Goal: Task Accomplishment & Management: Use online tool/utility

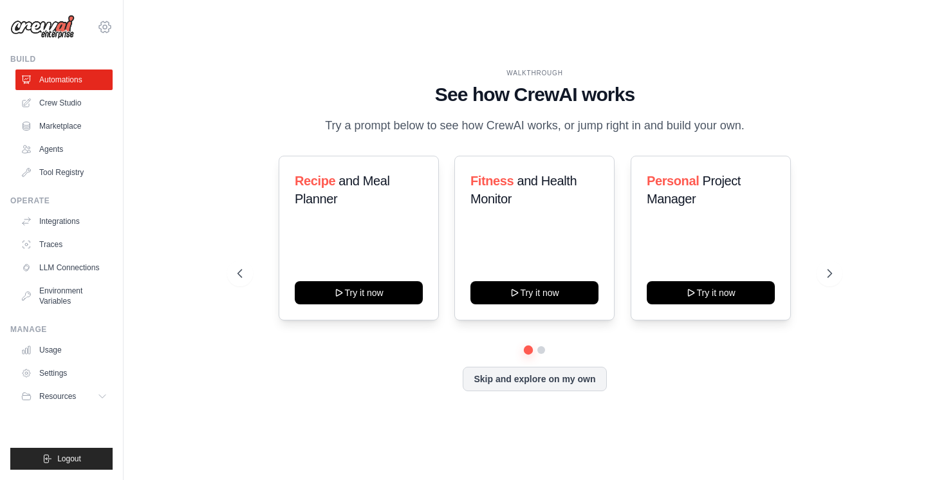
click at [107, 24] on icon at bounding box center [104, 26] width 15 height 15
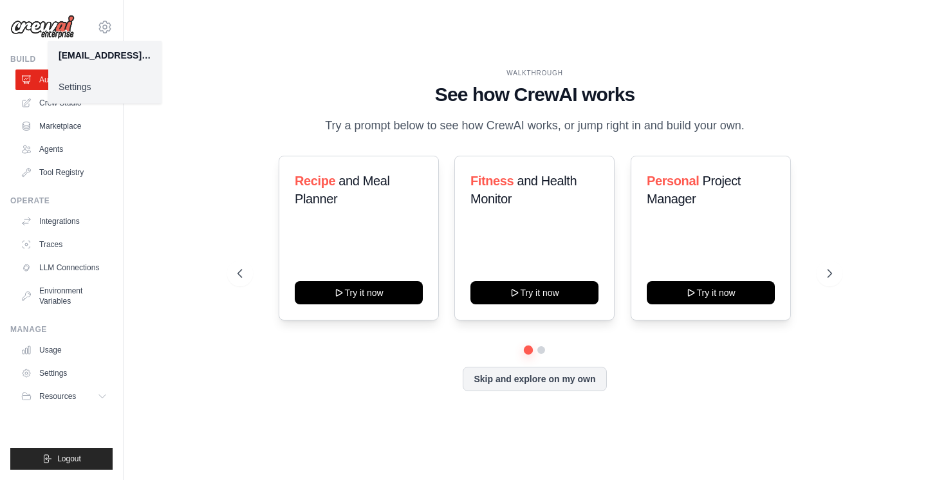
click at [221, 83] on div "WALKTHROUGH See how CrewAI works Try a prompt below to see how CrewAI works, or…" at bounding box center [534, 240] width 781 height 454
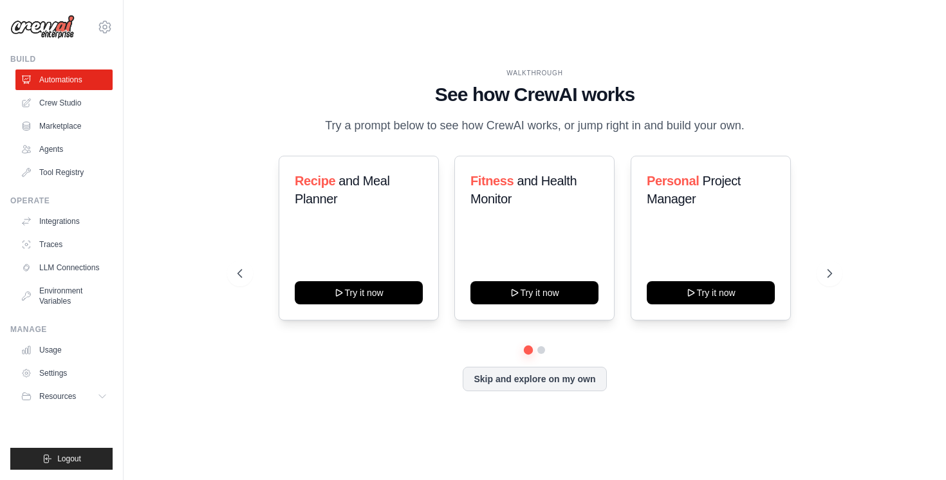
click at [544, 353] on div at bounding box center [534, 350] width 594 height 8
click at [535, 345] on div "Recipe and Meal Planner Try it now Fitness and Health Monitor Try it now Person…" at bounding box center [534, 251] width 594 height 190
click at [541, 351] on button at bounding box center [541, 350] width 10 height 10
click at [78, 267] on link "LLM Connections" at bounding box center [65, 267] width 97 height 21
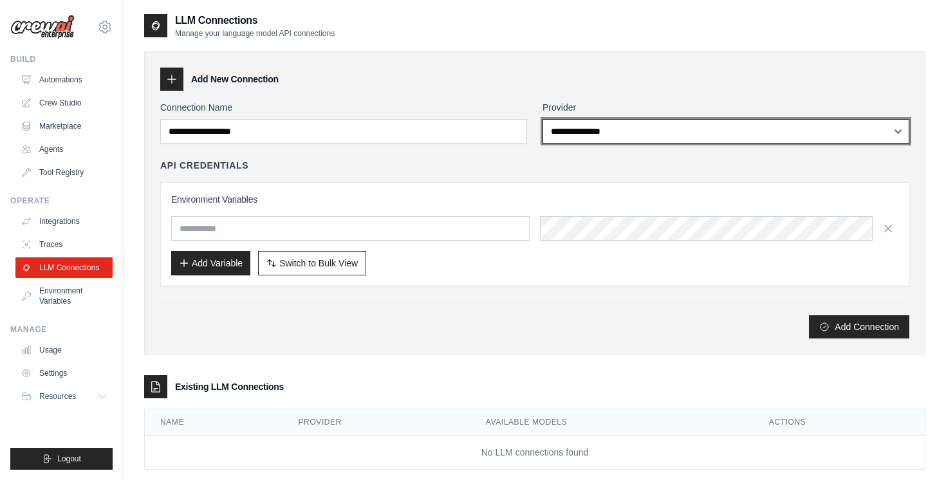
click at [575, 138] on select "**********" at bounding box center [725, 131] width 367 height 24
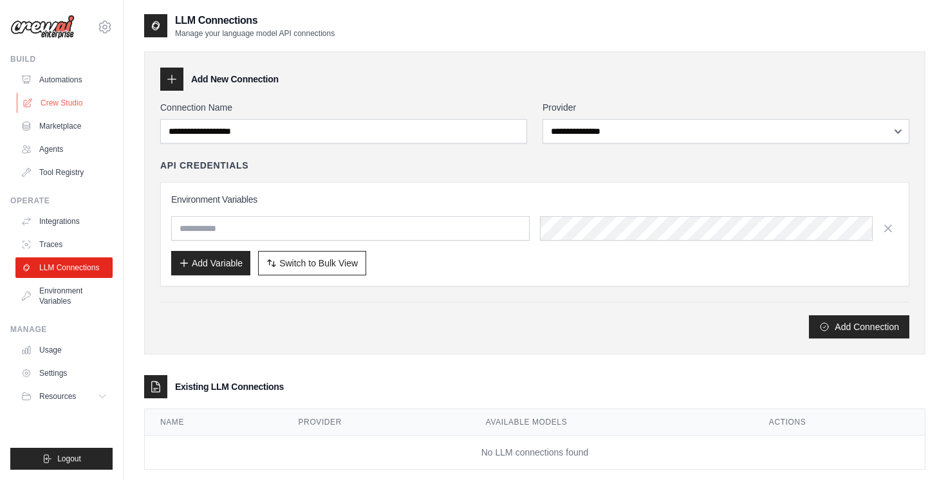
click at [68, 102] on link "Crew Studio" at bounding box center [65, 103] width 97 height 21
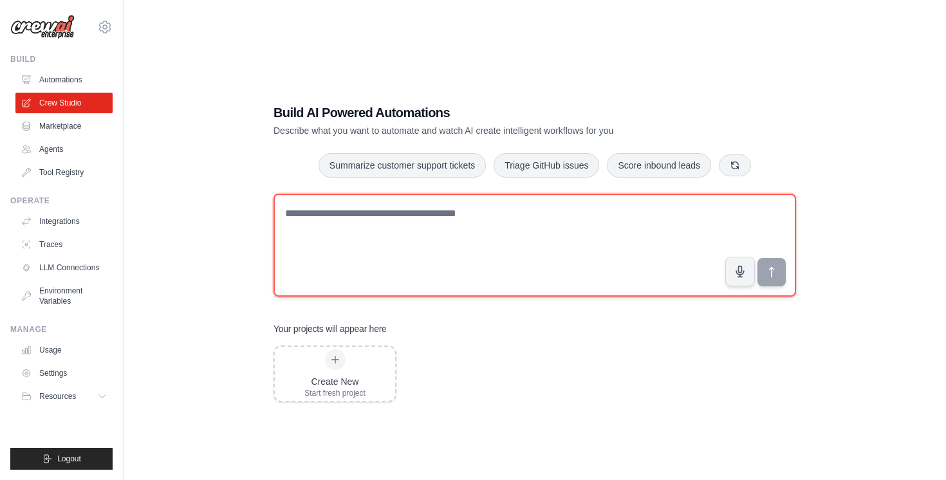
click at [324, 218] on textarea at bounding box center [534, 245] width 522 height 103
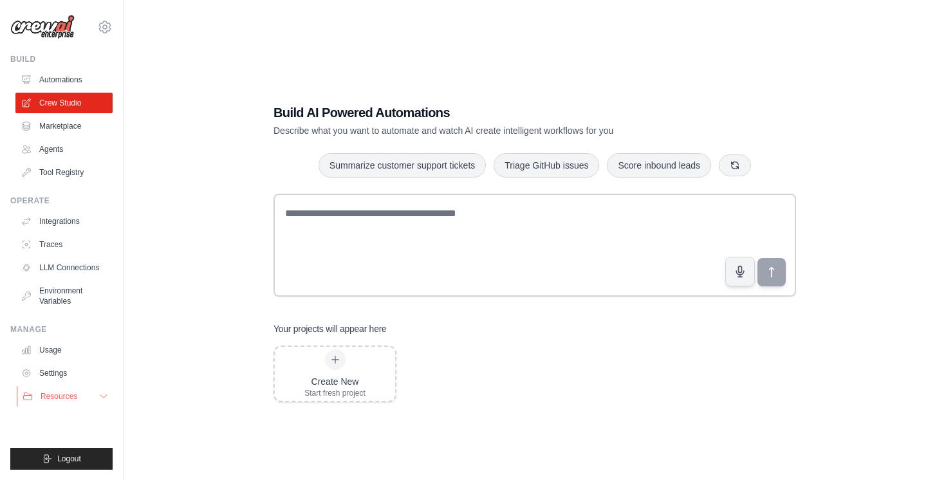
click at [102, 396] on icon at bounding box center [103, 396] width 10 height 10
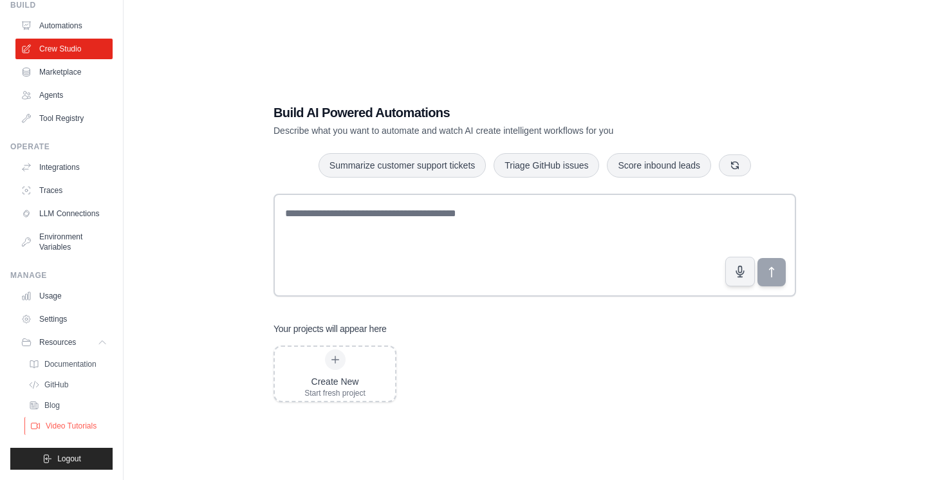
click at [88, 421] on span "Video Tutorials" at bounding box center [71, 426] width 51 height 10
click at [56, 291] on link "Usage" at bounding box center [65, 296] width 97 height 21
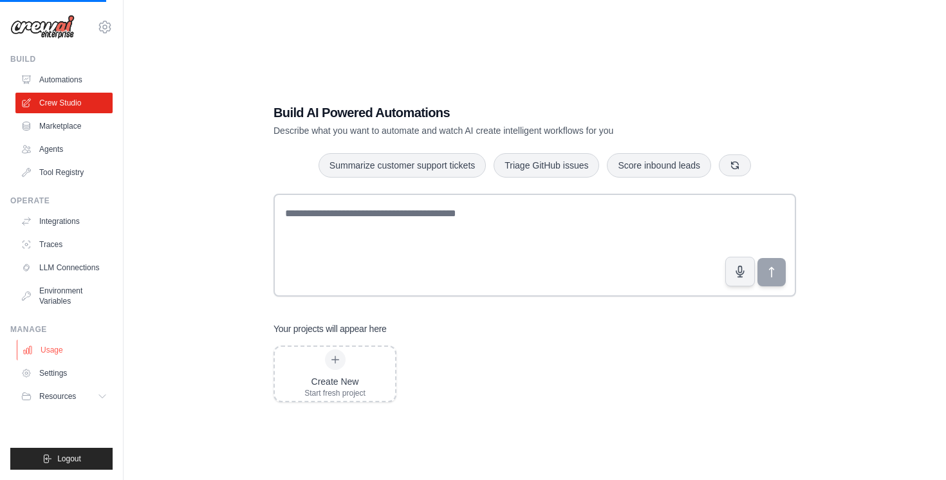
click at [42, 344] on link "Usage" at bounding box center [65, 350] width 97 height 21
click at [42, 352] on link "Usage" at bounding box center [65, 350] width 97 height 21
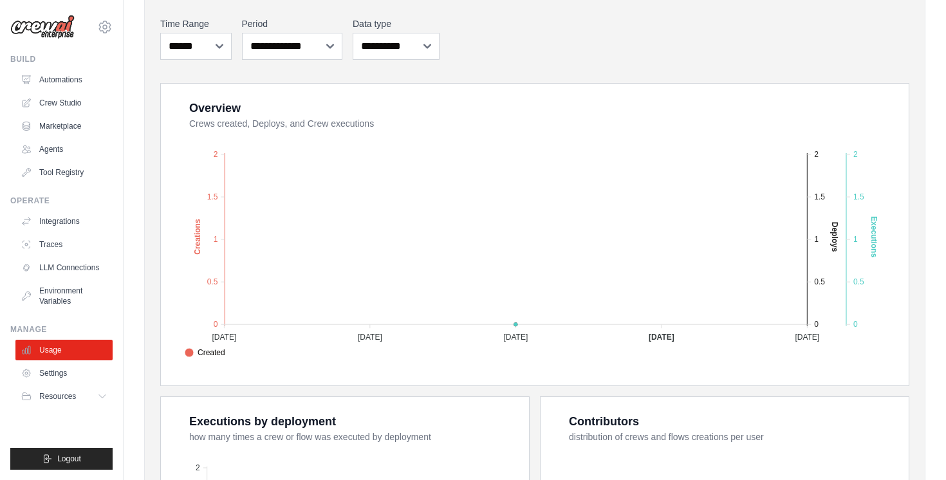
scroll to position [282, 0]
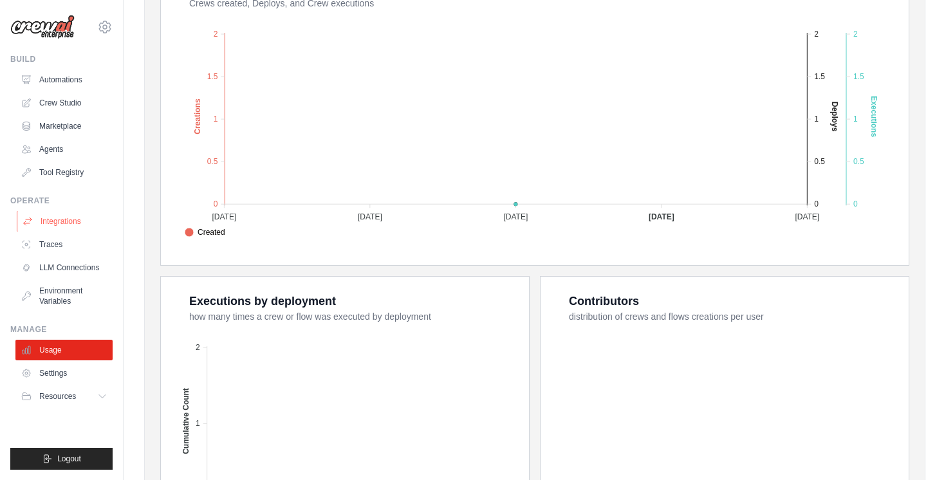
click at [69, 226] on link "Integrations" at bounding box center [65, 221] width 97 height 21
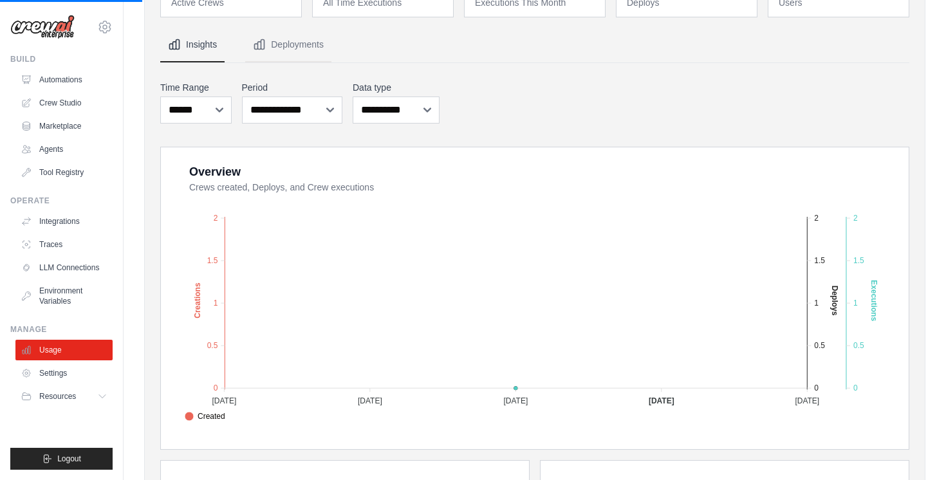
scroll to position [0, 0]
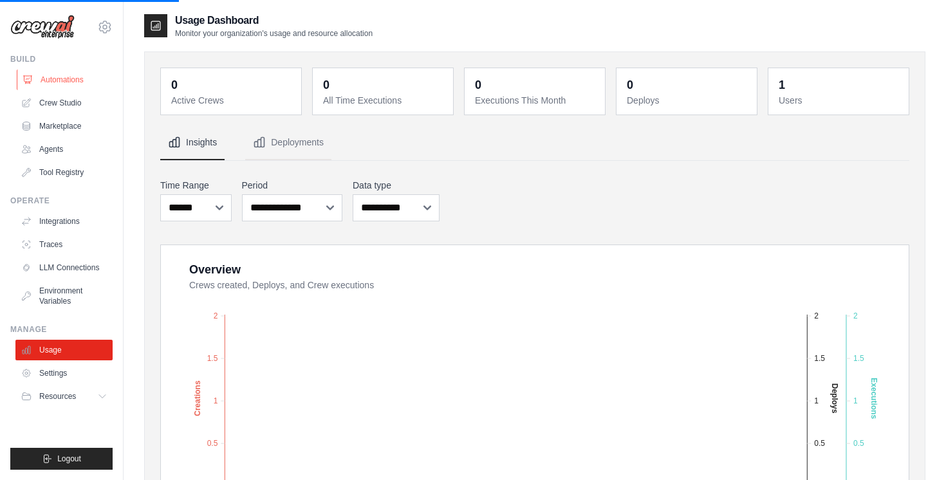
click at [78, 79] on link "Automations" at bounding box center [65, 79] width 97 height 21
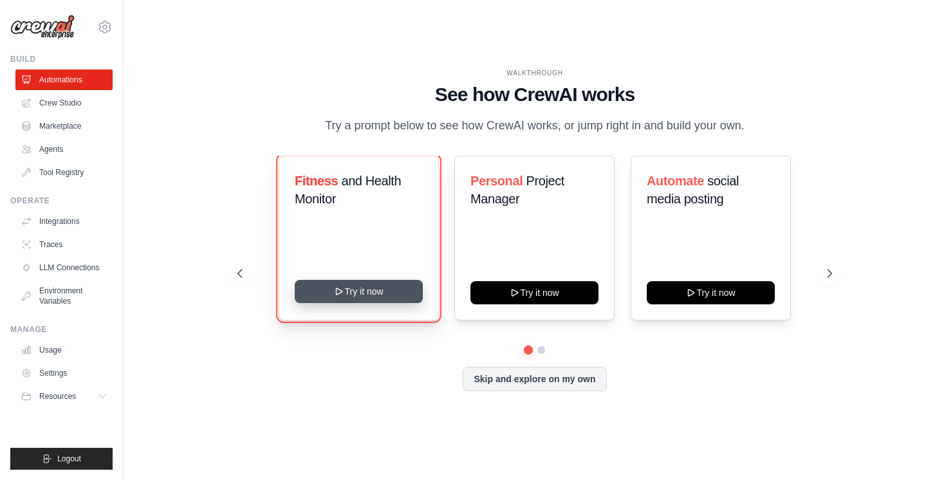
click at [342, 293] on icon at bounding box center [340, 291] width 10 height 10
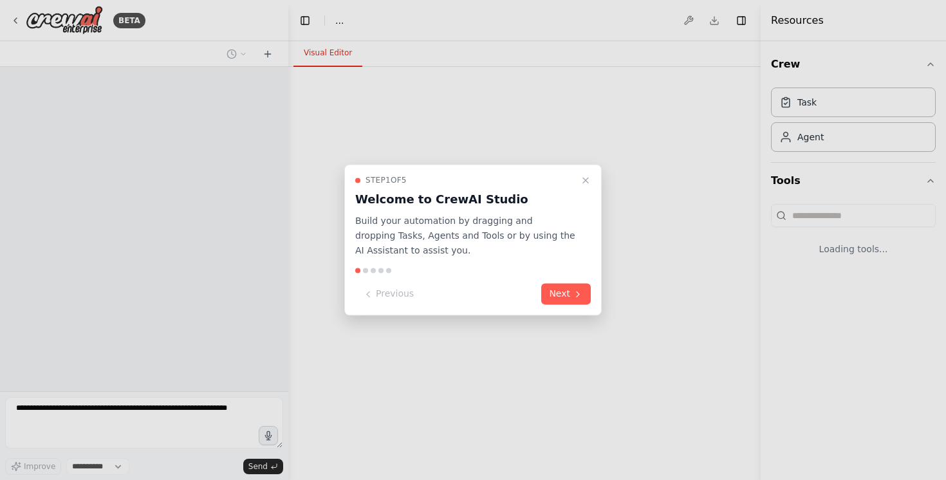
select select "****"
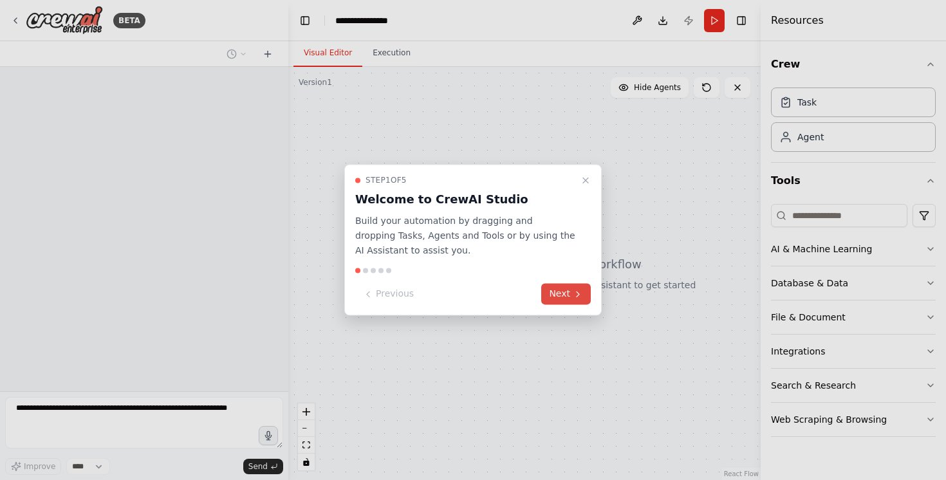
click at [560, 296] on button "Next" at bounding box center [566, 294] width 50 height 21
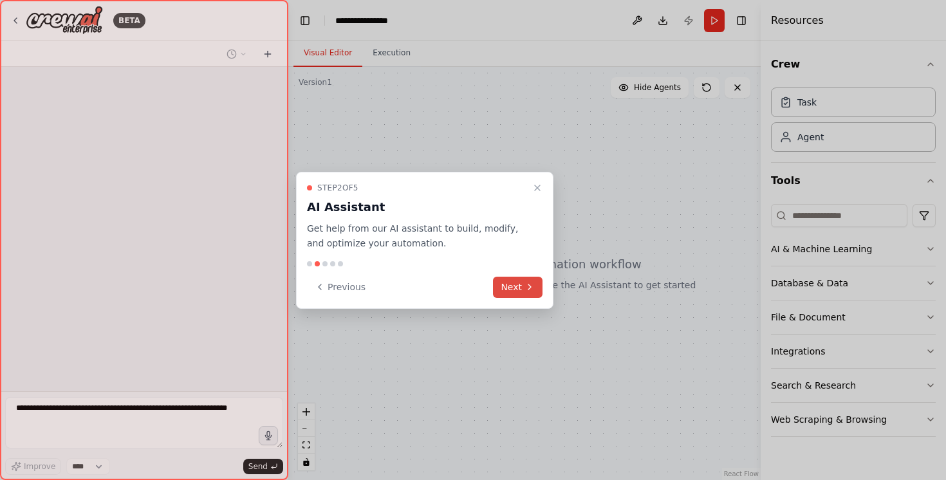
click at [521, 290] on button "Next" at bounding box center [518, 287] width 50 height 21
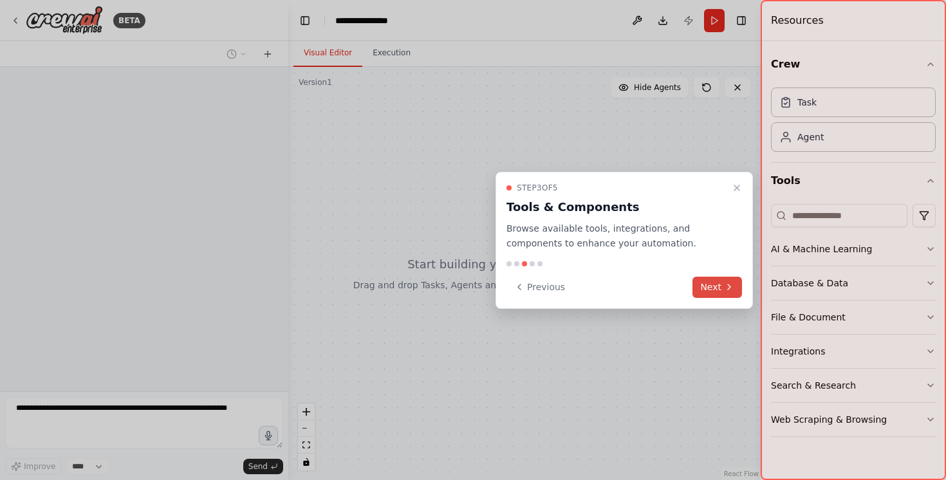
click at [700, 293] on button "Next" at bounding box center [717, 287] width 50 height 21
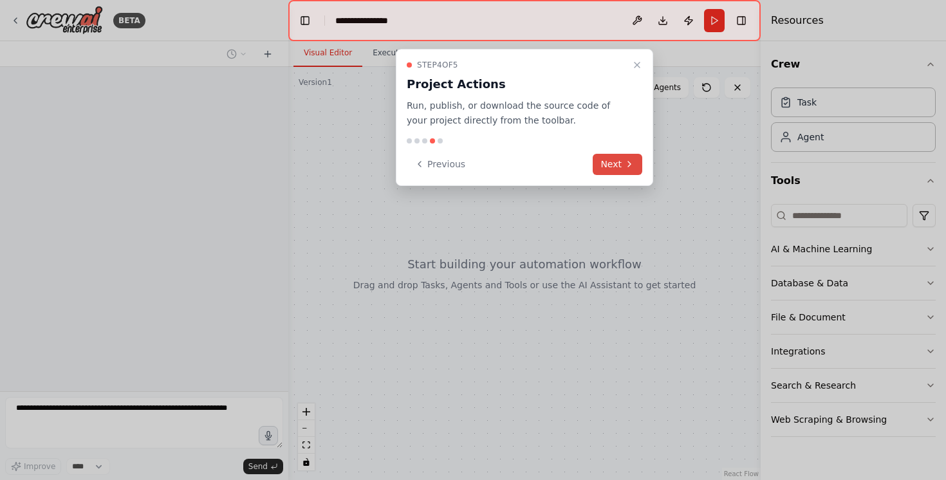
click at [621, 161] on button "Next" at bounding box center [618, 164] width 50 height 21
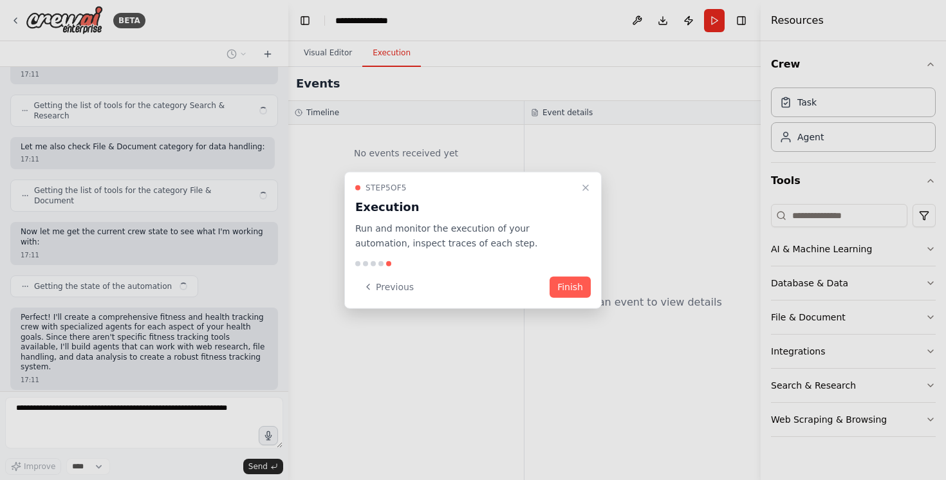
scroll to position [538, 0]
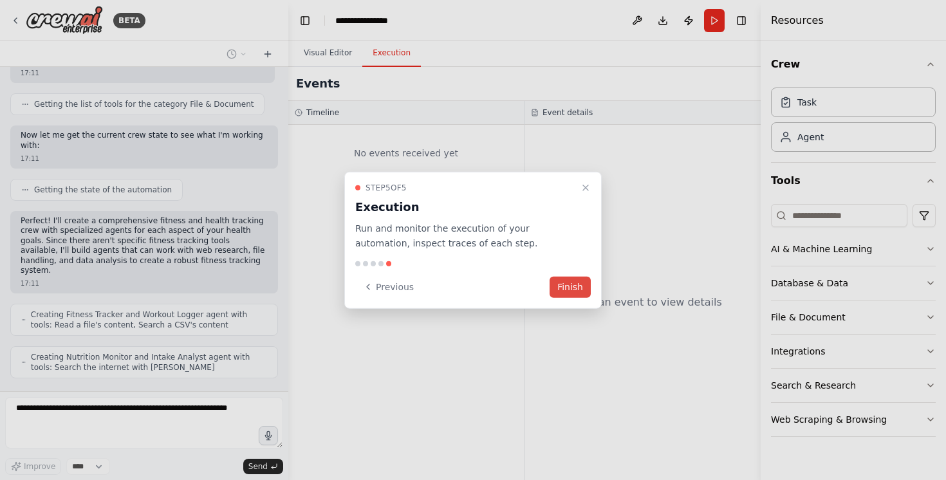
click at [576, 282] on button "Finish" at bounding box center [569, 286] width 41 height 21
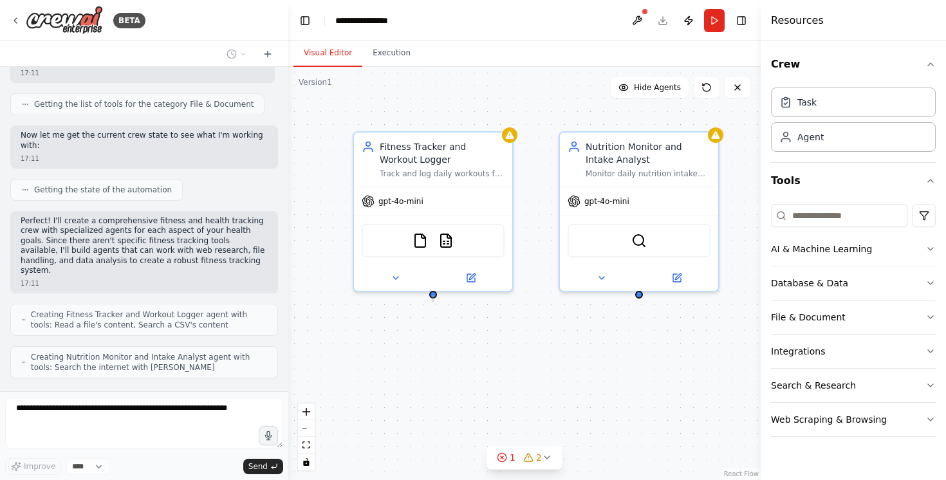
drag, startPoint x: 436, startPoint y: 297, endPoint x: 433, endPoint y: 304, distance: 7.2
click at [433, 304] on div "Fitness Tracker and Workout Logger Track and log daily workouts for {user_name}…" at bounding box center [524, 273] width 472 height 413
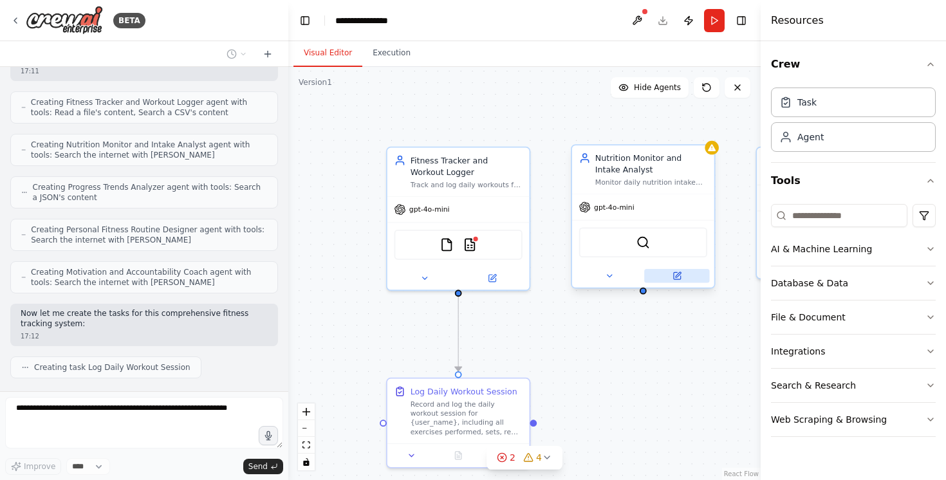
scroll to position [782, 0]
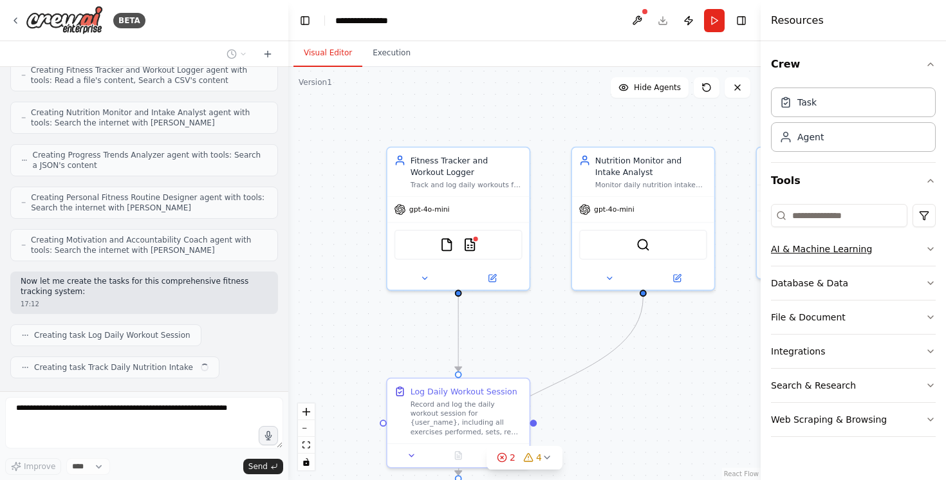
click at [825, 250] on div "AI & Machine Learning" at bounding box center [821, 249] width 101 height 13
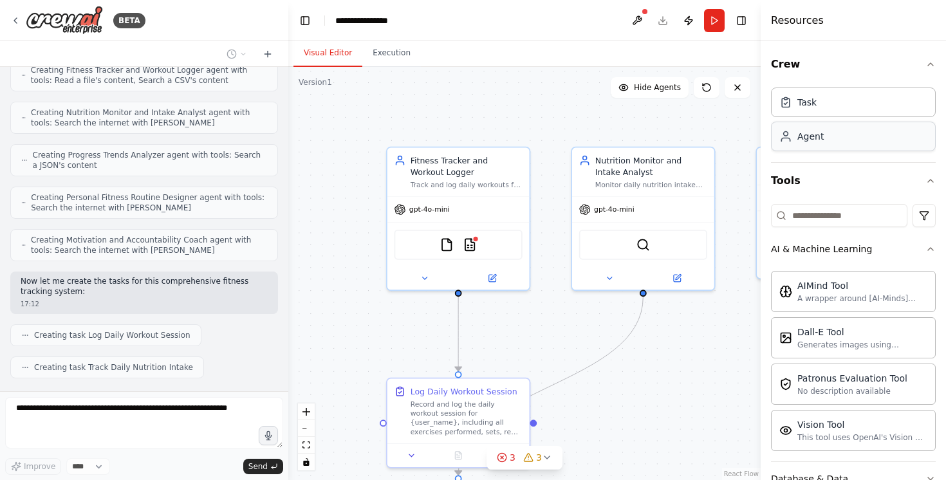
click at [809, 142] on div "Agent" at bounding box center [810, 136] width 26 height 13
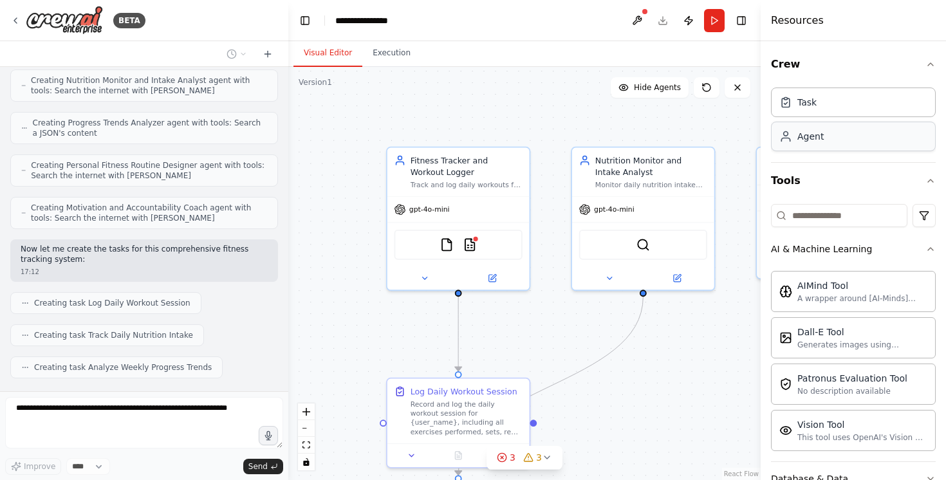
click at [809, 142] on div "Agent" at bounding box center [810, 136] width 26 height 13
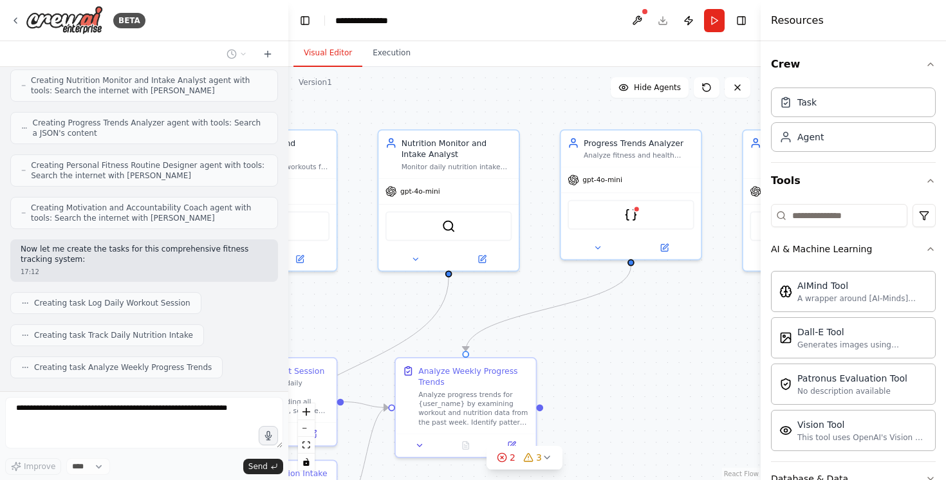
scroll to position [847, 0]
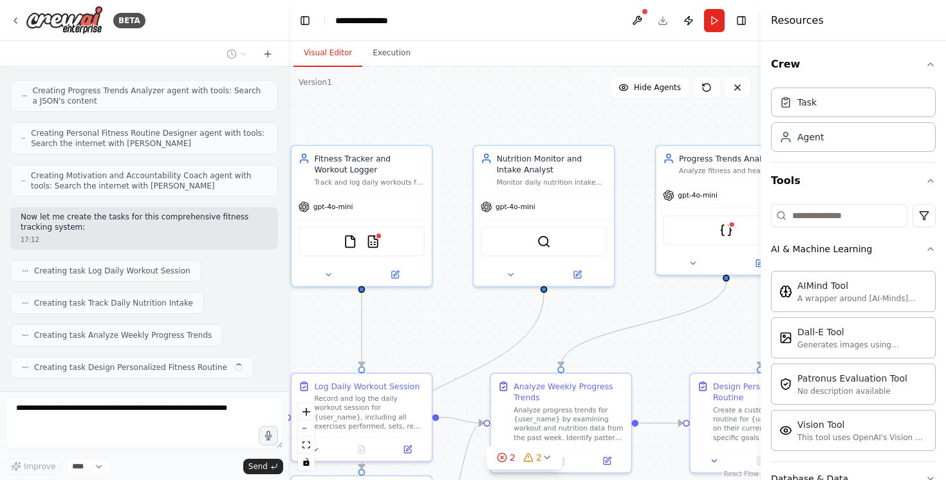
drag, startPoint x: 584, startPoint y: 301, endPoint x: 526, endPoint y: 302, distance: 57.3
click at [526, 302] on div ".deletable-edge-delete-btn { width: 20px; height: 20px; border: 0px solid #ffff…" at bounding box center [524, 273] width 472 height 413
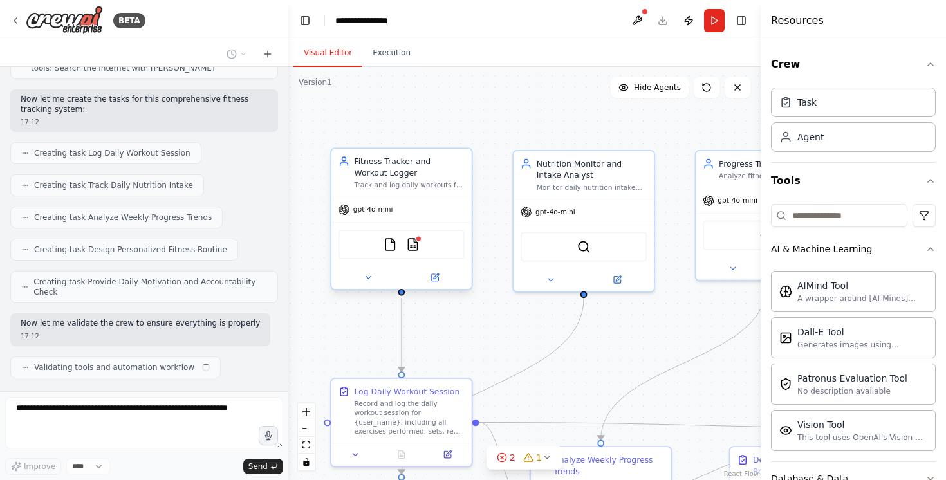
scroll to position [974, 0]
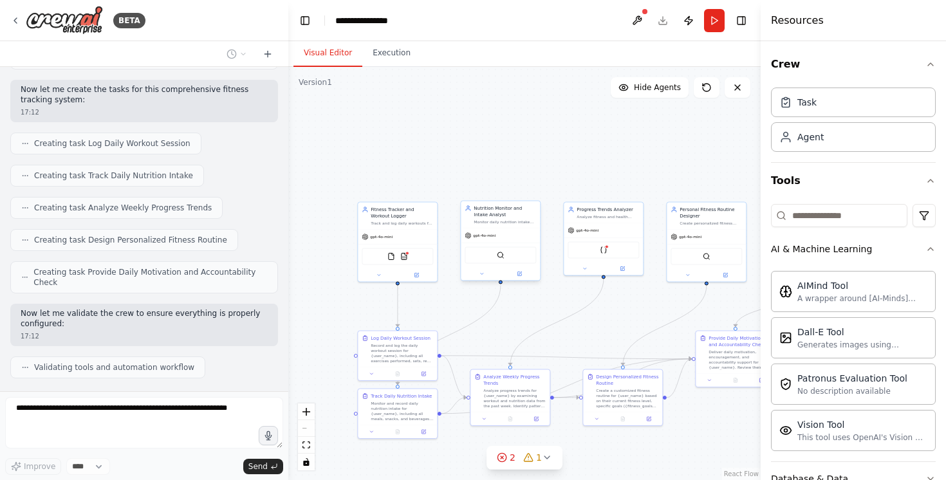
click at [467, 238] on icon at bounding box center [468, 235] width 6 height 6
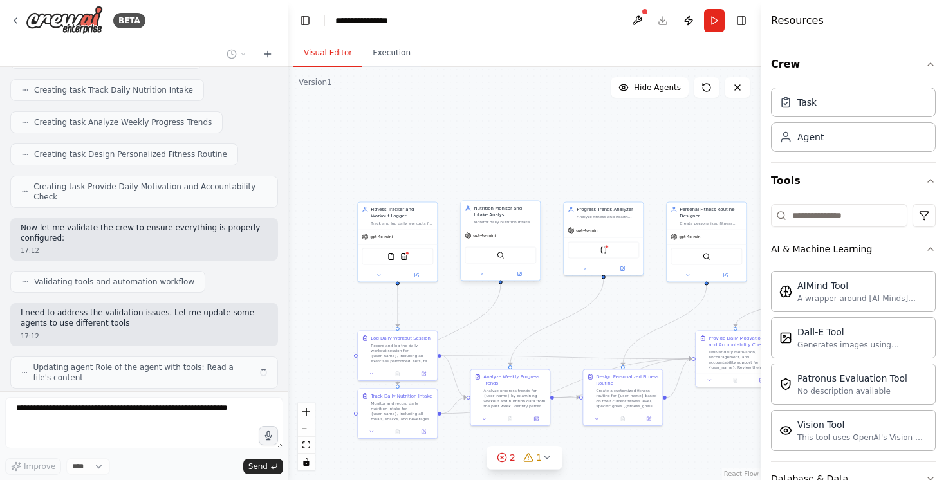
scroll to position [1070, 0]
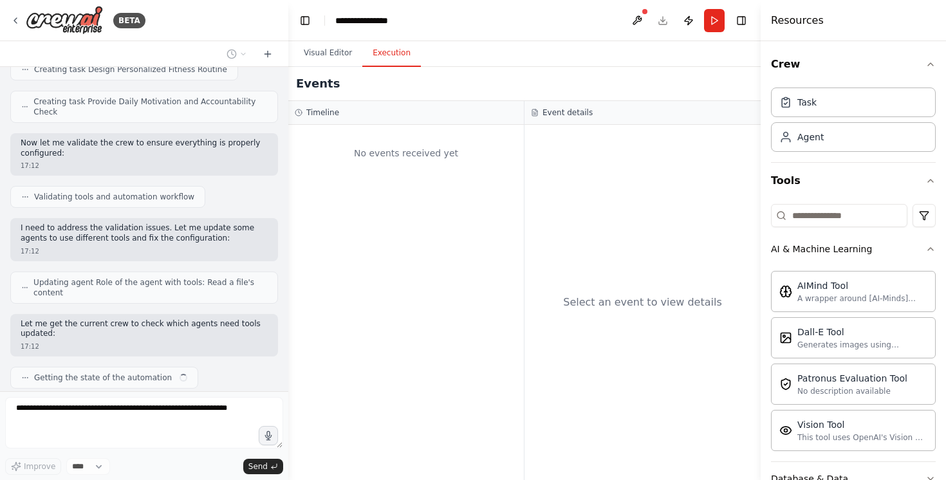
click at [389, 59] on button "Execution" at bounding box center [391, 53] width 59 height 27
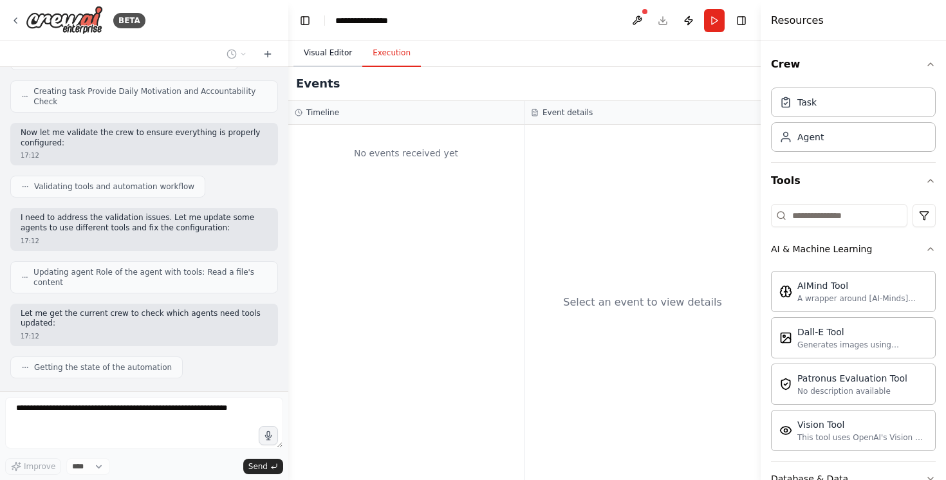
click at [345, 57] on button "Visual Editor" at bounding box center [327, 53] width 69 height 27
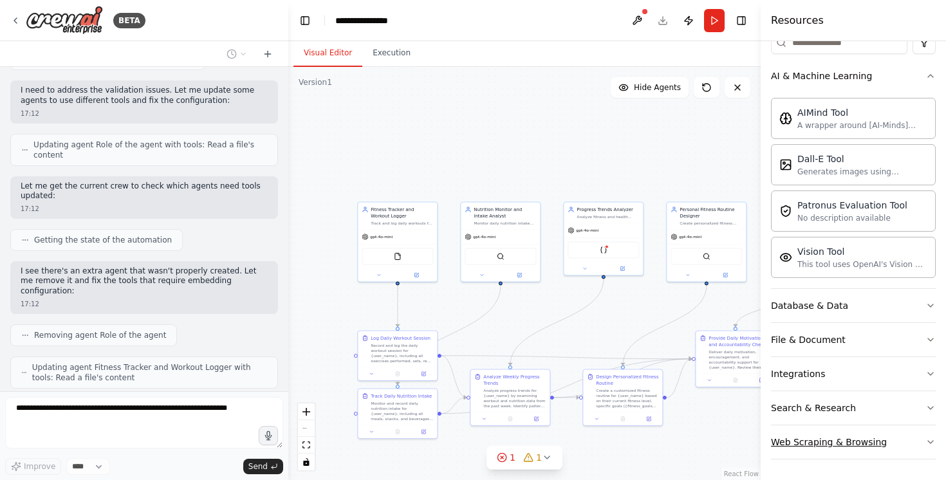
scroll to position [1325, 0]
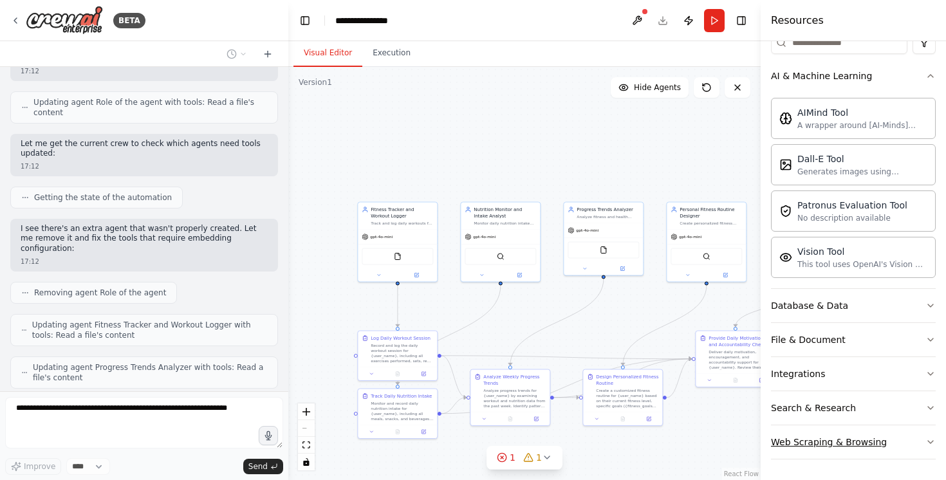
click at [839, 443] on div "Web Scraping & Browsing" at bounding box center [829, 442] width 116 height 13
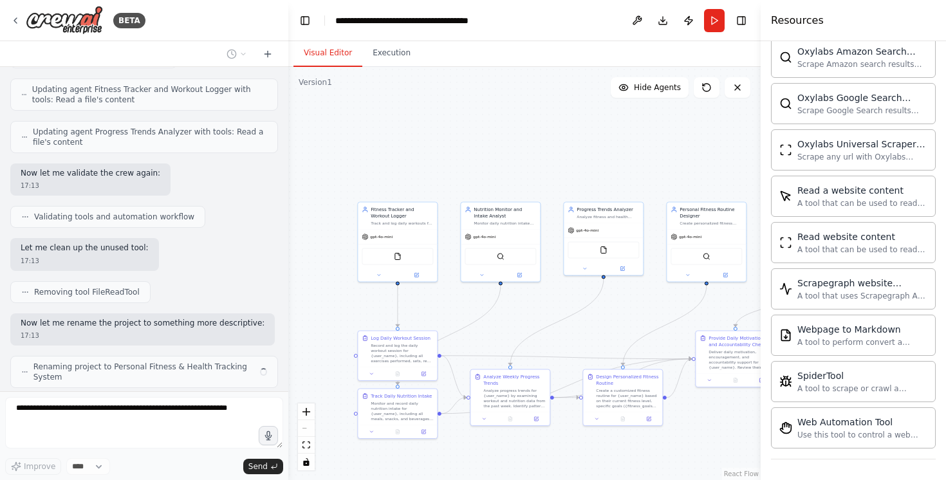
scroll to position [1550, 0]
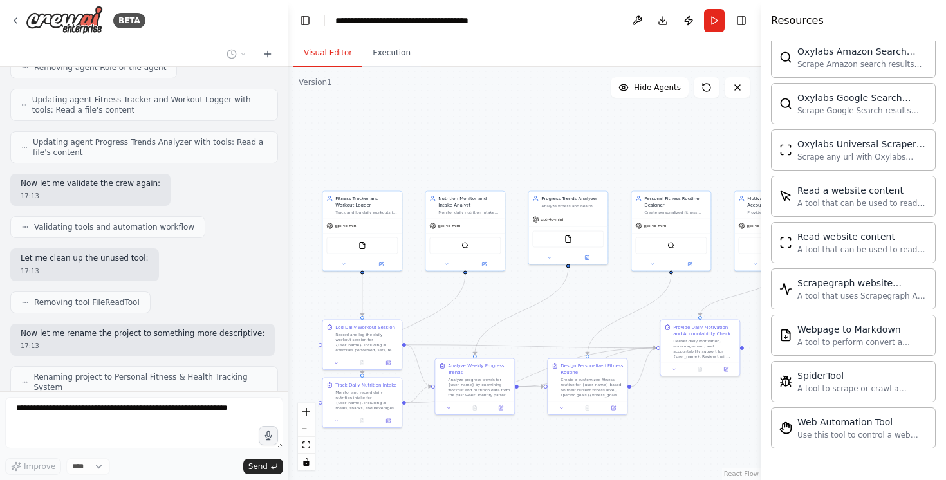
drag, startPoint x: 697, startPoint y: 409, endPoint x: 662, endPoint y: 398, distance: 37.0
click at [662, 398] on div ".deletable-edge-delete-btn { width: 20px; height: 20px; border: 0px solid #ffff…" at bounding box center [524, 273] width 472 height 413
click at [733, 92] on icon at bounding box center [737, 87] width 10 height 10
click at [713, 25] on button "Run" at bounding box center [714, 20] width 21 height 23
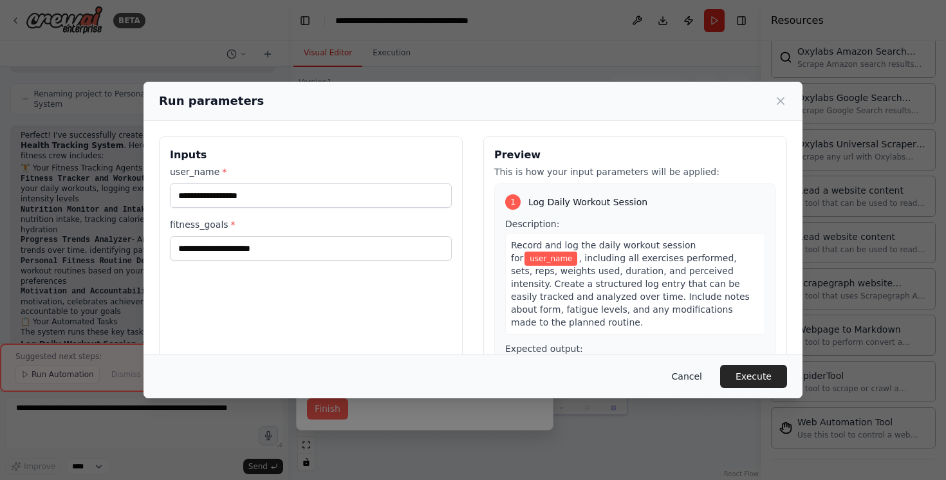
click at [692, 374] on button "Cancel" at bounding box center [686, 376] width 51 height 23
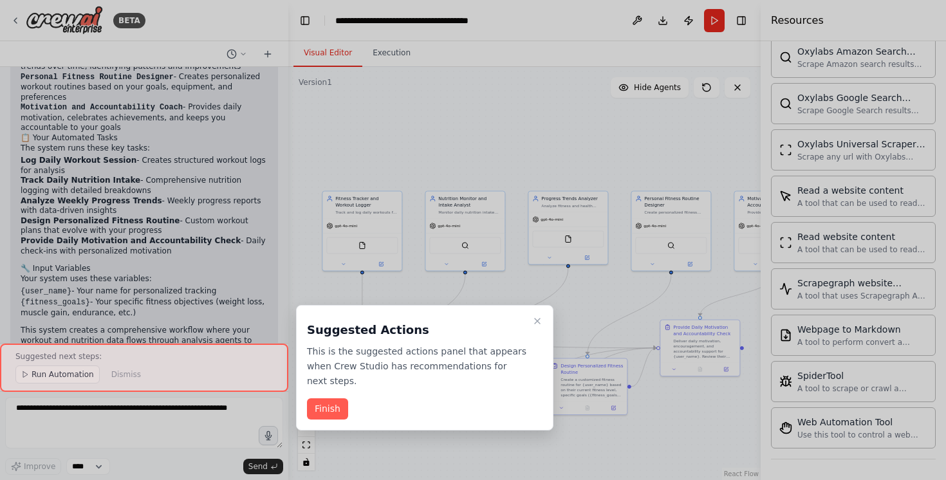
scroll to position [2027, 0]
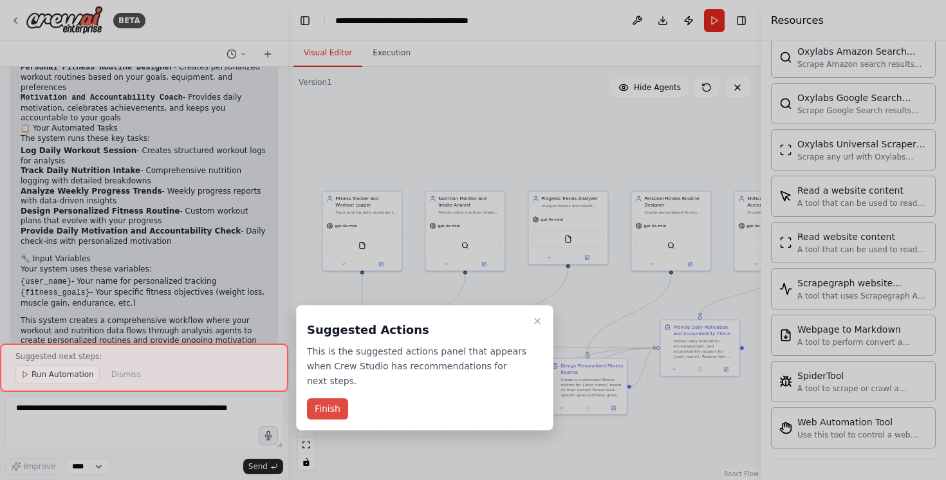
click at [337, 403] on button "Finish" at bounding box center [327, 408] width 41 height 21
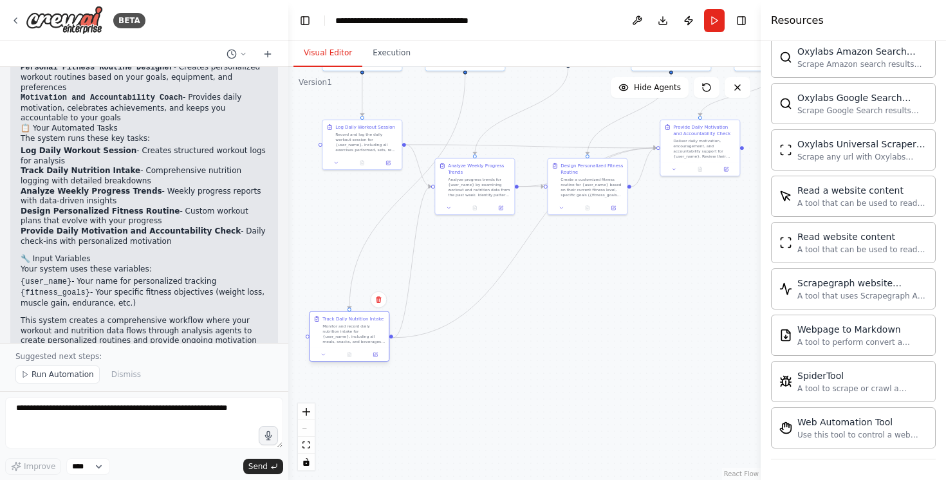
drag, startPoint x: 367, startPoint y: 394, endPoint x: 351, endPoint y: 333, distance: 63.7
click at [351, 333] on div "Monitor and record daily nutrition intake for {user_name}, including all meals,…" at bounding box center [353, 334] width 62 height 21
click at [145, 410] on textarea at bounding box center [144, 422] width 278 height 51
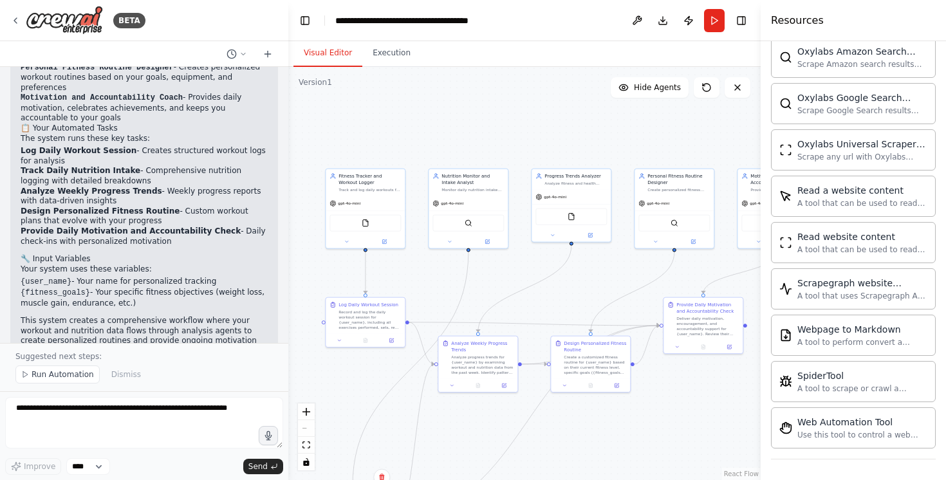
drag, startPoint x: 672, startPoint y: 300, endPoint x: 676, endPoint y: 477, distance: 177.0
click at [676, 477] on div ".deletable-edge-delete-btn { width: 20px; height: 20px; border: 0px solid #ffff…" at bounding box center [524, 273] width 472 height 413
click at [742, 17] on button "Toggle Right Sidebar" at bounding box center [741, 21] width 18 height 18
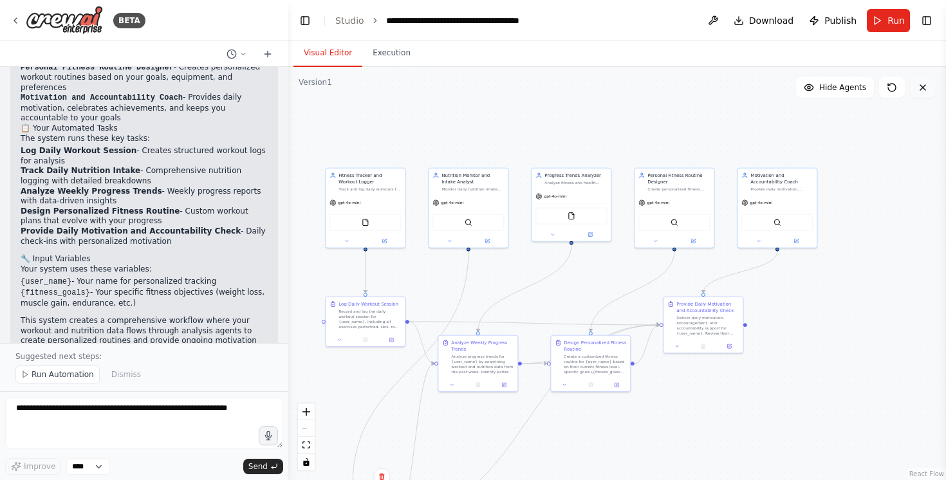
click at [926, 93] on button at bounding box center [923, 87] width 26 height 21
click at [925, 89] on icon at bounding box center [922, 87] width 5 height 5
click at [266, 55] on icon at bounding box center [267, 54] width 10 height 10
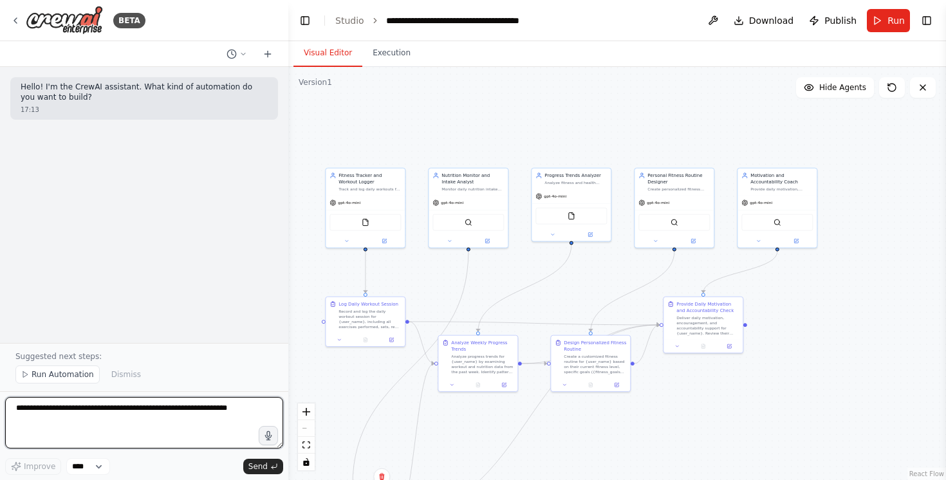
click at [105, 419] on textarea at bounding box center [144, 422] width 278 height 51
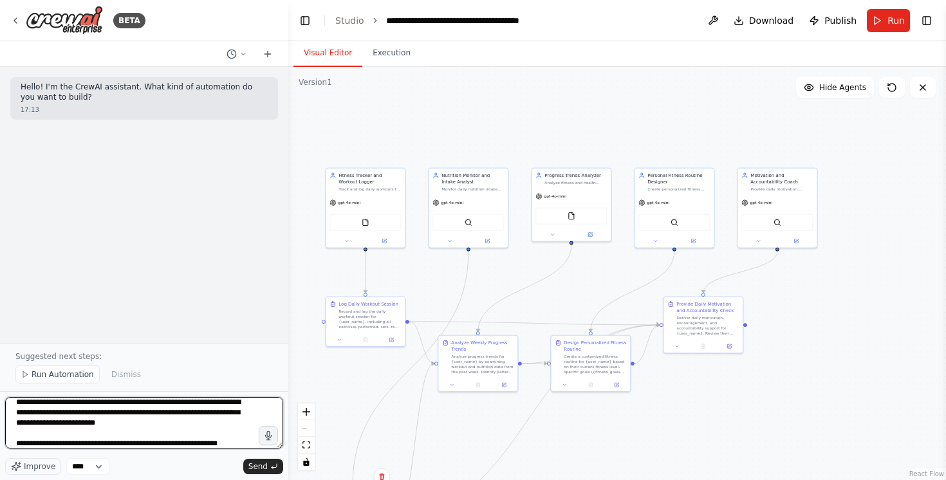
scroll to position [16, 0]
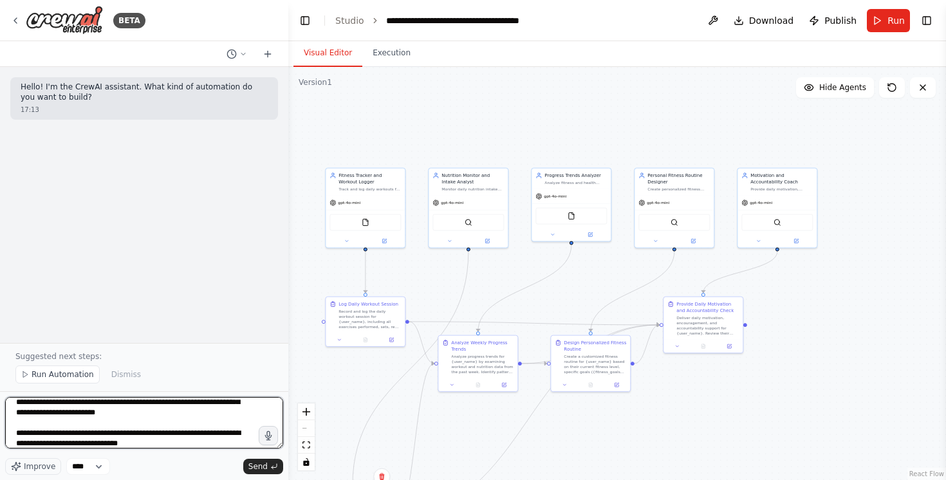
type textarea "**********"
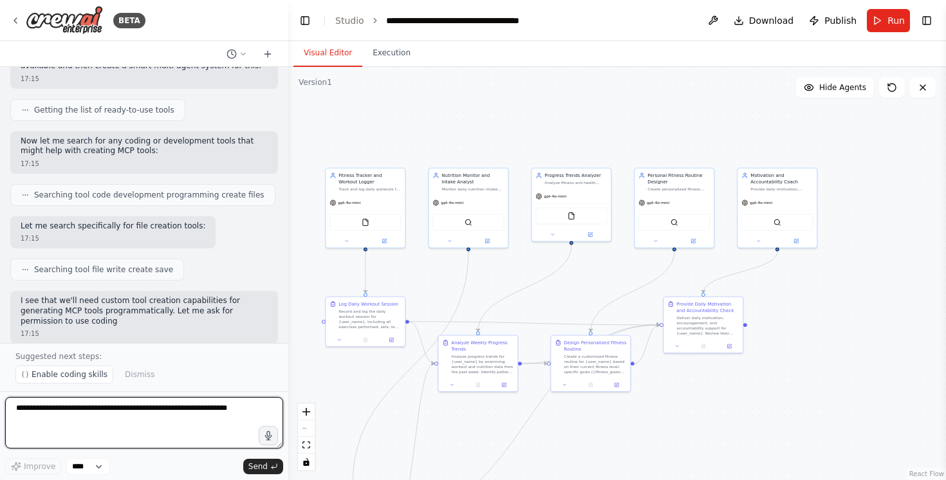
scroll to position [223, 0]
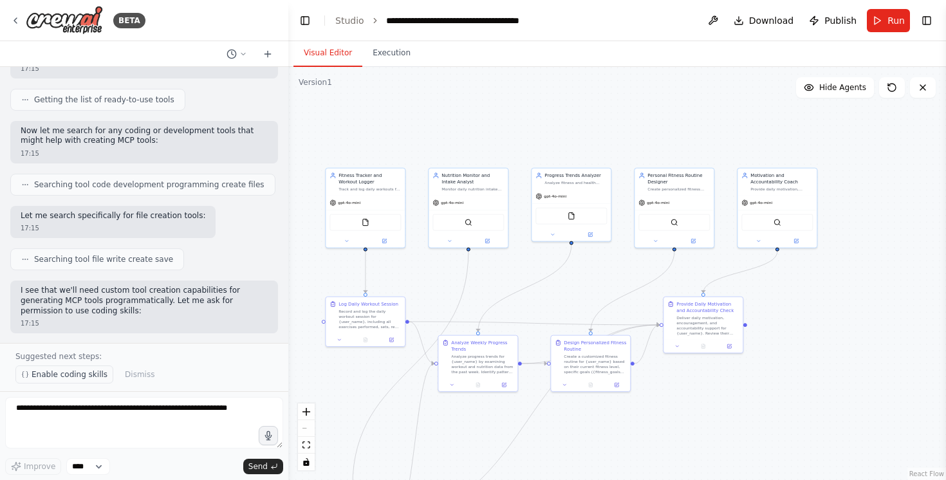
click at [87, 375] on span "Enable coding skills" at bounding box center [70, 374] width 76 height 10
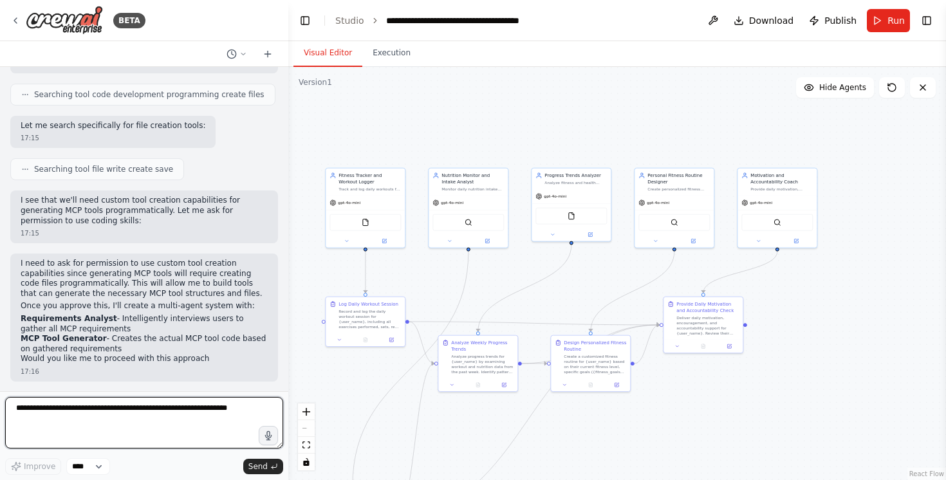
scroll to position [323, 0]
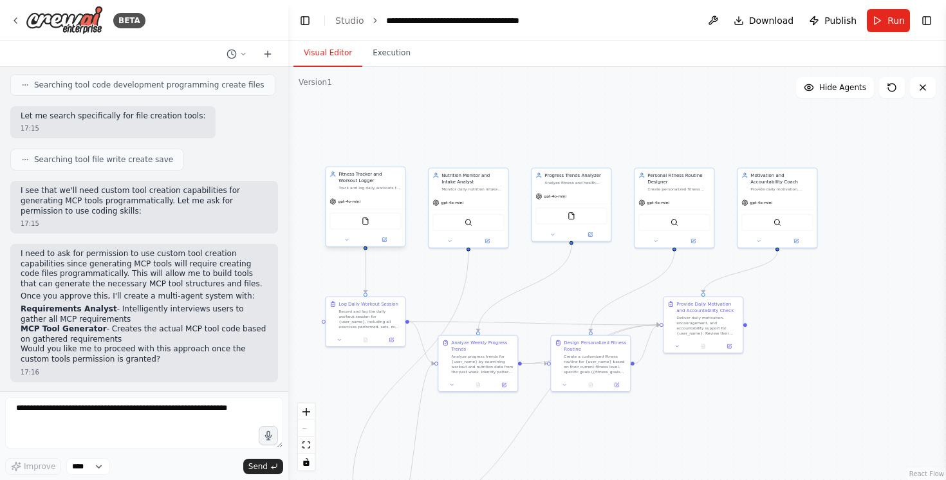
click at [395, 217] on div "FileReadTool" at bounding box center [364, 221] width 71 height 17
click at [399, 149] on button at bounding box center [394, 153] width 17 height 17
click at [368, 151] on button "Confirm" at bounding box center [358, 153] width 46 height 15
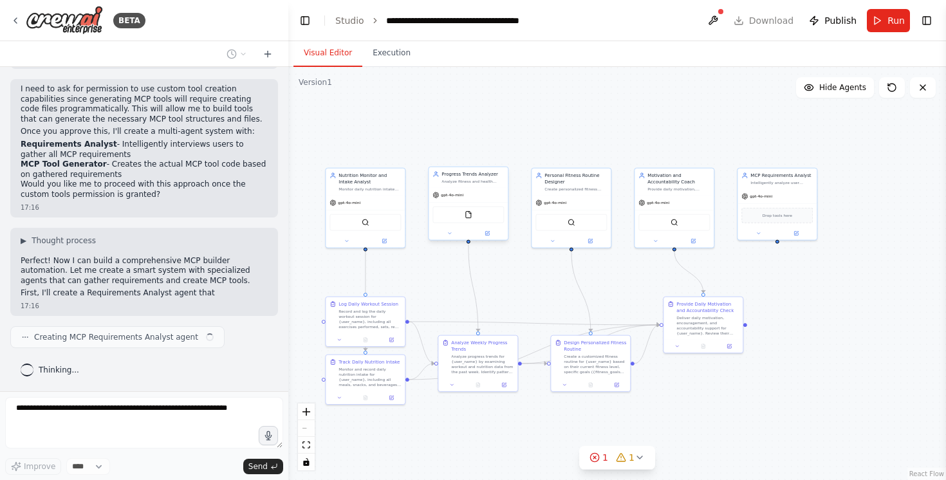
scroll to position [497, 0]
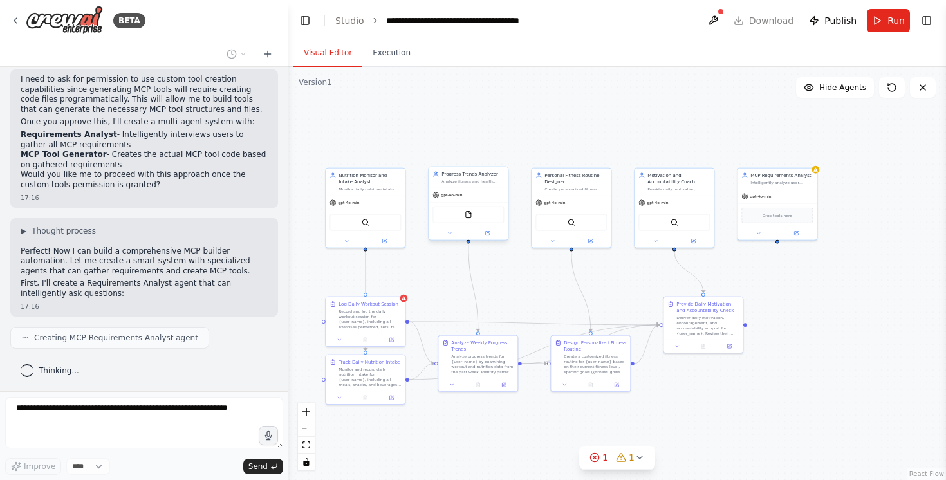
click at [455, 203] on div "FileReadTool" at bounding box center [467, 214] width 79 height 25
click at [497, 155] on icon at bounding box center [497, 153] width 5 height 7
click at [471, 157] on button "Confirm" at bounding box center [461, 153] width 46 height 15
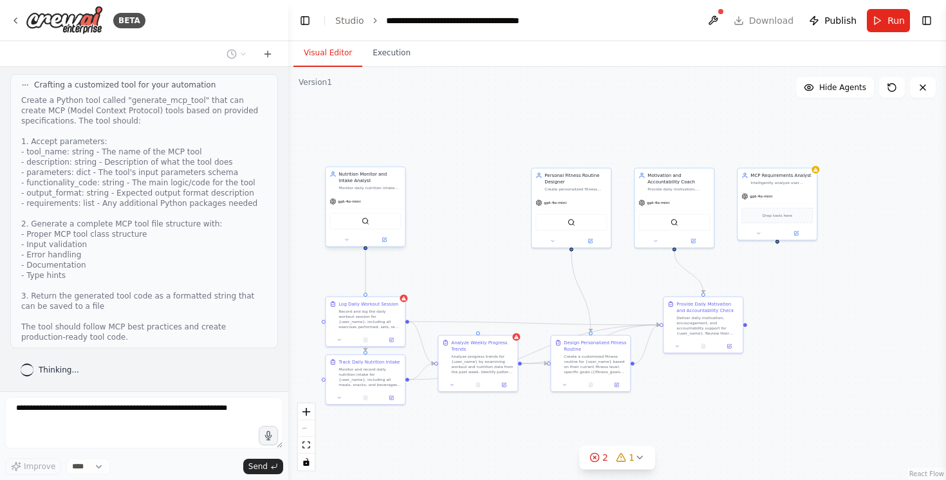
click at [397, 201] on div "gpt-4o-mini" at bounding box center [365, 201] width 79 height 14
click at [398, 152] on icon at bounding box center [395, 154] width 8 height 8
click at [368, 152] on button "Confirm" at bounding box center [358, 153] width 46 height 15
click at [371, 322] on div "Record and log the daily workout session for {user_name}, including all exercis…" at bounding box center [369, 318] width 62 height 21
click at [395, 284] on icon at bounding box center [394, 283] width 5 height 7
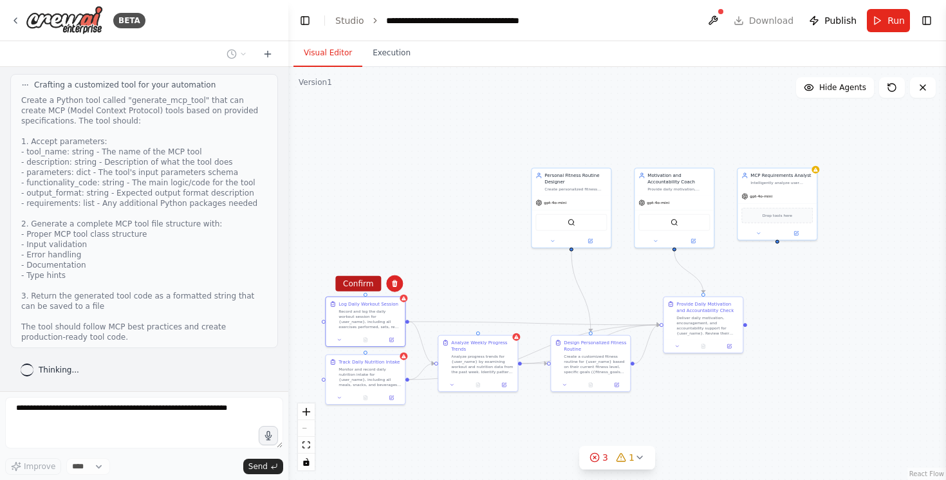
click at [367, 287] on button "Confirm" at bounding box center [358, 283] width 46 height 15
click at [371, 374] on div "Monitor and record daily nutrition intake for {user_name}, including all meals,…" at bounding box center [369, 375] width 62 height 21
click at [398, 346] on button at bounding box center [394, 341] width 17 height 17
click at [365, 341] on button "Confirm" at bounding box center [358, 341] width 46 height 15
click at [501, 384] on button at bounding box center [504, 384] width 22 height 8
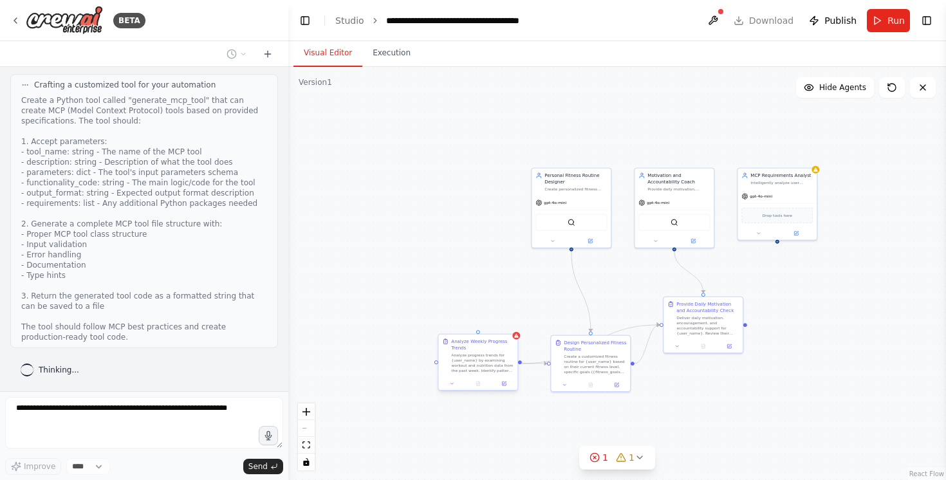
click at [495, 360] on div "Analyze progress trends for {user_name} by examining workout and nutrition data…" at bounding box center [482, 363] width 62 height 21
click at [508, 326] on button at bounding box center [507, 322] width 17 height 17
click at [484, 324] on button "Confirm" at bounding box center [471, 322] width 46 height 15
click at [598, 371] on div "Create a customized fitness routine for {user_name} based on their current fitn…" at bounding box center [595, 363] width 62 height 21
click at [619, 324] on icon at bounding box center [620, 322] width 8 height 8
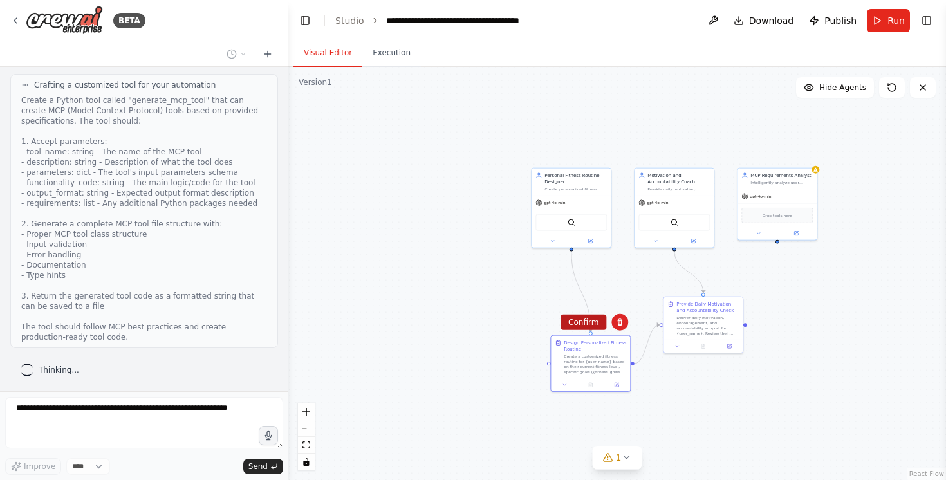
click at [575, 327] on button "Confirm" at bounding box center [583, 322] width 46 height 15
click at [686, 333] on div "Deliver daily motivation, encouragement, and accountability support for {user_n…" at bounding box center [707, 324] width 62 height 21
click at [735, 287] on button at bounding box center [732, 283] width 17 height 17
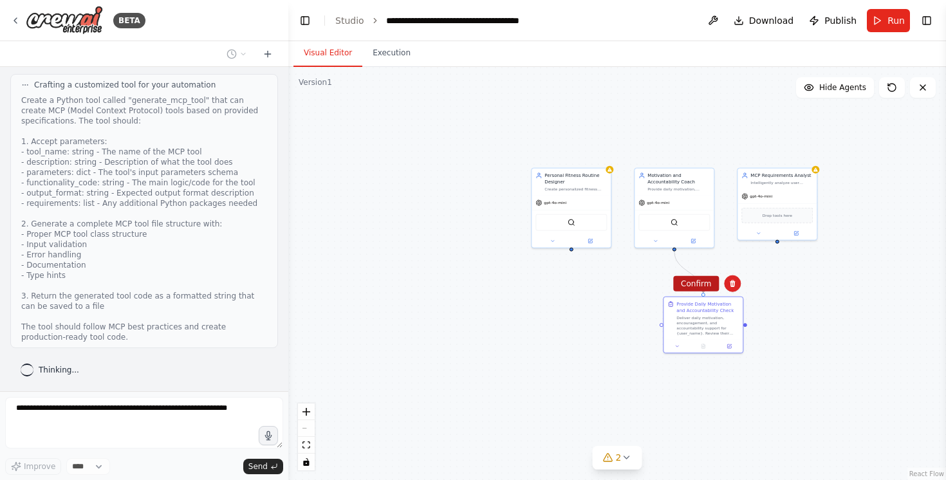
click at [684, 285] on button "Confirm" at bounding box center [696, 283] width 46 height 15
click at [676, 217] on img at bounding box center [674, 221] width 8 height 8
click at [685, 194] on div "gpt-4o-mini" at bounding box center [673, 201] width 79 height 14
click at [704, 158] on button at bounding box center [703, 153] width 17 height 17
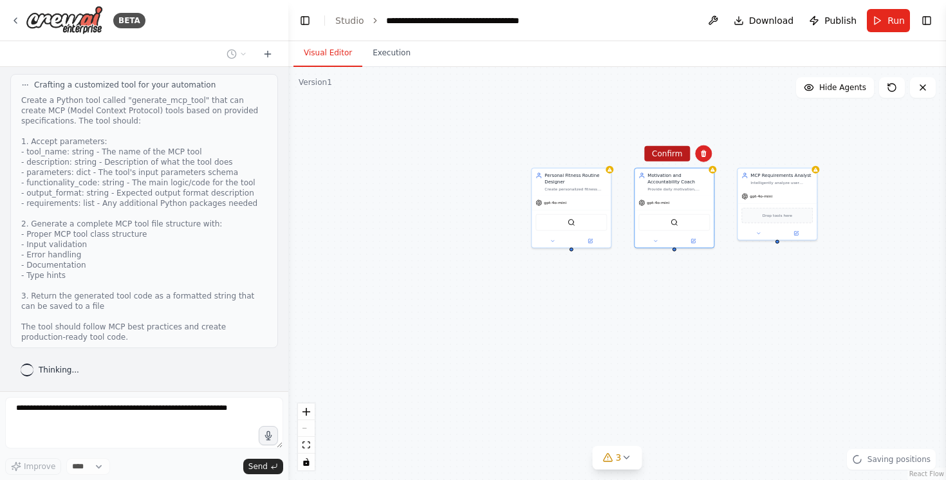
click at [678, 160] on button "Confirm" at bounding box center [667, 153] width 46 height 15
click at [752, 198] on div "gpt-4o-mini" at bounding box center [756, 195] width 31 height 6
click at [804, 160] on button at bounding box center [806, 153] width 17 height 17
click at [775, 159] on button "Confirm" at bounding box center [770, 153] width 46 height 15
click at [591, 183] on div "Personal Fitness Routine Designer" at bounding box center [575, 177] width 62 height 13
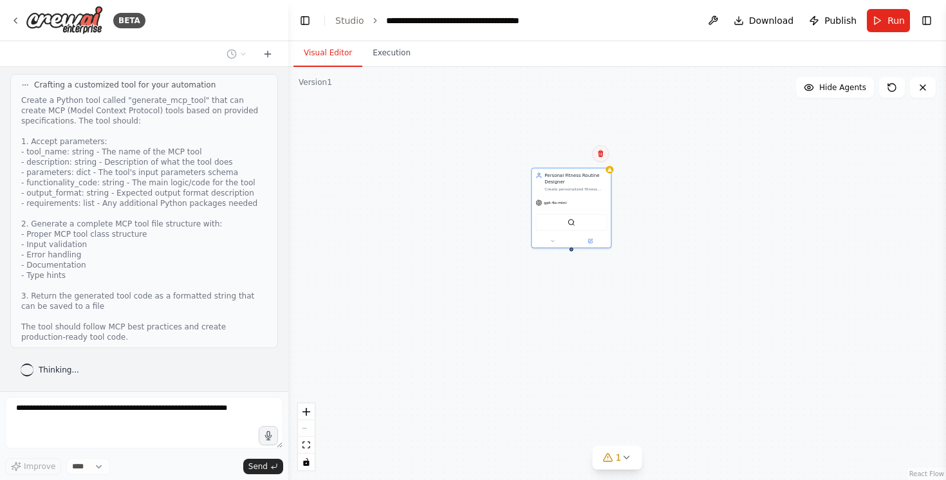
click at [597, 155] on icon at bounding box center [600, 154] width 8 height 8
click at [569, 154] on button "Confirm" at bounding box center [564, 153] width 46 height 15
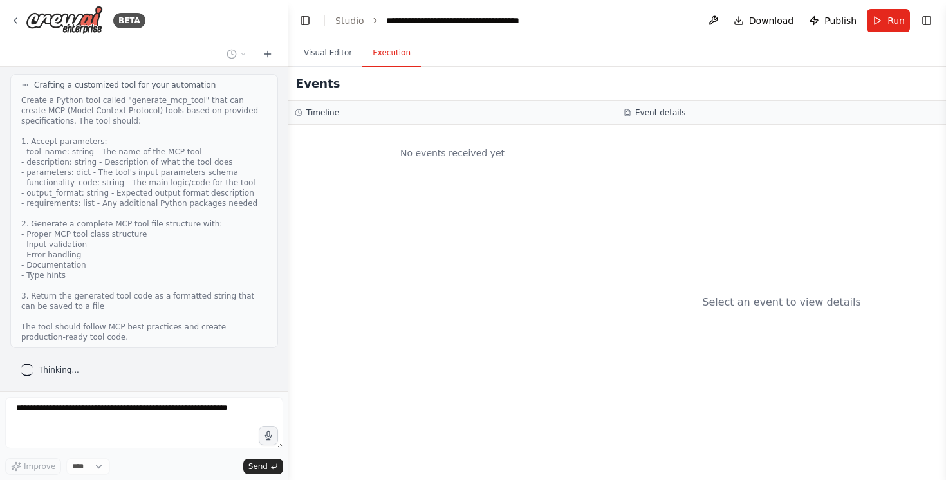
click at [377, 61] on button "Execution" at bounding box center [391, 53] width 59 height 27
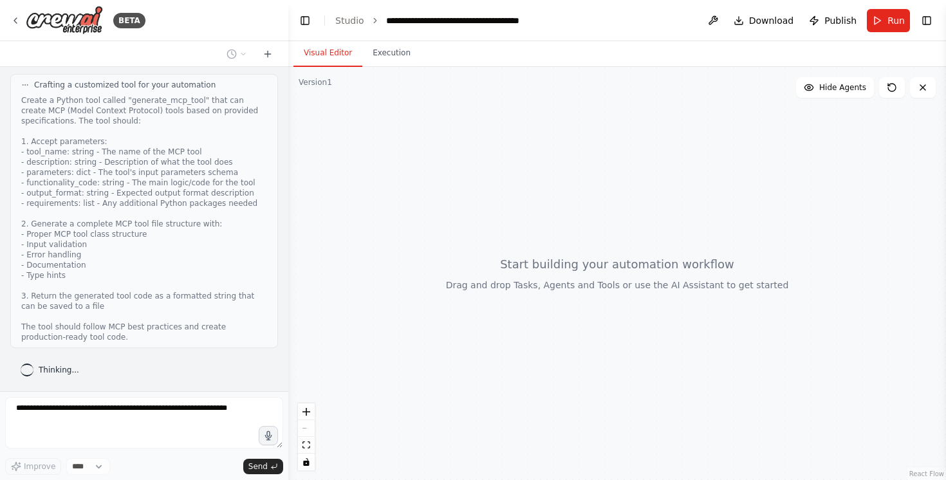
click at [335, 50] on button "Visual Editor" at bounding box center [327, 53] width 69 height 27
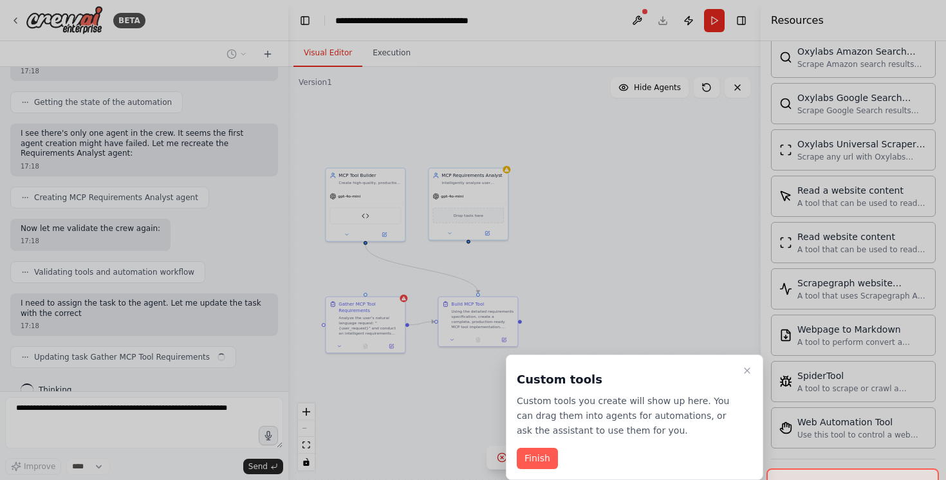
scroll to position [1814, 0]
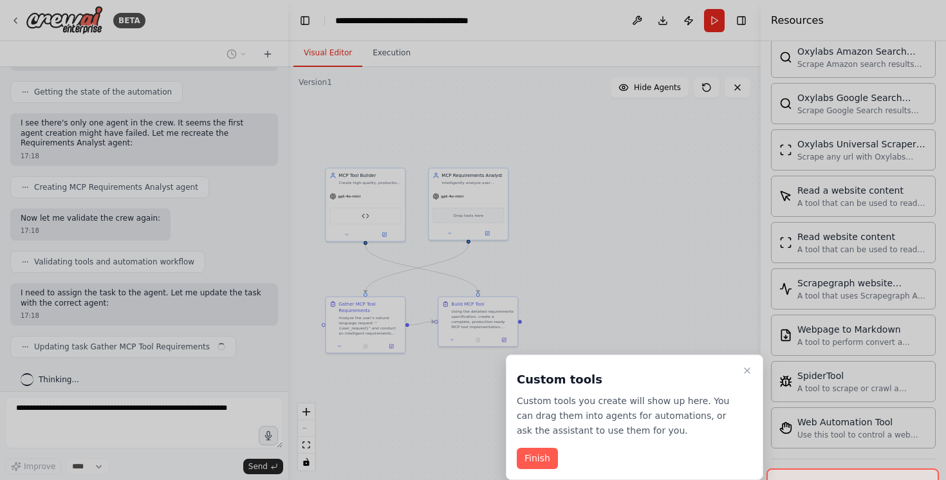
click at [374, 185] on div at bounding box center [473, 240] width 946 height 480
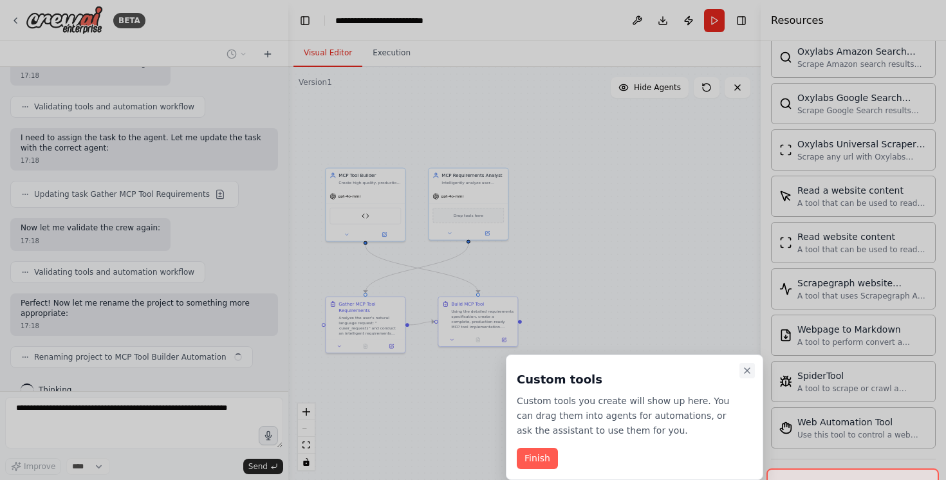
scroll to position [1979, 0]
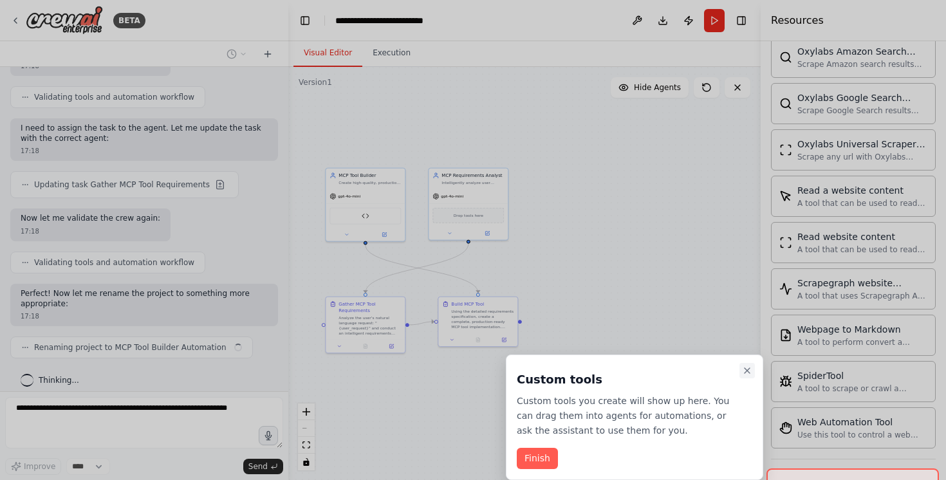
click at [748, 371] on icon "Close walkthrough" at bounding box center [747, 370] width 10 height 10
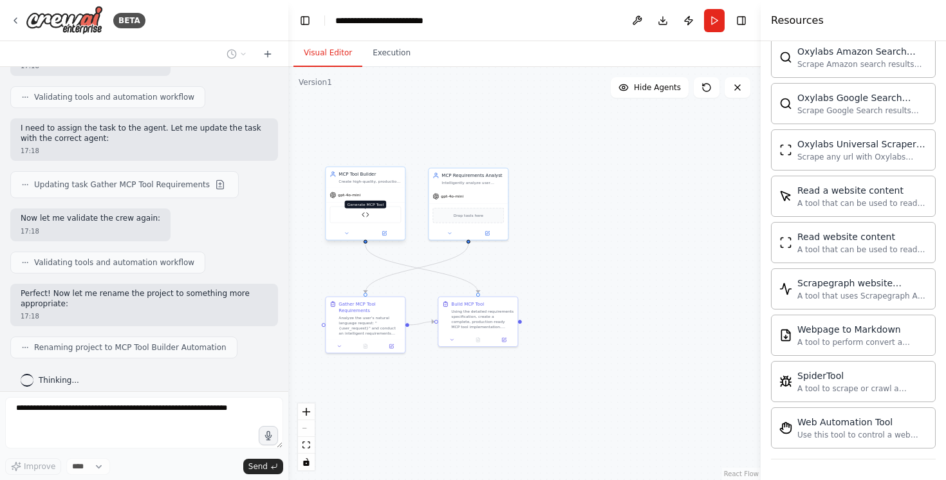
click at [364, 214] on img at bounding box center [366, 215] width 8 height 8
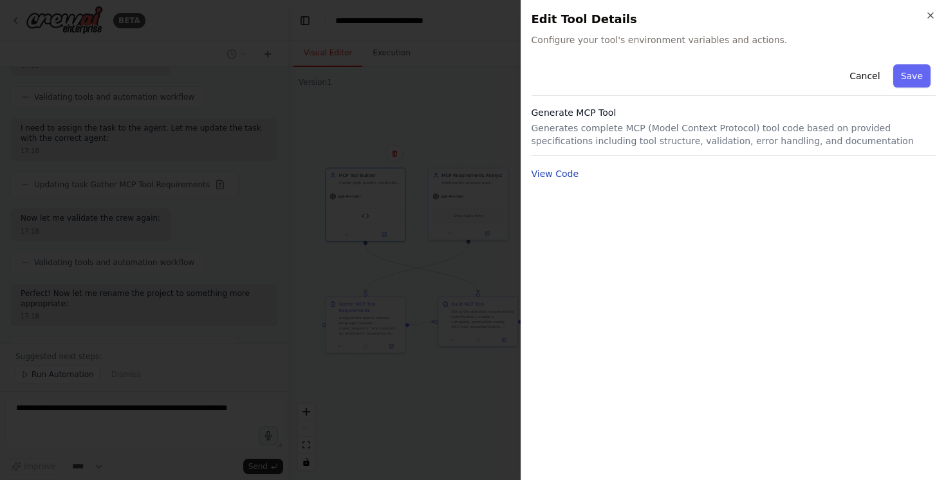
click at [573, 175] on button "View Code" at bounding box center [555, 173] width 48 height 13
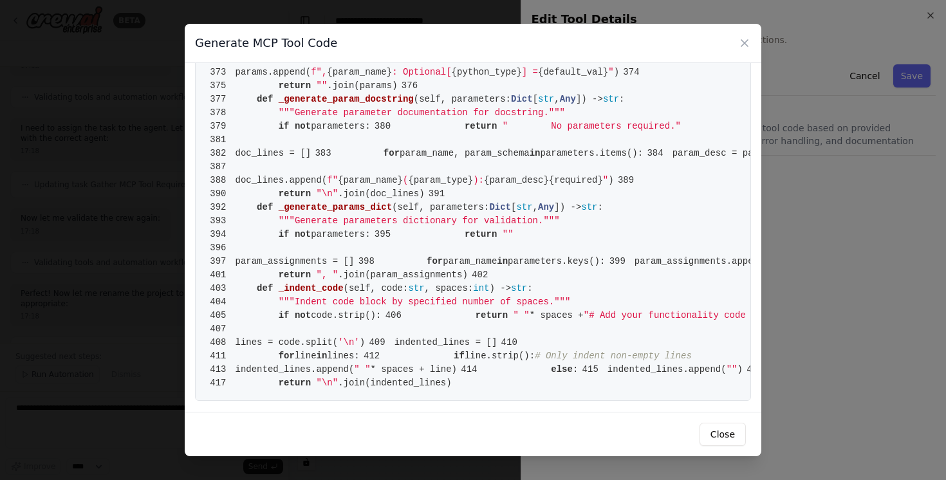
scroll to position [2348, 0]
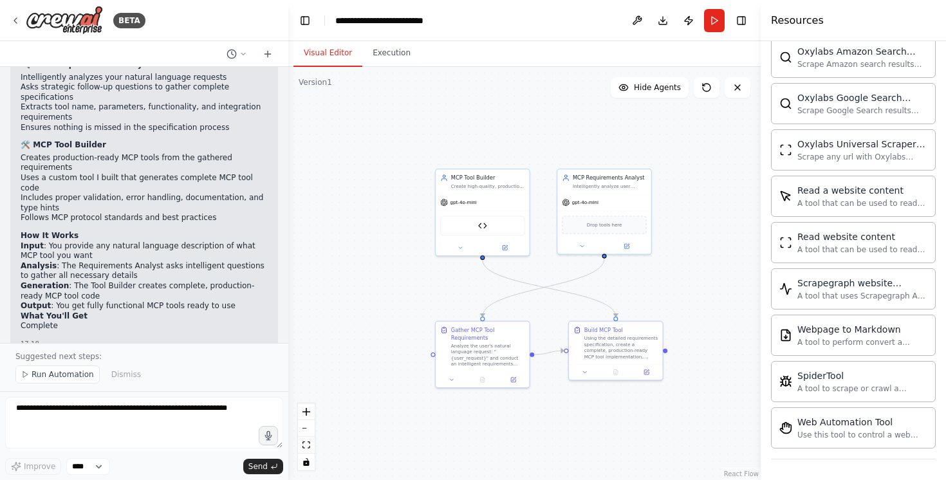
drag, startPoint x: 573, startPoint y: 173, endPoint x: 727, endPoint y: 175, distance: 153.8
click at [727, 175] on div ".deletable-edge-delete-btn { width: 20px; height: 20px; border: 0px solid #ffff…" at bounding box center [524, 273] width 472 height 413
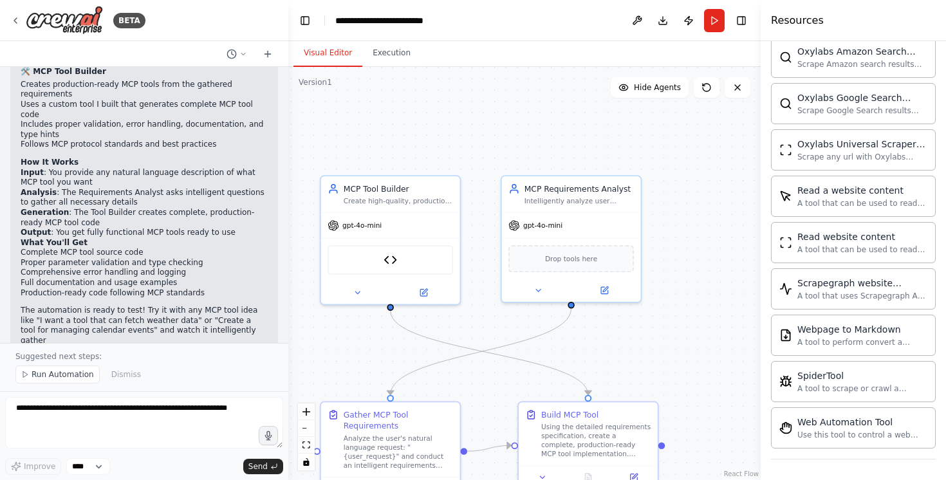
scroll to position [2409, 0]
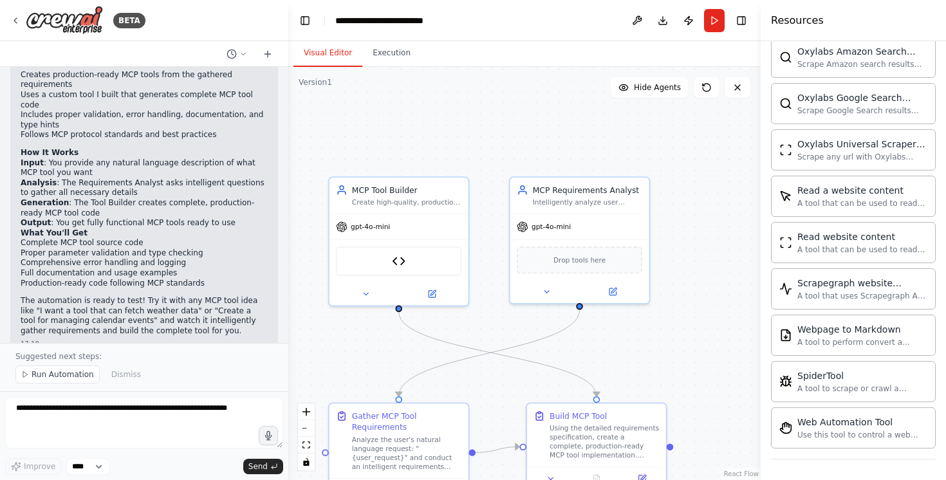
drag, startPoint x: 727, startPoint y: 175, endPoint x: 764, endPoint y: 185, distance: 38.1
click at [764, 185] on div "BETA Hello! I'm the CrewAI assistant. What kind of automation do you want to bu…" at bounding box center [473, 240] width 946 height 480
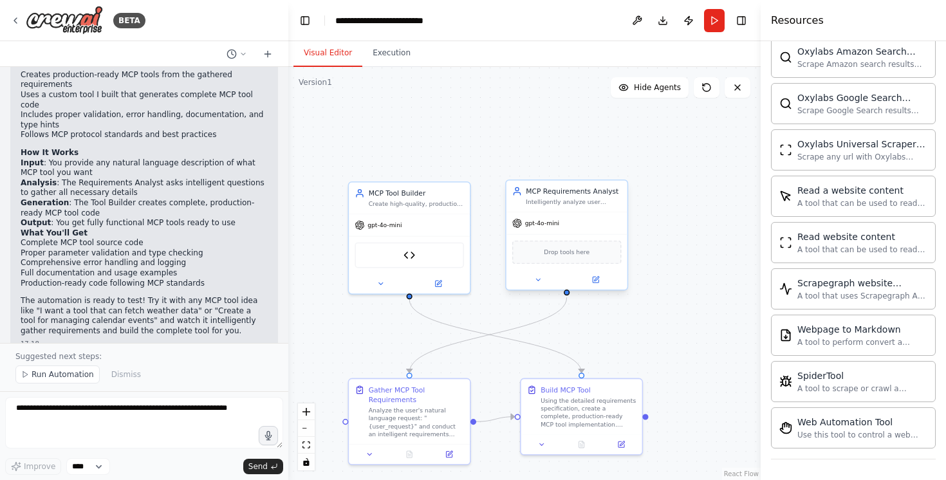
click at [559, 201] on div "Intelligently analyze user requests for MCP tools and gather comprehensive requ…" at bounding box center [573, 202] width 95 height 8
click at [56, 375] on span "Run Automation" at bounding box center [63, 374] width 62 height 10
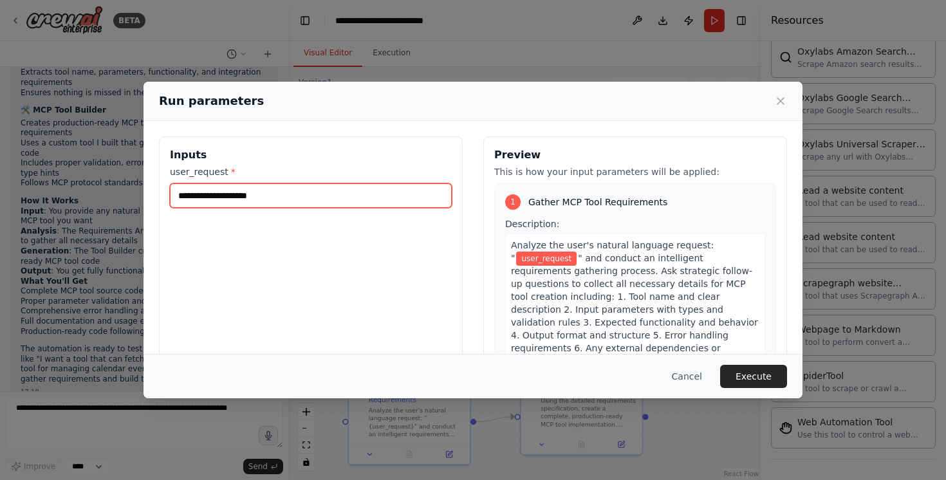
click at [205, 194] on input "user_request *" at bounding box center [311, 195] width 282 height 24
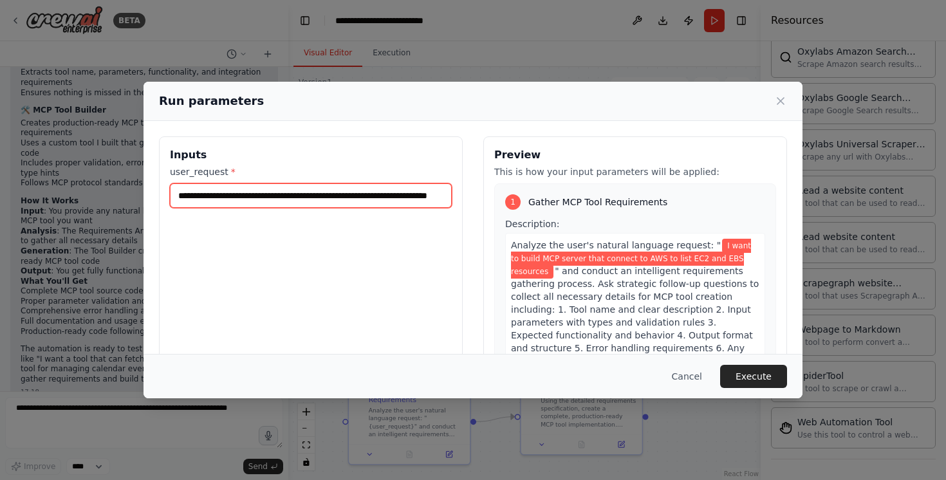
scroll to position [0, 61]
type input "**********"
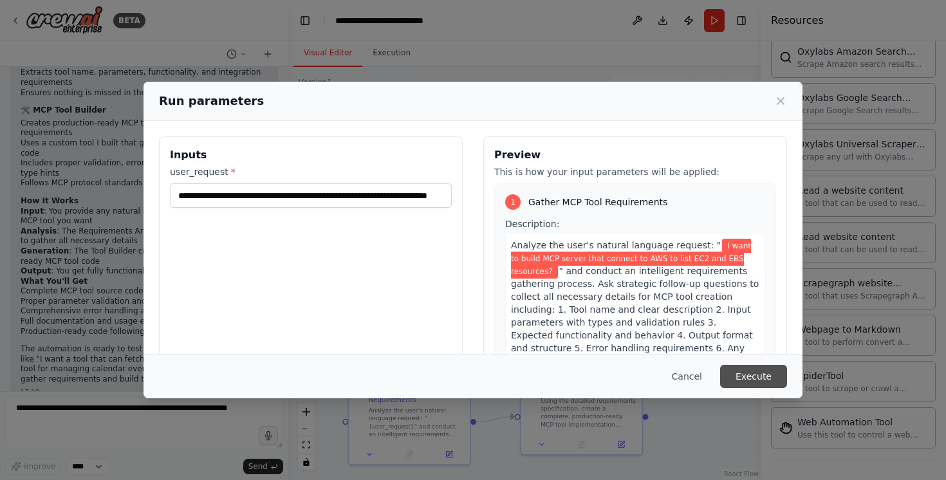
scroll to position [0, 0]
click at [737, 374] on button "Execute" at bounding box center [753, 376] width 67 height 23
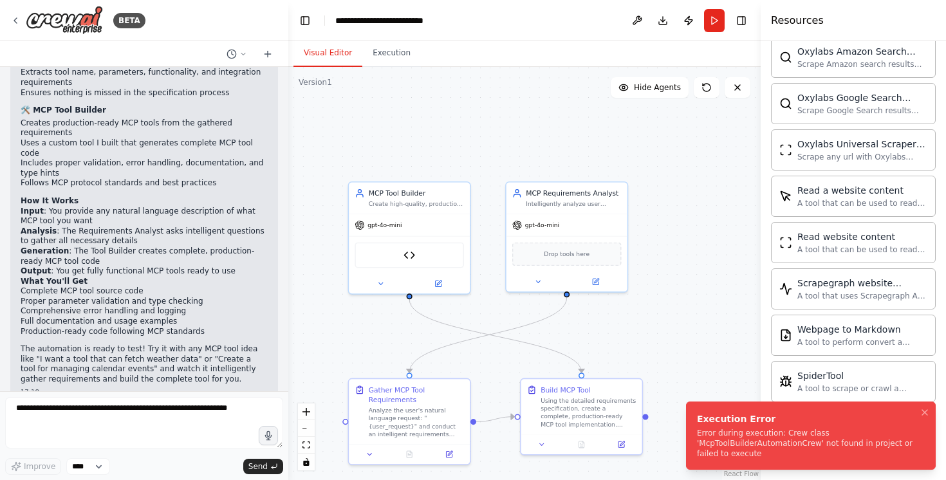
click at [794, 445] on div "Error during execution: Crew class 'McpToolBuilderAutomationCrew' not found in …" at bounding box center [808, 443] width 223 height 31
click at [928, 414] on icon "Notifications (F8)" at bounding box center [924, 412] width 10 height 10
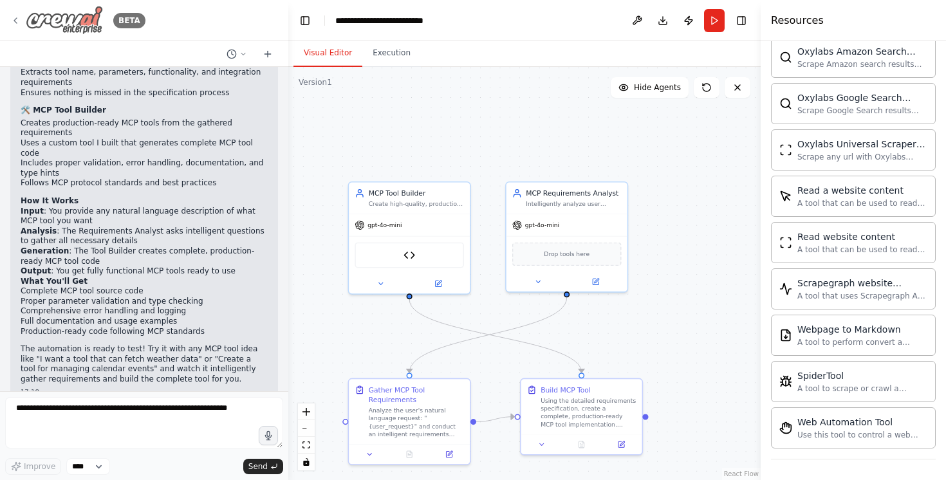
click at [32, 19] on img at bounding box center [64, 20] width 77 height 29
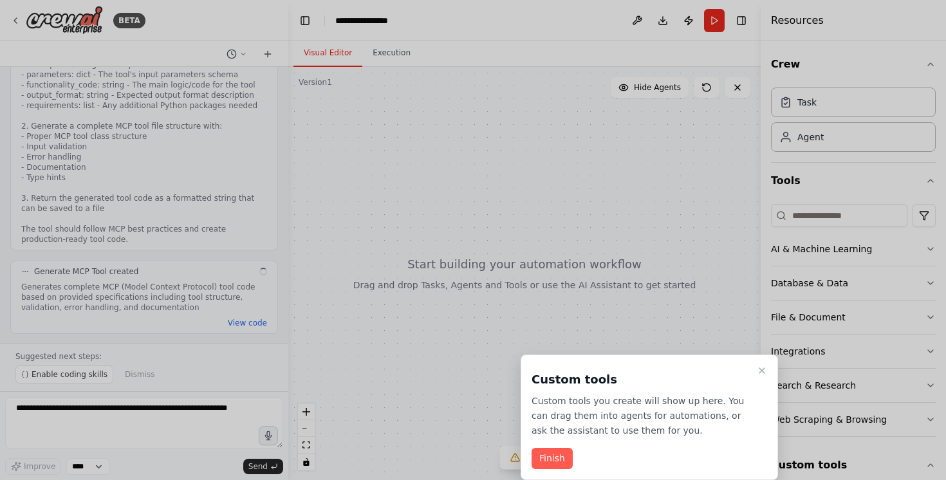
click at [78, 21] on div at bounding box center [473, 240] width 946 height 480
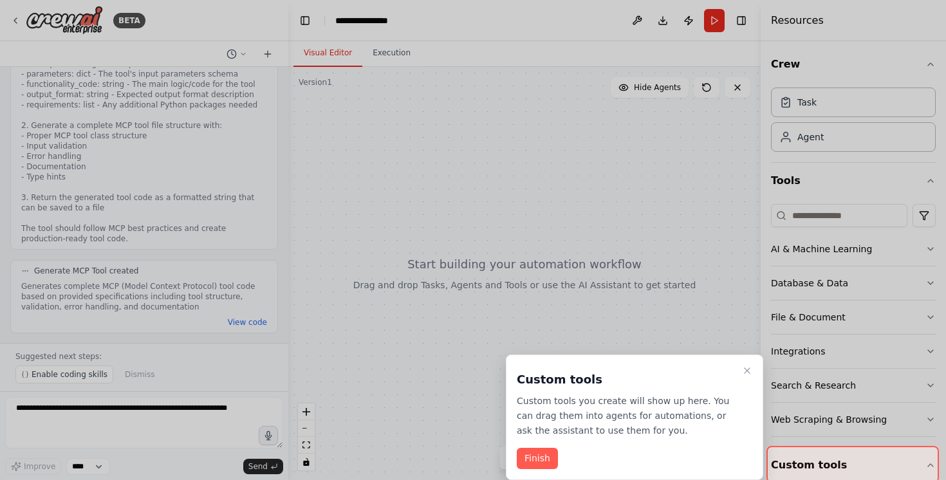
click at [78, 28] on div at bounding box center [473, 240] width 946 height 480
click at [540, 461] on button "Finish" at bounding box center [537, 458] width 41 height 21
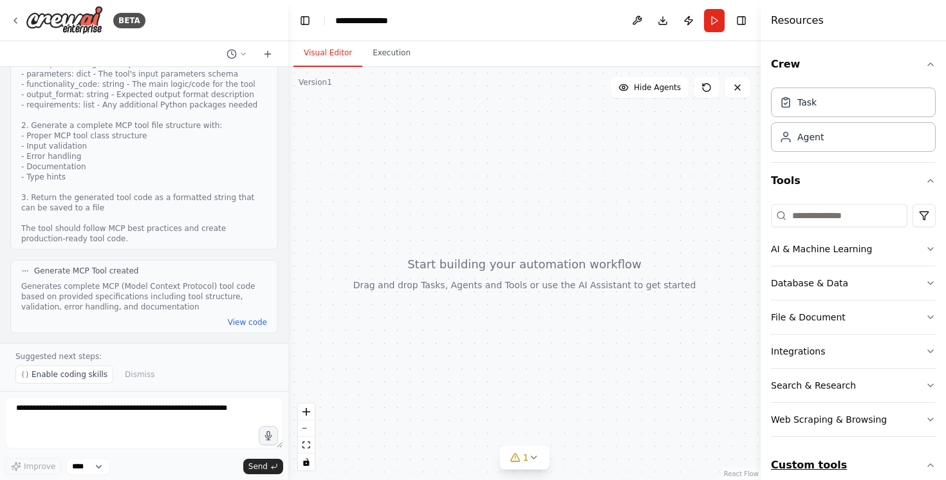
click at [830, 463] on button "Custom tools" at bounding box center [853, 465] width 165 height 36
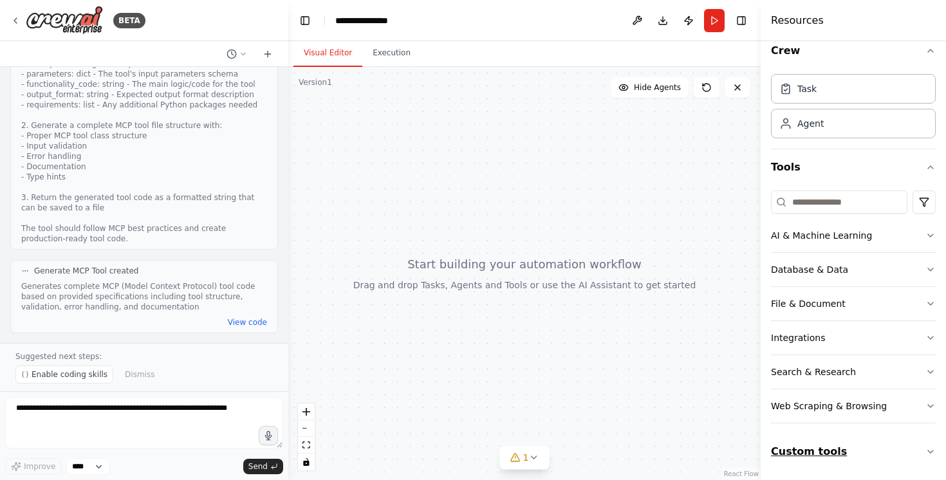
click at [835, 443] on button "Custom tools" at bounding box center [853, 452] width 165 height 36
click at [77, 26] on img at bounding box center [64, 20] width 77 height 29
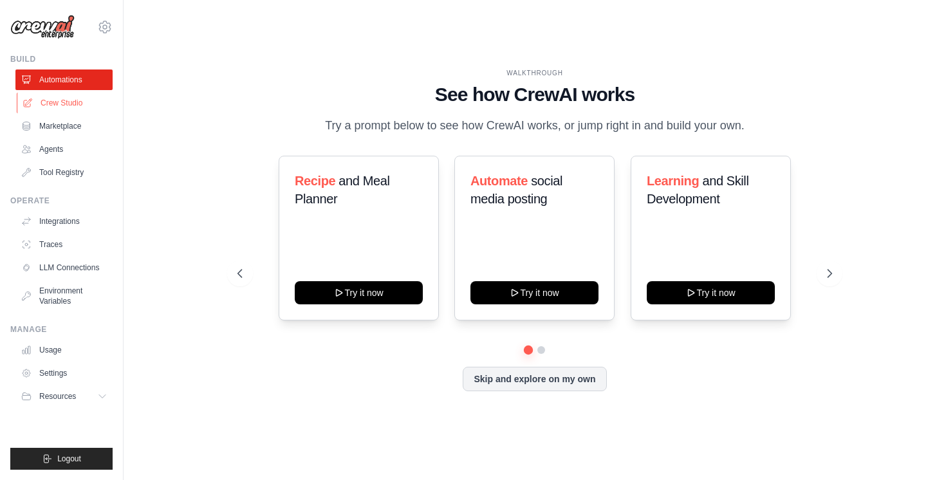
click at [70, 97] on link "Crew Studio" at bounding box center [65, 103] width 97 height 21
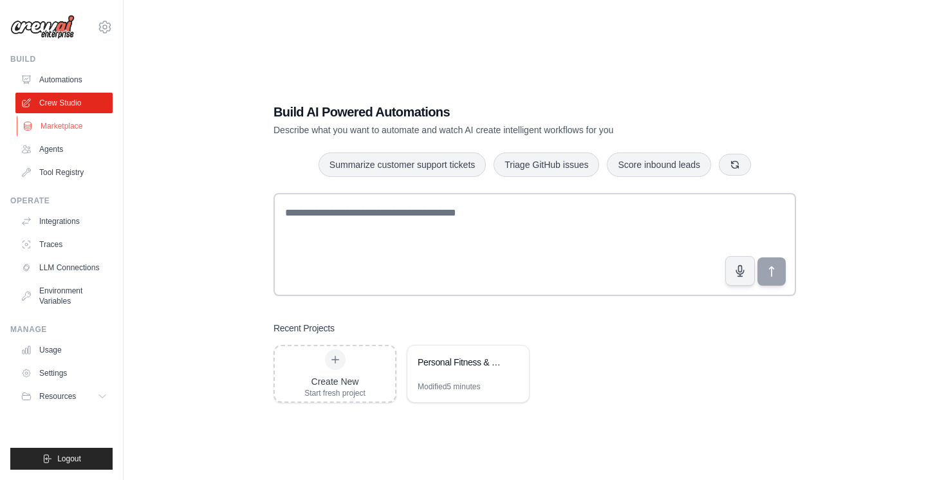
click at [59, 127] on link "Marketplace" at bounding box center [65, 126] width 97 height 21
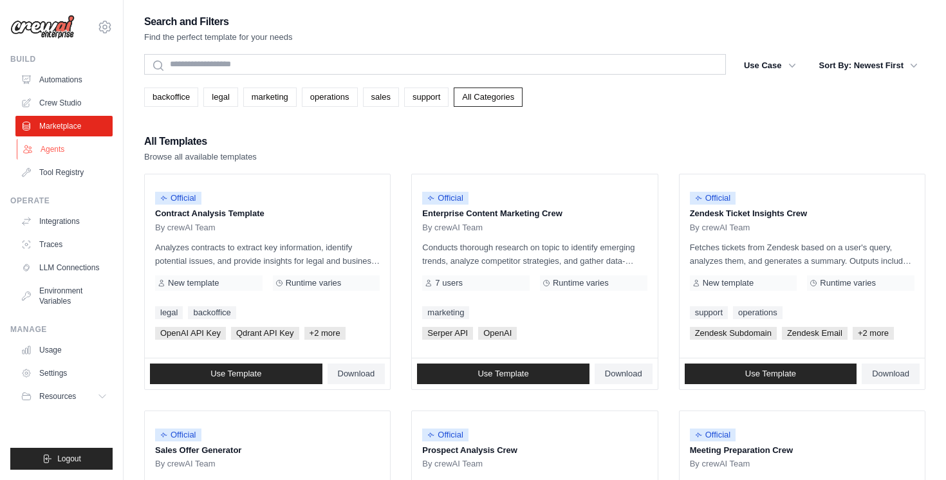
click at [55, 151] on link "Agents" at bounding box center [65, 149] width 97 height 21
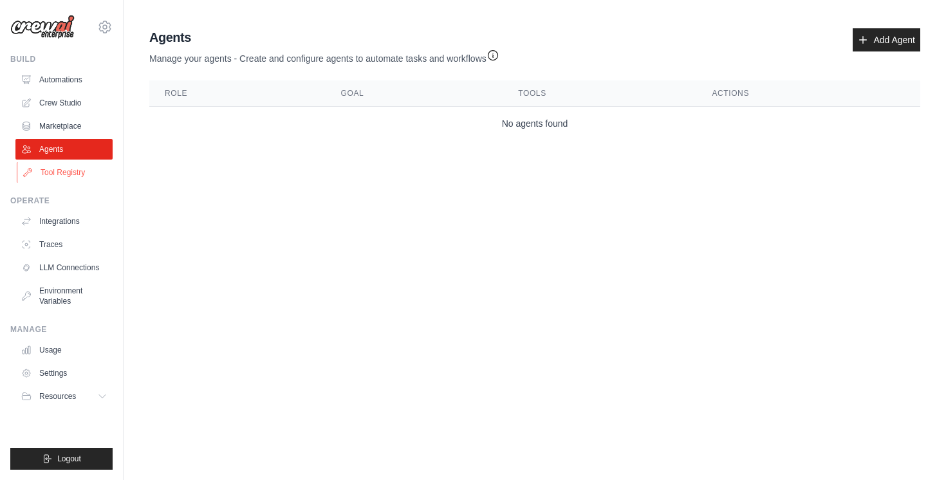
click at [54, 172] on link "Tool Registry" at bounding box center [65, 172] width 97 height 21
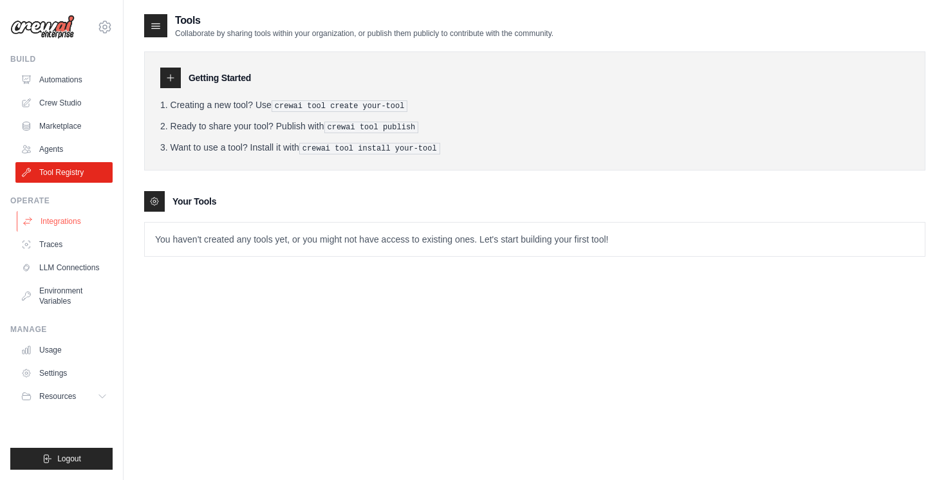
click at [60, 223] on link "Integrations" at bounding box center [65, 221] width 97 height 21
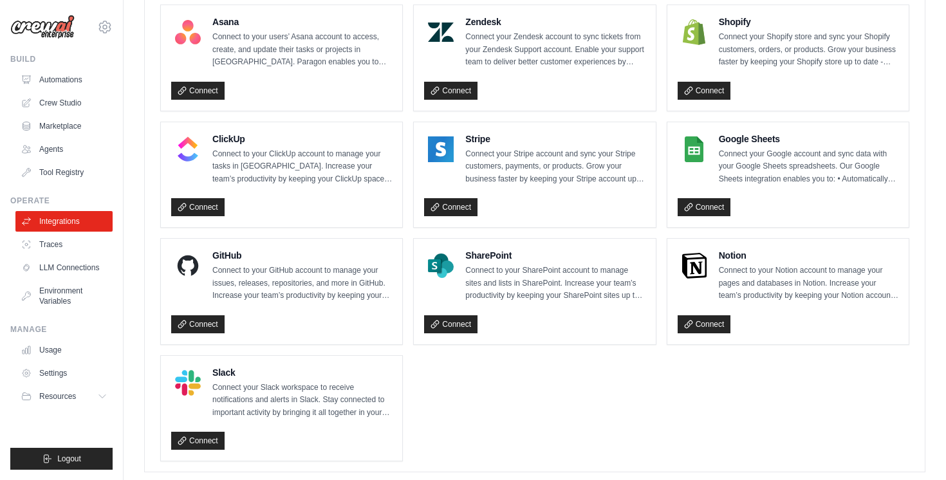
scroll to position [881, 0]
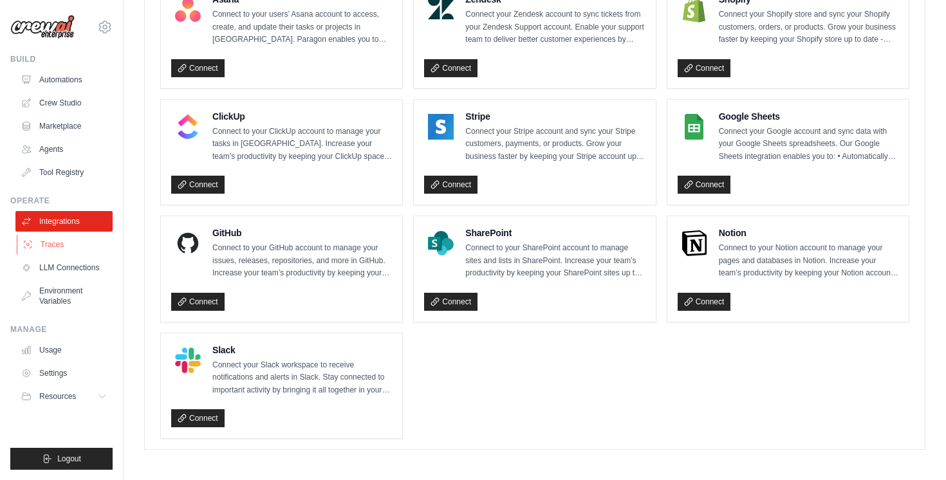
click at [69, 240] on link "Traces" at bounding box center [65, 244] width 97 height 21
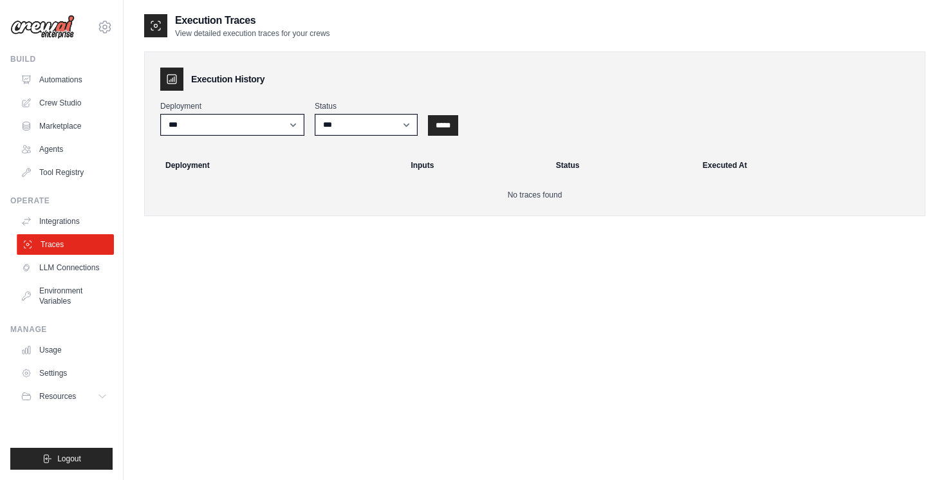
click at [71, 253] on link "Traces" at bounding box center [65, 244] width 97 height 21
click at [72, 266] on link "LLM Connections" at bounding box center [65, 267] width 97 height 21
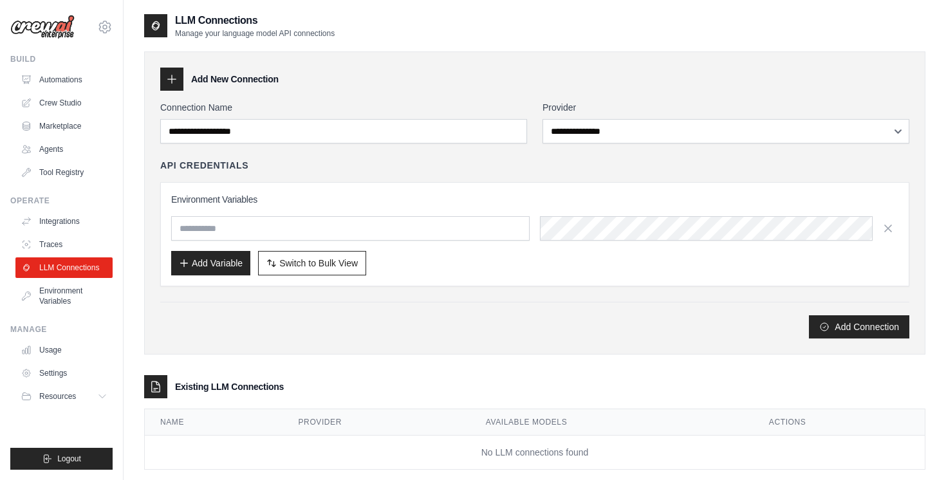
scroll to position [26, 0]
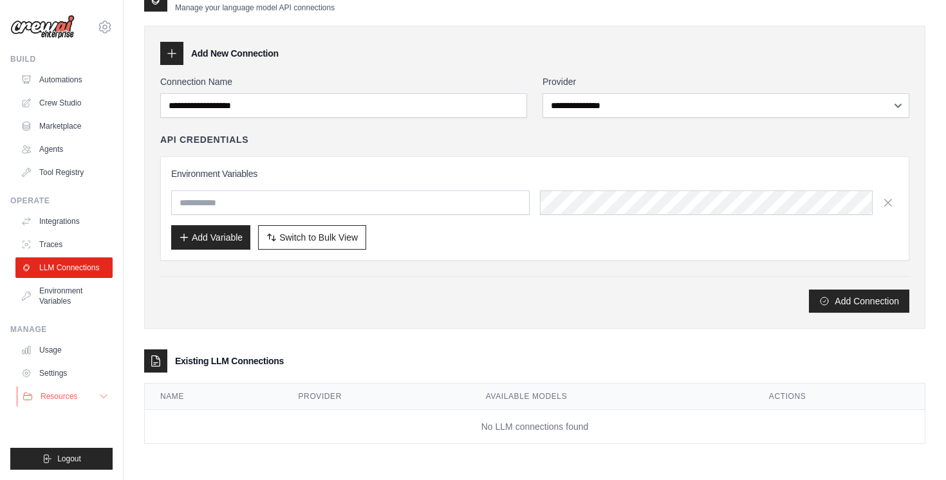
click at [68, 399] on span "Resources" at bounding box center [59, 396] width 37 height 10
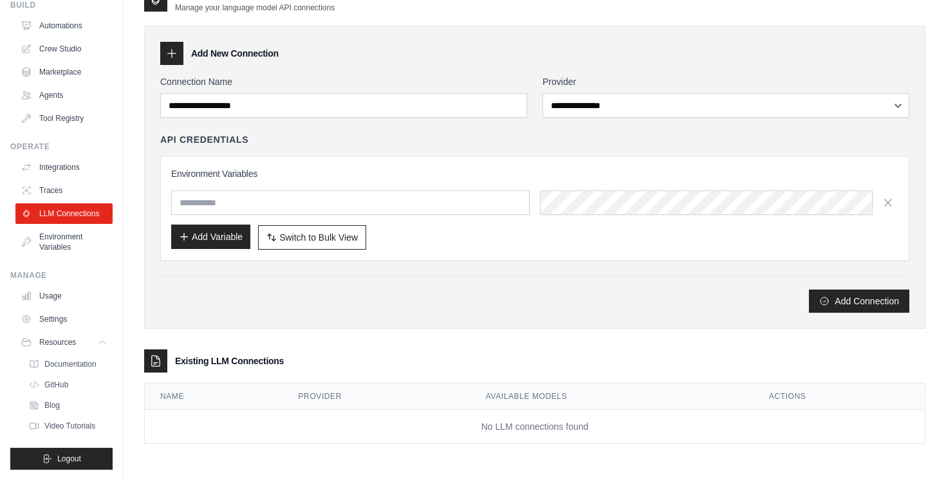
scroll to position [0, 0]
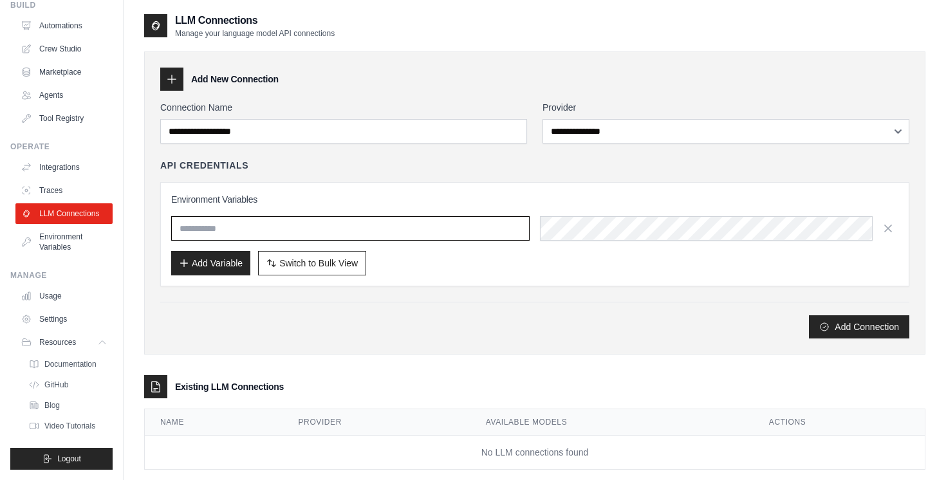
click at [227, 225] on input "text" at bounding box center [350, 228] width 358 height 24
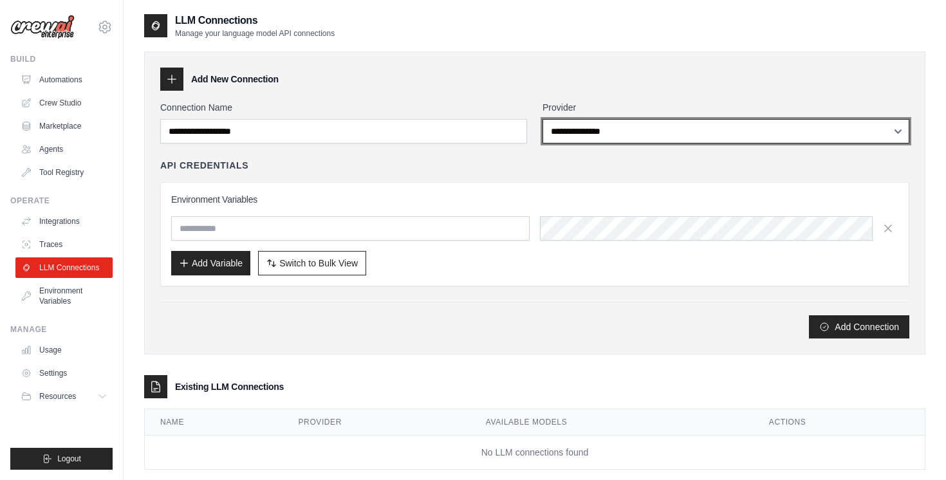
click at [598, 131] on select "**********" at bounding box center [725, 131] width 367 height 24
click at [542, 119] on select "**********" at bounding box center [725, 131] width 367 height 24
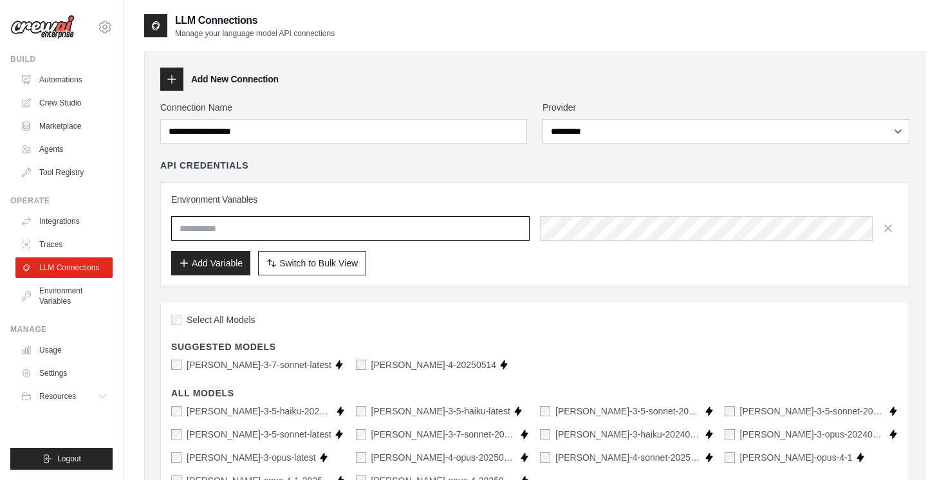
click at [424, 232] on input "text" at bounding box center [350, 228] width 358 height 24
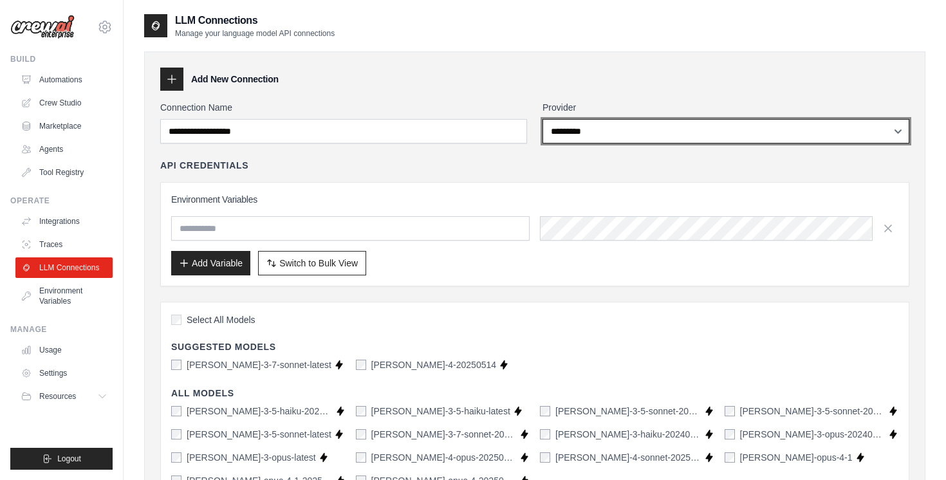
click at [583, 137] on select "**********" at bounding box center [725, 131] width 367 height 24
select select "*******"
click at [542, 119] on select "**********" at bounding box center [725, 131] width 367 height 24
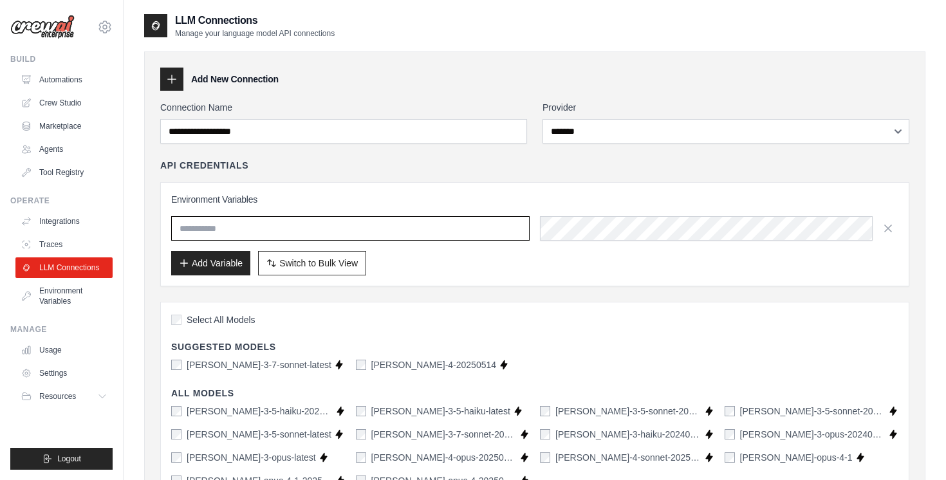
click at [439, 230] on input "text" at bounding box center [350, 228] width 358 height 24
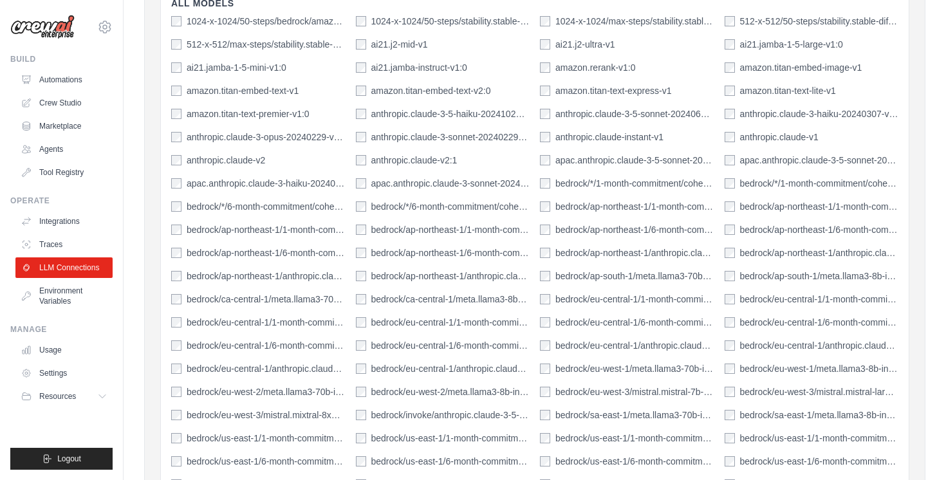
scroll to position [219, 0]
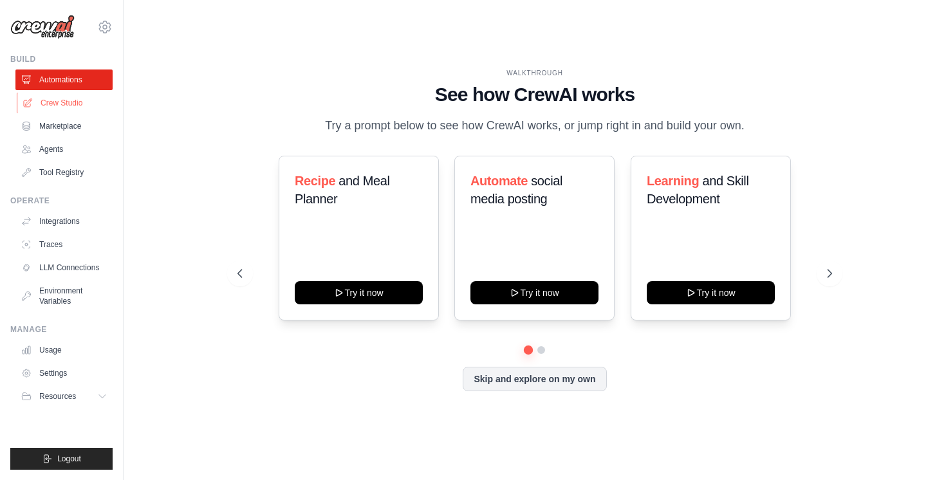
click at [59, 107] on link "Crew Studio" at bounding box center [65, 103] width 97 height 21
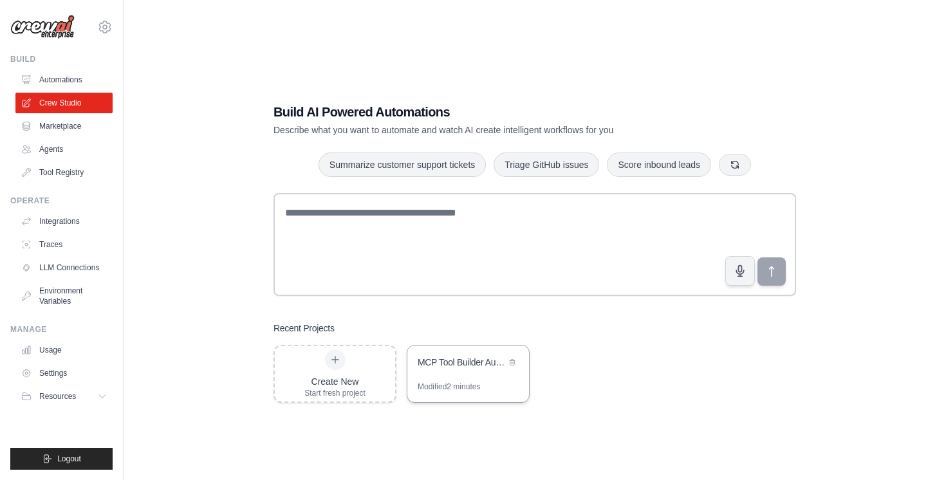
click at [445, 359] on div "MCP Tool Builder Automation" at bounding box center [462, 362] width 88 height 13
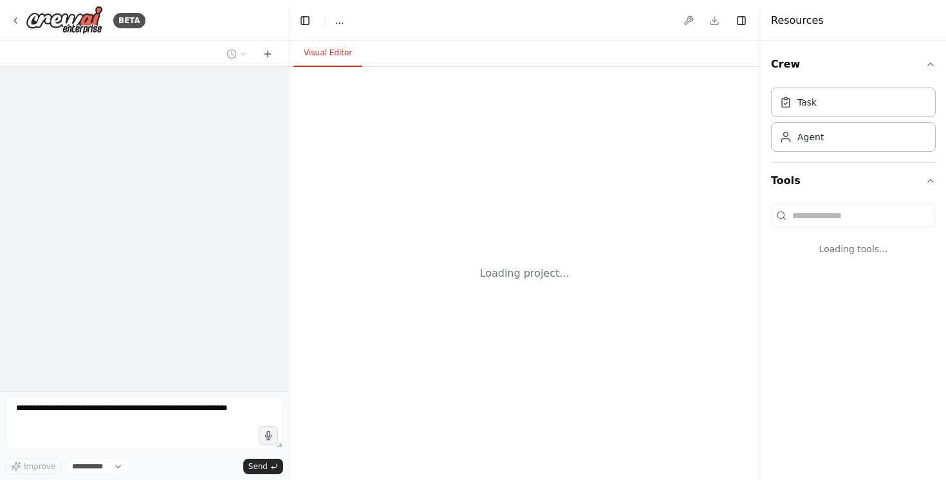
select select "****"
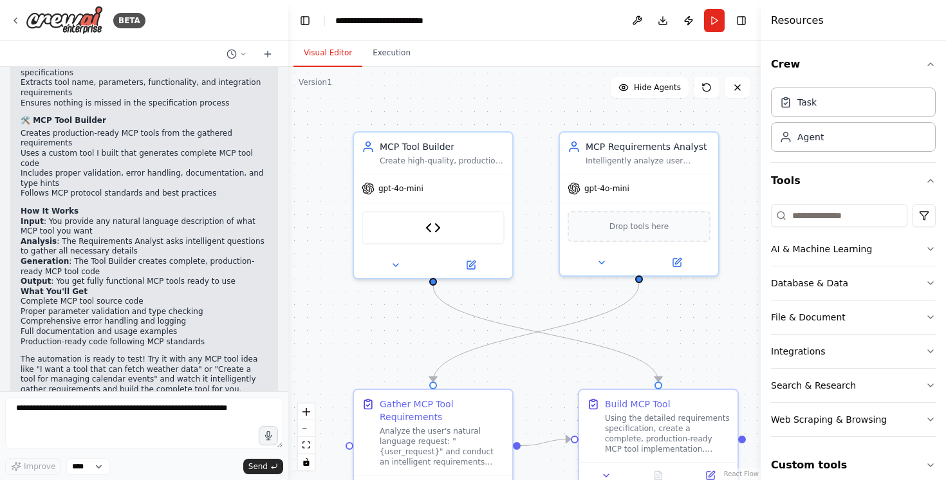
scroll to position [2360, 0]
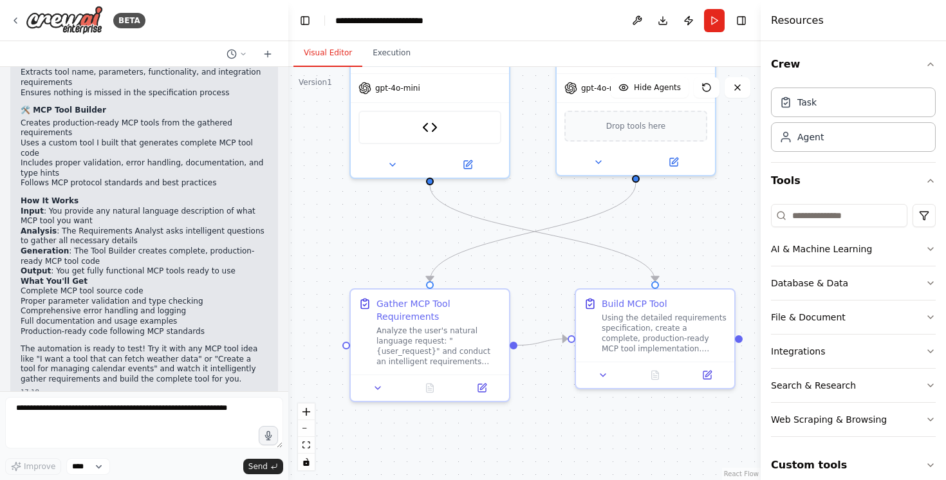
drag, startPoint x: 526, startPoint y: 142, endPoint x: 522, endPoint y: 41, distance: 100.4
click at [522, 41] on div "Visual Editor Execution Version 1 Show Tools Hide Agents .deletable-edge-delete…" at bounding box center [524, 260] width 472 height 439
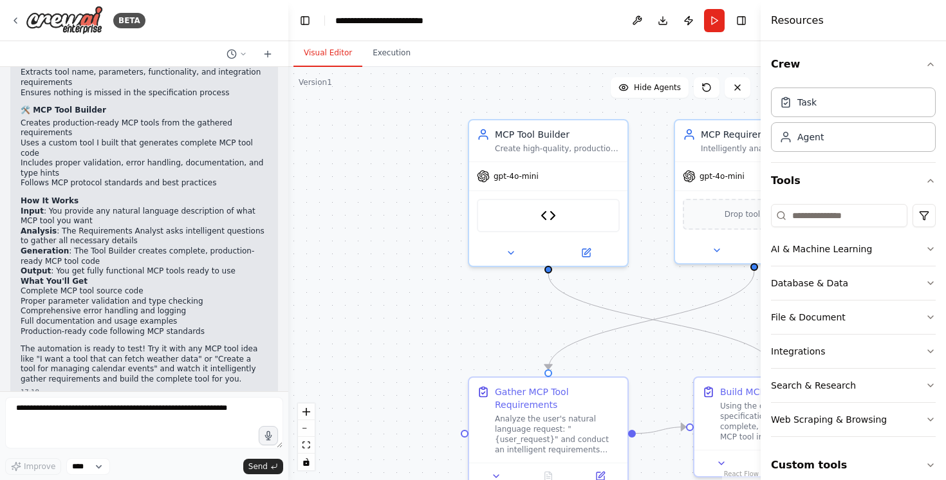
drag, startPoint x: 546, startPoint y: 400, endPoint x: 664, endPoint y: 488, distance: 147.6
click at [664, 479] on html "BETA Hello! I'm the CrewAI assistant. What kind of automation do you want to bu…" at bounding box center [473, 240] width 946 height 480
click at [796, 140] on div "Agent" at bounding box center [801, 136] width 44 height 13
click at [119, 410] on textarea at bounding box center [144, 422] width 278 height 51
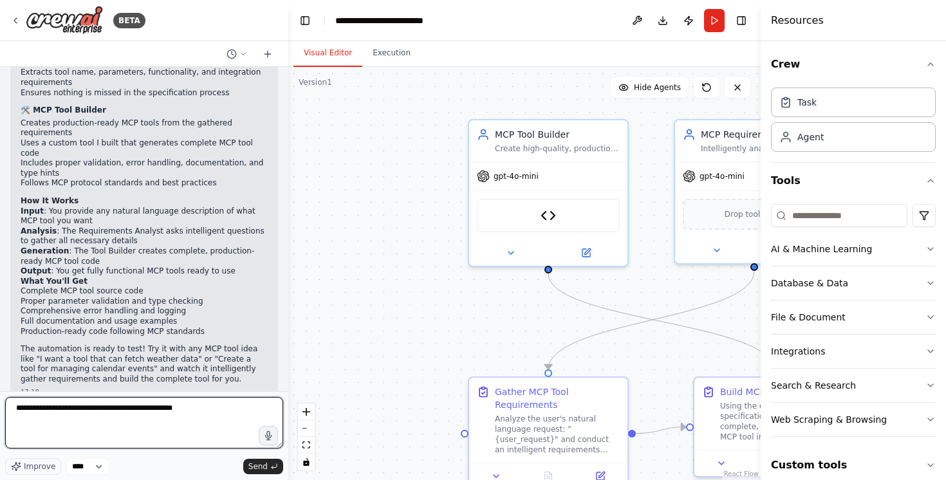
type textarea "**********"
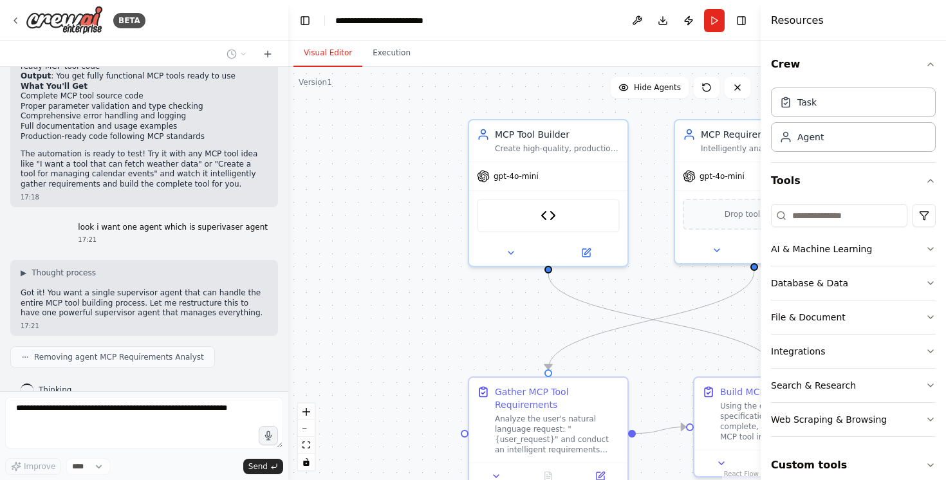
scroll to position [2588, 0]
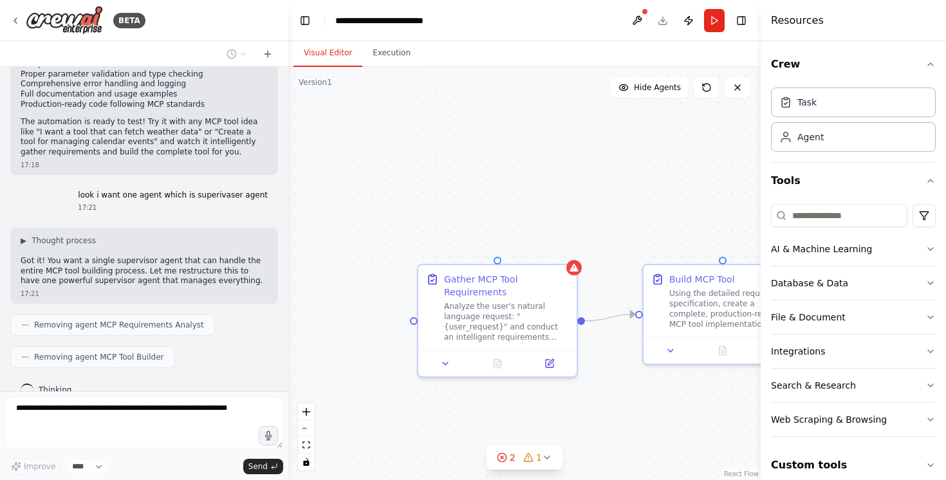
drag, startPoint x: 416, startPoint y: 300, endPoint x: 365, endPoint y: 188, distance: 123.5
click at [365, 188] on div ".deletable-edge-delete-btn { width: 20px; height: 20px; border: 0px solid #ffff…" at bounding box center [524, 273] width 472 height 413
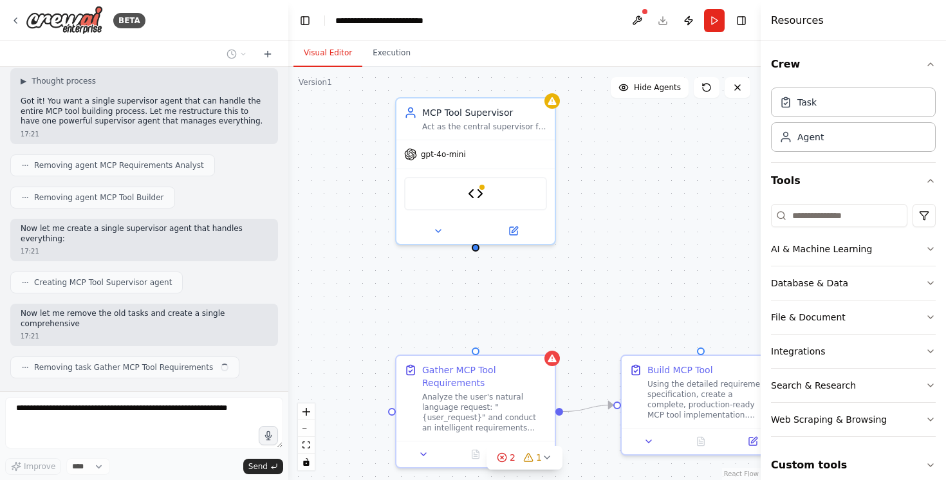
scroll to position [2757, 0]
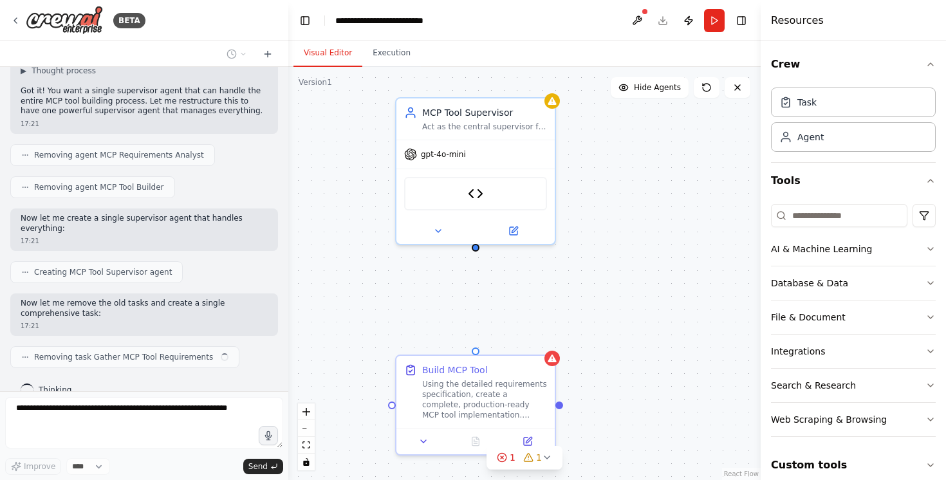
drag, startPoint x: 416, startPoint y: 183, endPoint x: 394, endPoint y: 273, distance: 93.3
click at [394, 273] on div "Build MCP Tool Using the detailed requirements specification, create a complete…" at bounding box center [524, 273] width 472 height 413
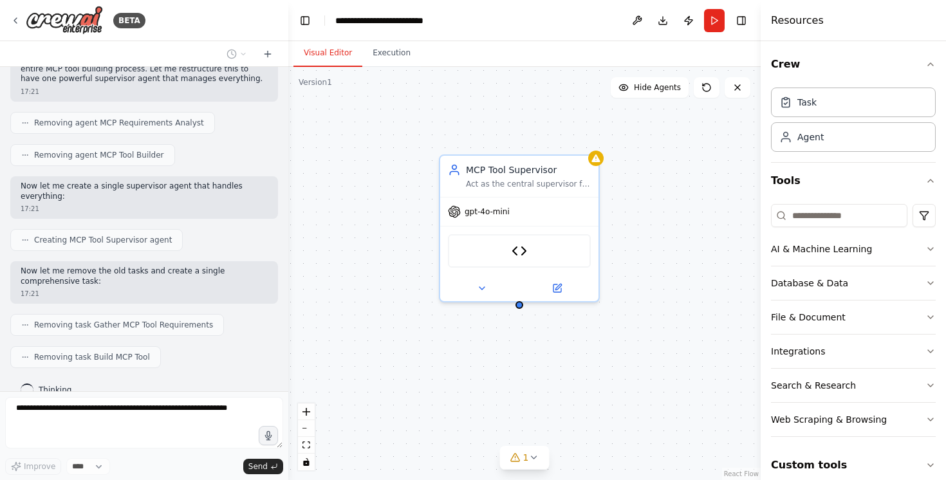
drag, startPoint x: 394, startPoint y: 273, endPoint x: 437, endPoint y: 328, distance: 70.5
click at [437, 329] on div "MCP Tool Supervisor Act as the central supervisor for the entire MCP tool creat…" at bounding box center [524, 273] width 472 height 413
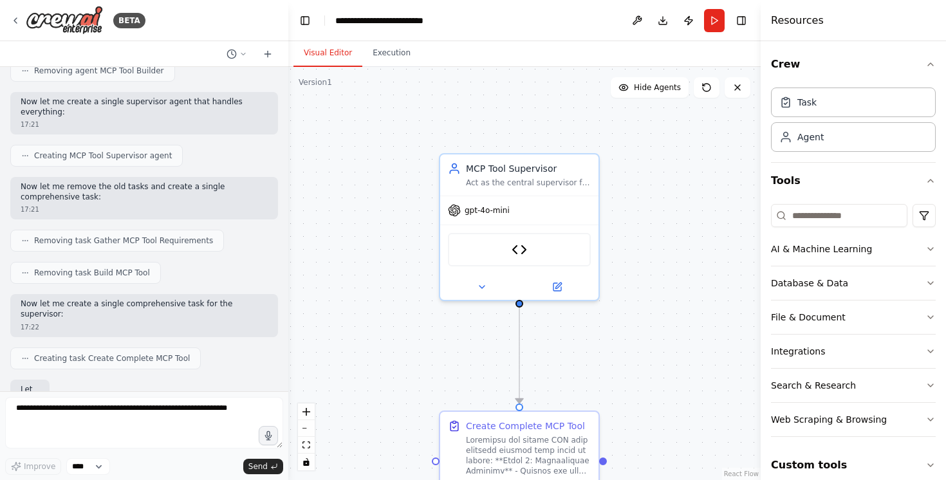
scroll to position [2940, 0]
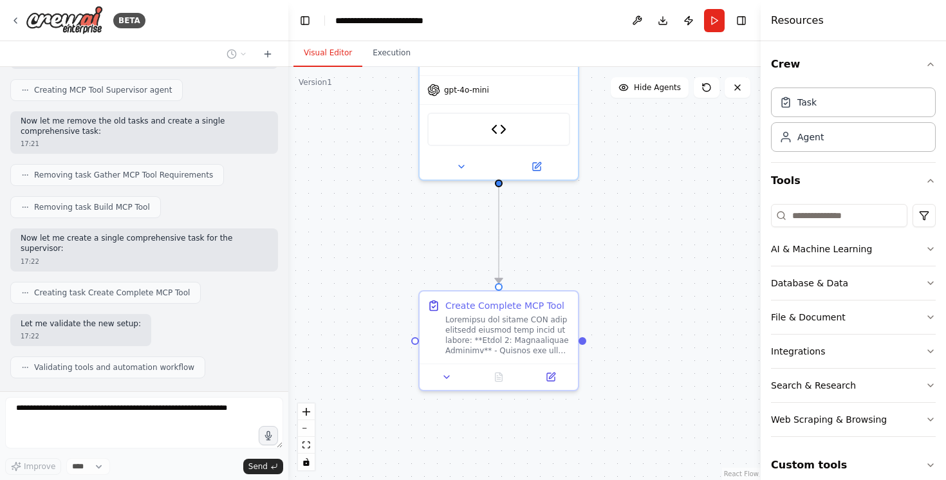
drag, startPoint x: 400, startPoint y: 308, endPoint x: 379, endPoint y: 188, distance: 122.1
click at [379, 188] on div ".deletable-edge-delete-btn { width: 20px; height: 20px; border: 0px solid #ffff…" at bounding box center [524, 273] width 472 height 413
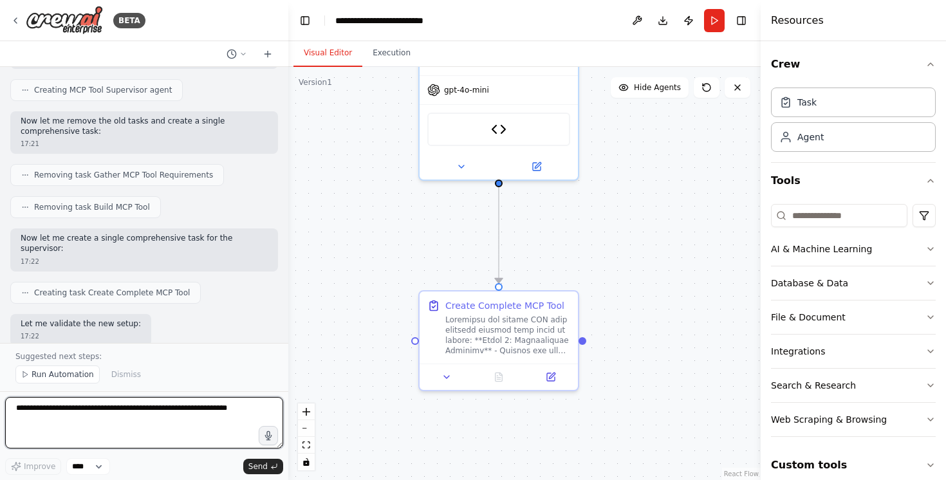
scroll to position [2997, 0]
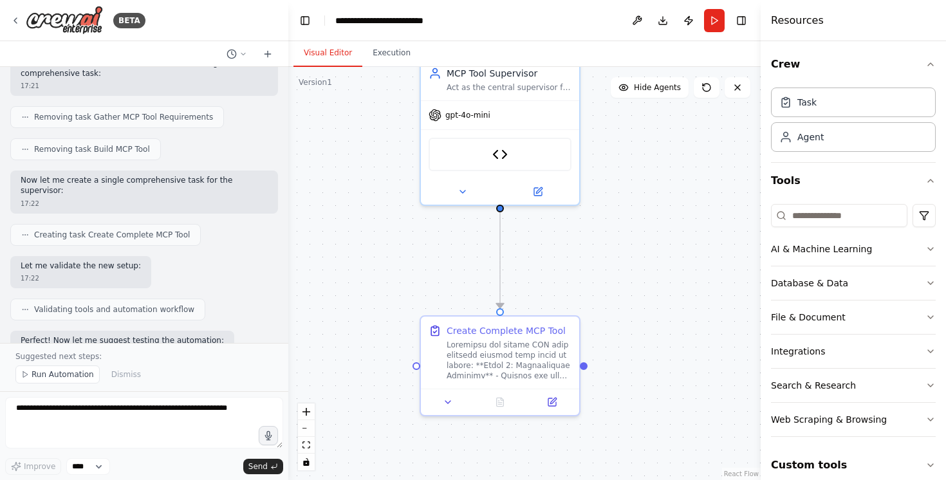
drag, startPoint x: 379, startPoint y: 188, endPoint x: 380, endPoint y: 213, distance: 25.1
click at [380, 213] on div ".deletable-edge-delete-btn { width: 20px; height: 20px; border: 0px solid #ffff…" at bounding box center [524, 273] width 472 height 413
click at [504, 369] on div at bounding box center [508, 357] width 125 height 41
click at [511, 358] on div at bounding box center [508, 357] width 125 height 41
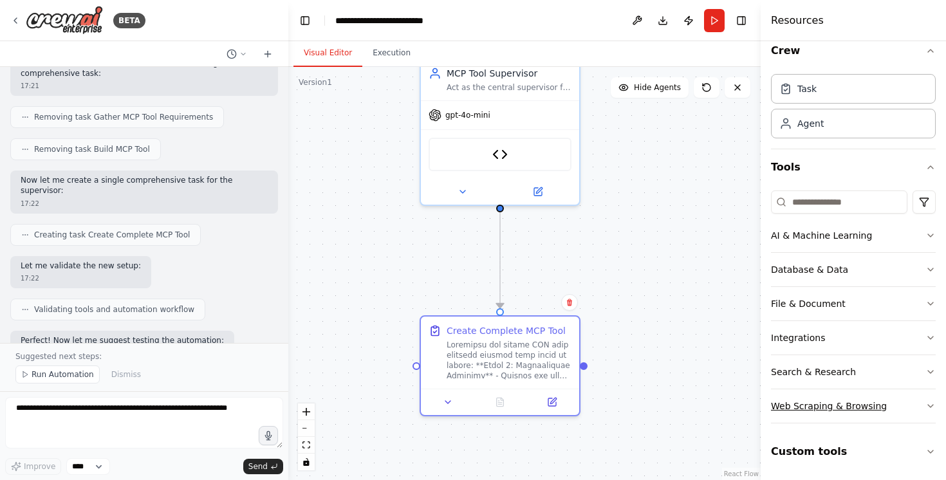
scroll to position [0, 0]
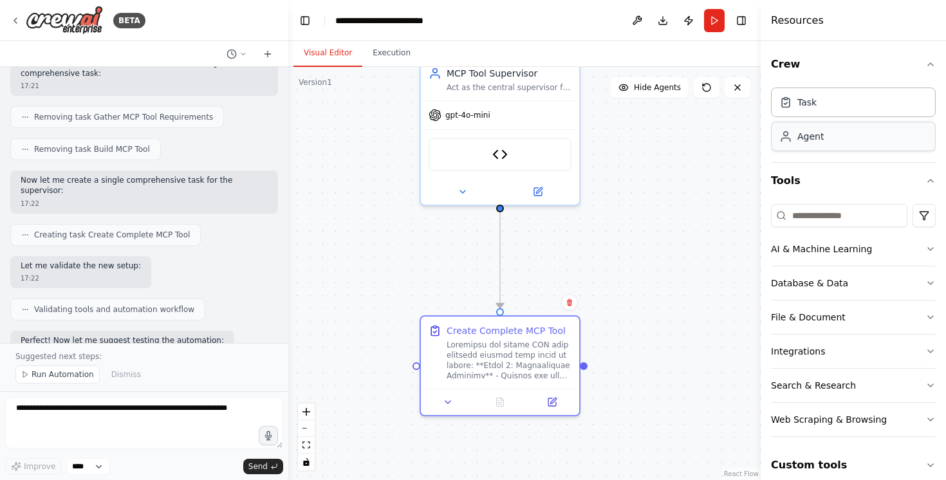
click at [815, 135] on div "Agent" at bounding box center [810, 136] width 26 height 13
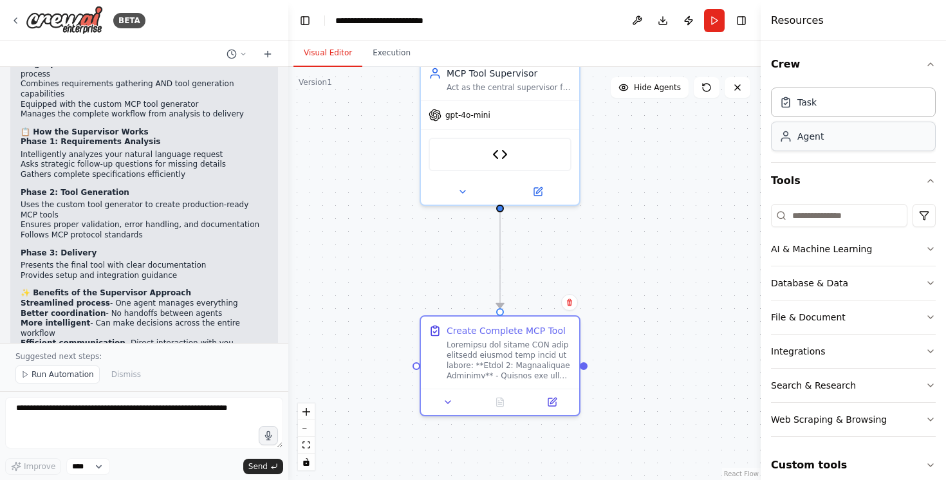
scroll to position [3372, 0]
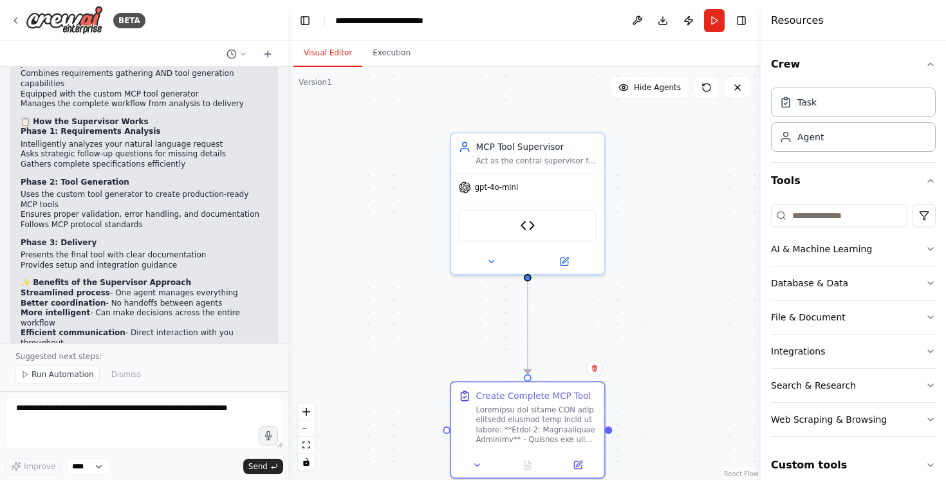
drag, startPoint x: 643, startPoint y: 184, endPoint x: 662, endPoint y: 254, distance: 72.7
click at [662, 254] on div ".deletable-edge-delete-btn { width: 20px; height: 20px; border: 0px solid #ffff…" at bounding box center [524, 273] width 472 height 413
click at [566, 251] on button at bounding box center [563, 258] width 70 height 15
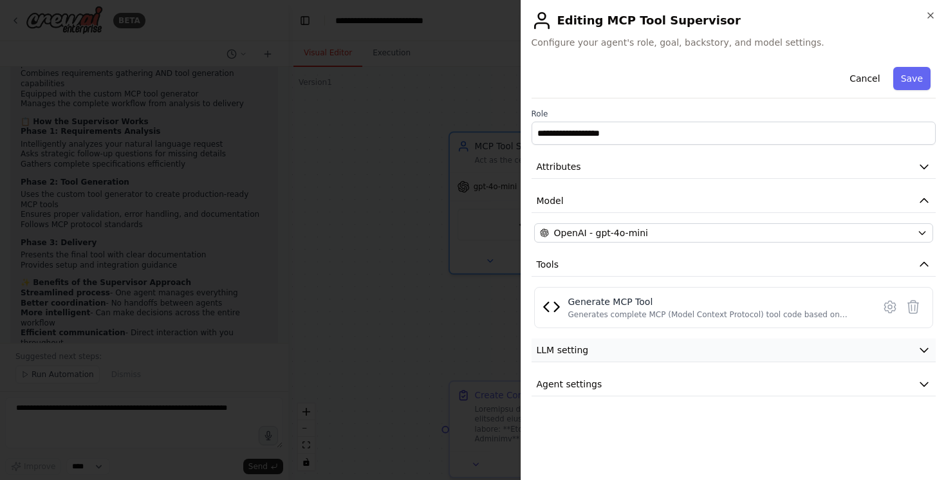
click at [569, 353] on span "LLM setting" at bounding box center [563, 350] width 52 height 13
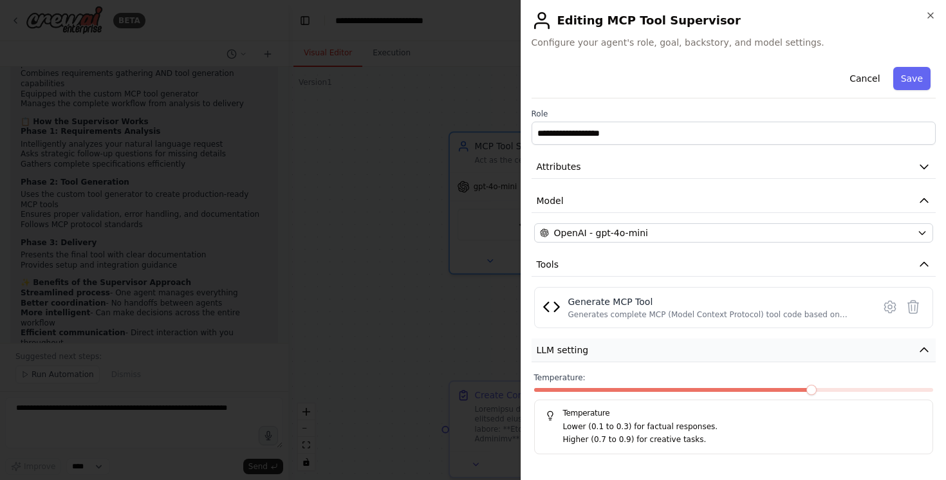
click at [569, 353] on span "LLM setting" at bounding box center [563, 350] width 52 height 13
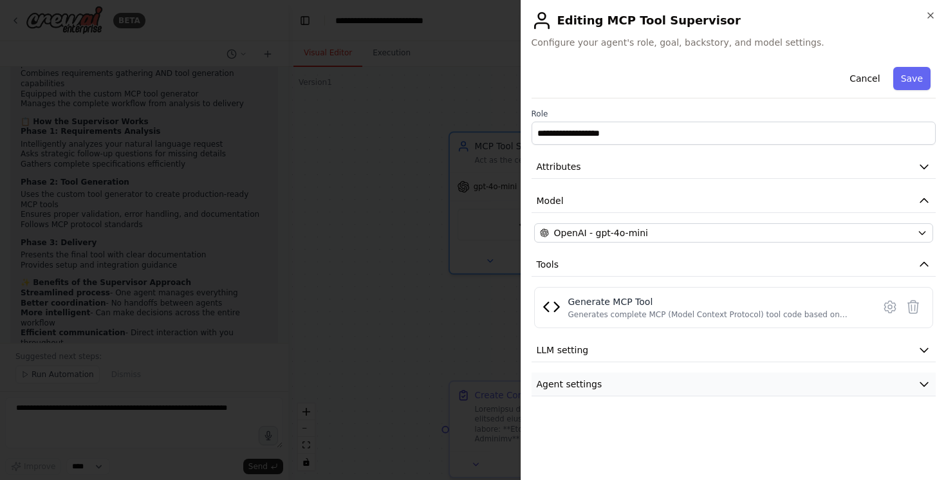
click at [569, 378] on span "Agent settings" at bounding box center [570, 384] width 66 height 13
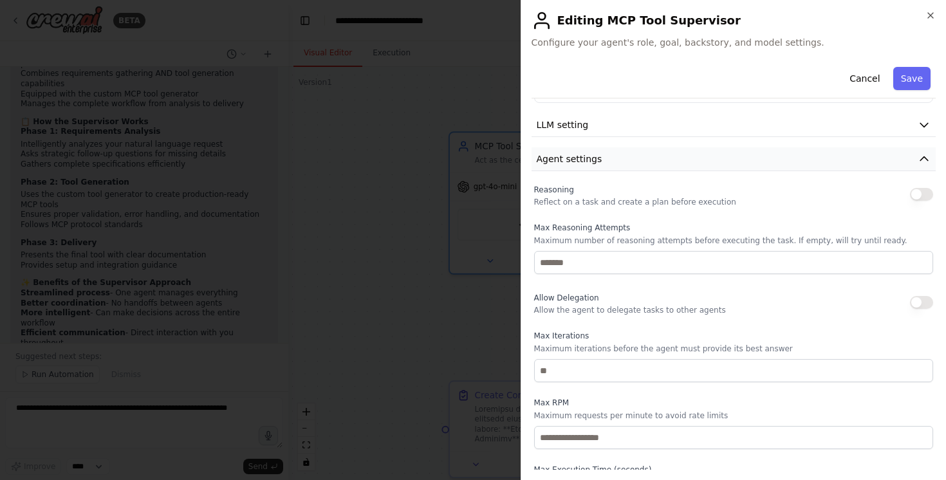
scroll to position [271, 0]
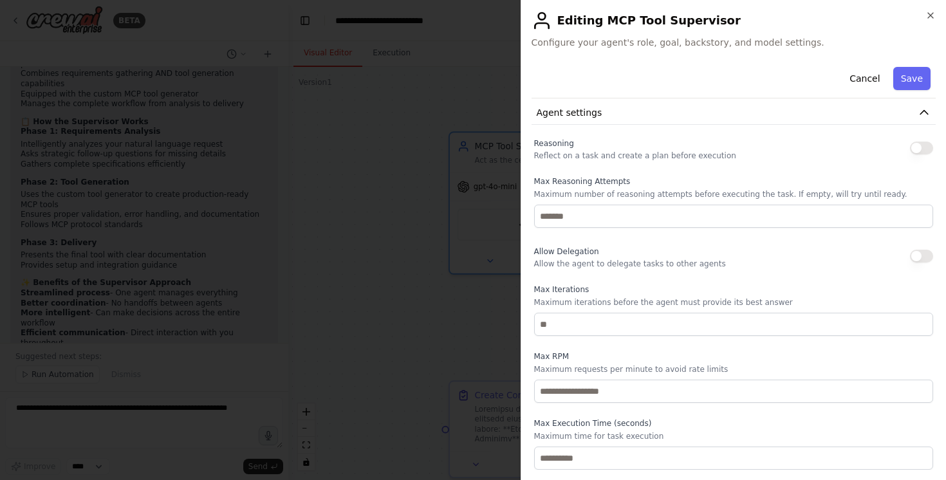
click at [436, 337] on div at bounding box center [473, 240] width 946 height 480
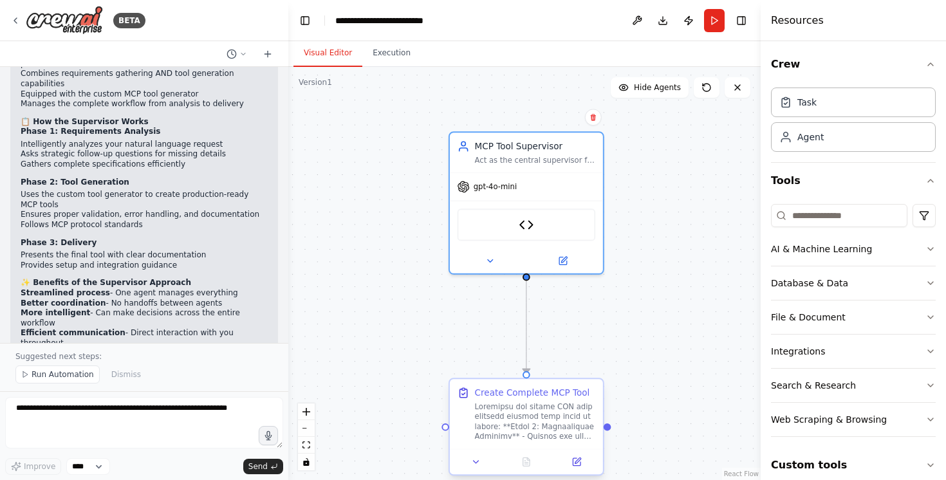
click at [508, 445] on div "Create Complete MCP Tool" at bounding box center [526, 413] width 153 height 69
click at [82, 375] on span "Run Automation" at bounding box center [63, 374] width 62 height 10
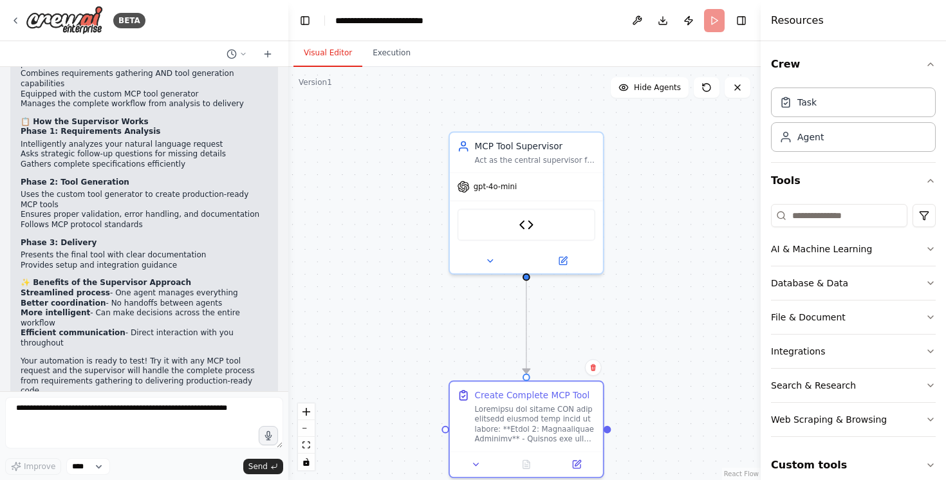
scroll to position [3324, 0]
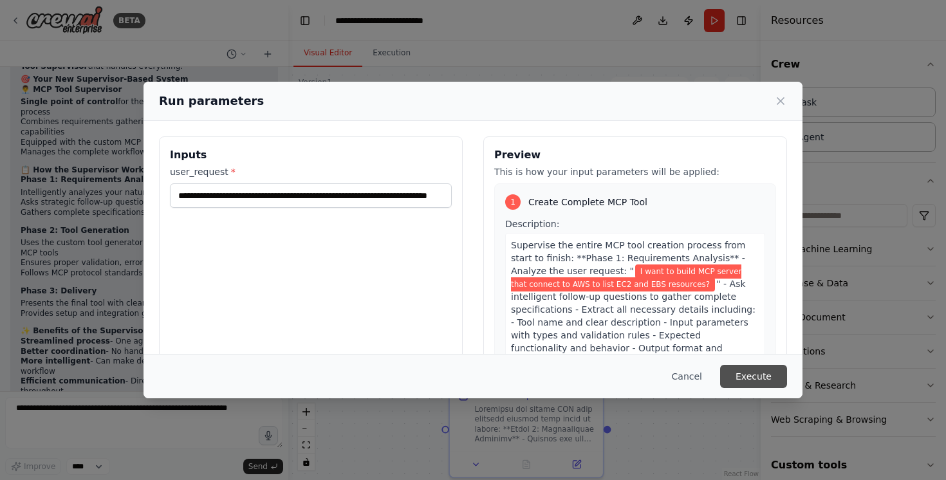
click at [753, 382] on button "Execute" at bounding box center [753, 376] width 67 height 23
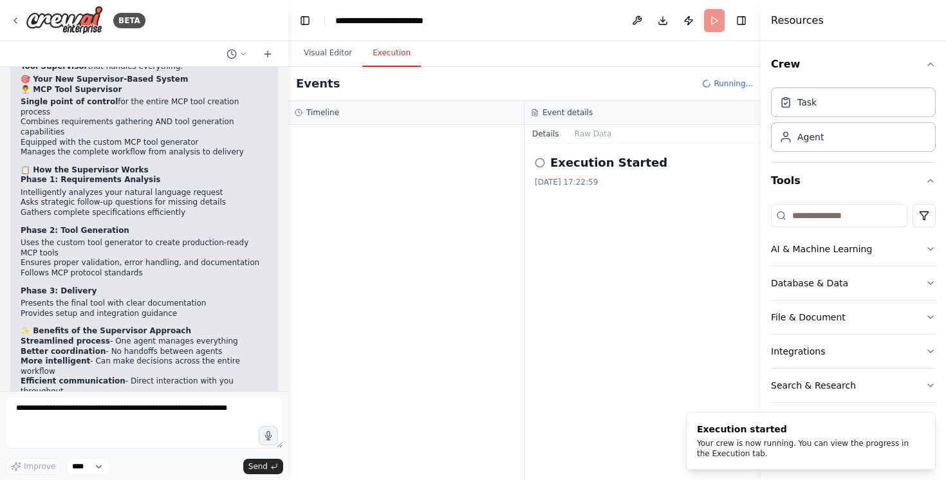
click at [380, 59] on button "Execution" at bounding box center [391, 53] width 59 height 27
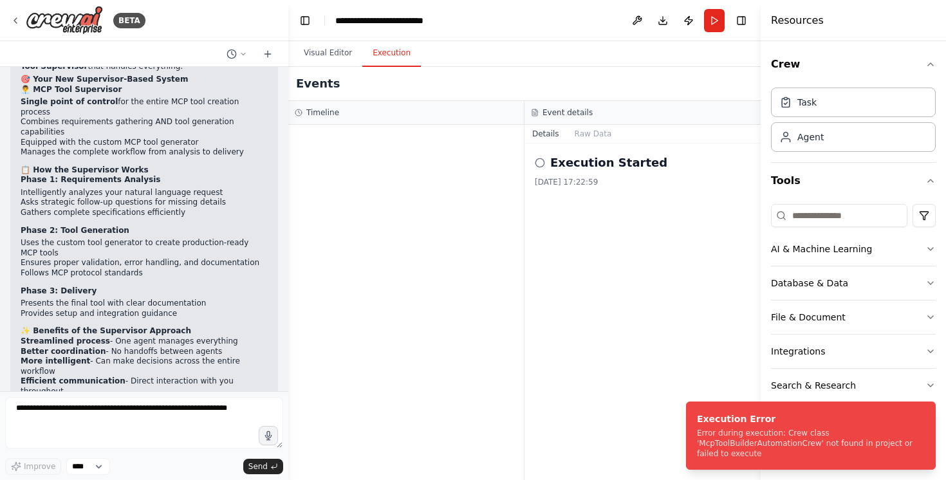
click at [589, 171] on h2 "Execution Started" at bounding box center [608, 163] width 117 height 18
click at [560, 162] on h2 "Execution Started" at bounding box center [608, 163] width 117 height 18
click at [541, 162] on icon at bounding box center [540, 163] width 10 height 10
click at [537, 165] on icon at bounding box center [540, 163] width 10 height 10
click at [589, 136] on button "Raw Data" at bounding box center [593, 134] width 53 height 18
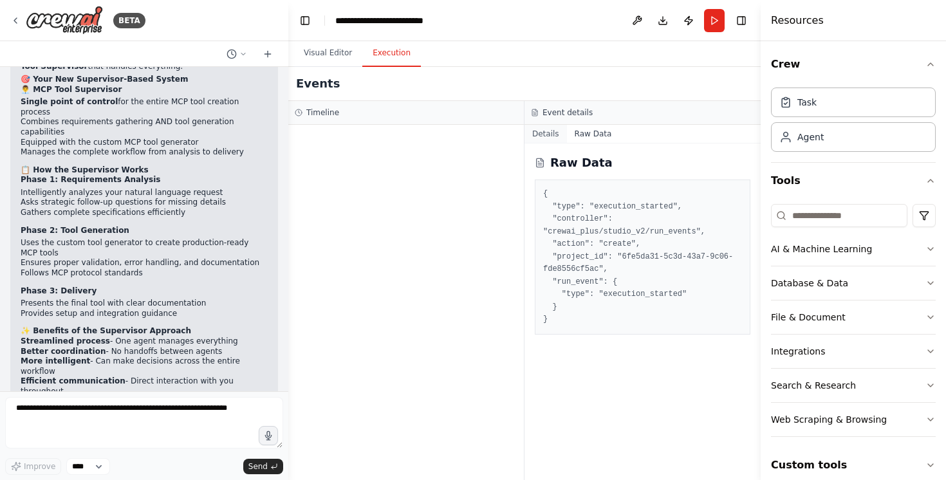
click at [555, 131] on button "Details" at bounding box center [545, 134] width 42 height 18
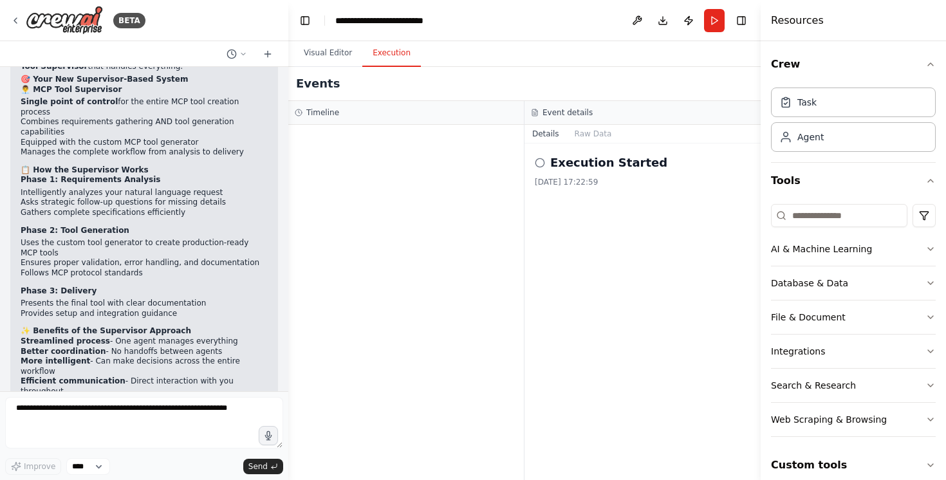
click at [309, 111] on h3 "Timeline" at bounding box center [322, 112] width 33 height 10
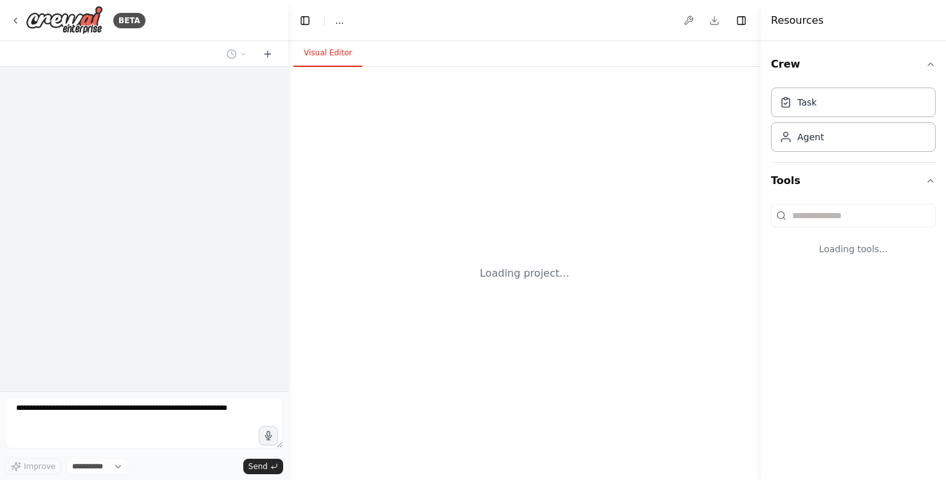
select select "****"
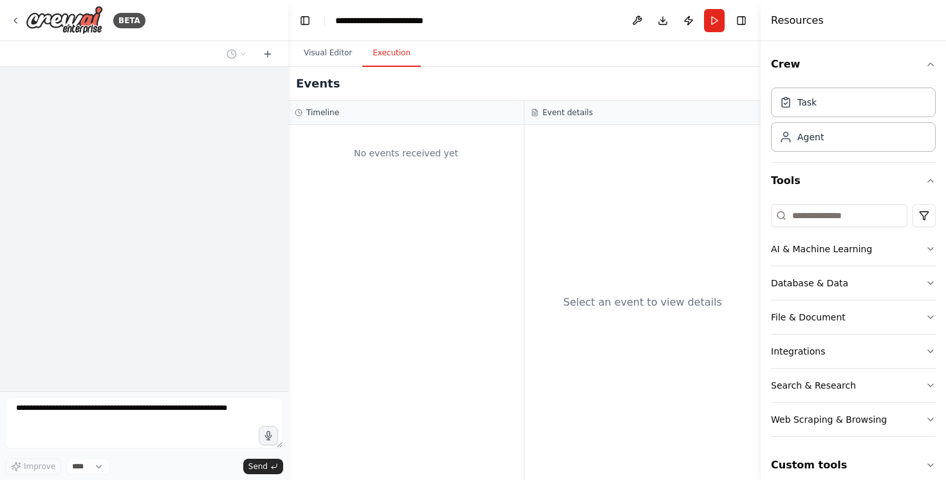
click at [394, 53] on button "Execution" at bounding box center [391, 53] width 59 height 27
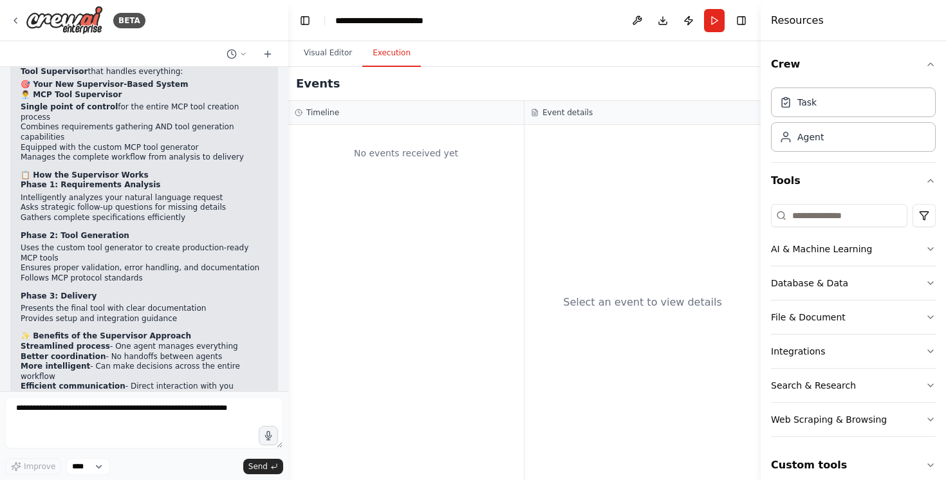
scroll to position [3324, 0]
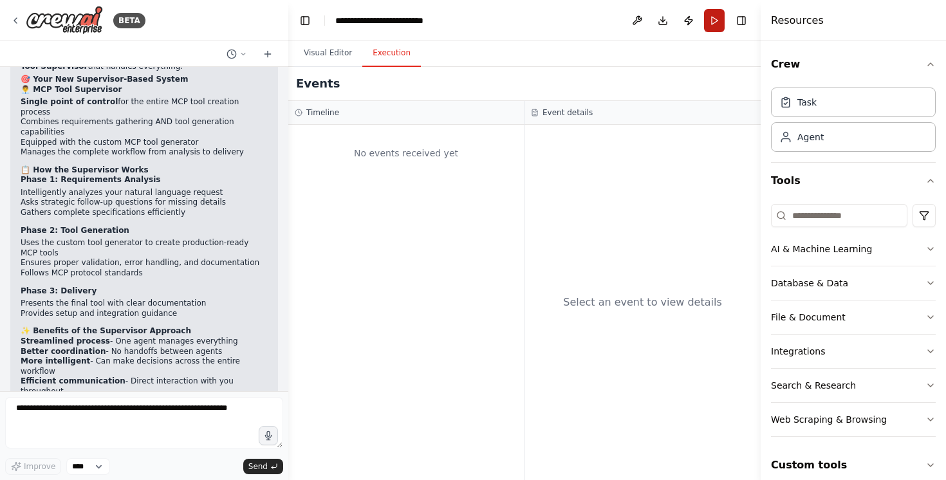
click at [717, 17] on button "Run" at bounding box center [714, 20] width 21 height 23
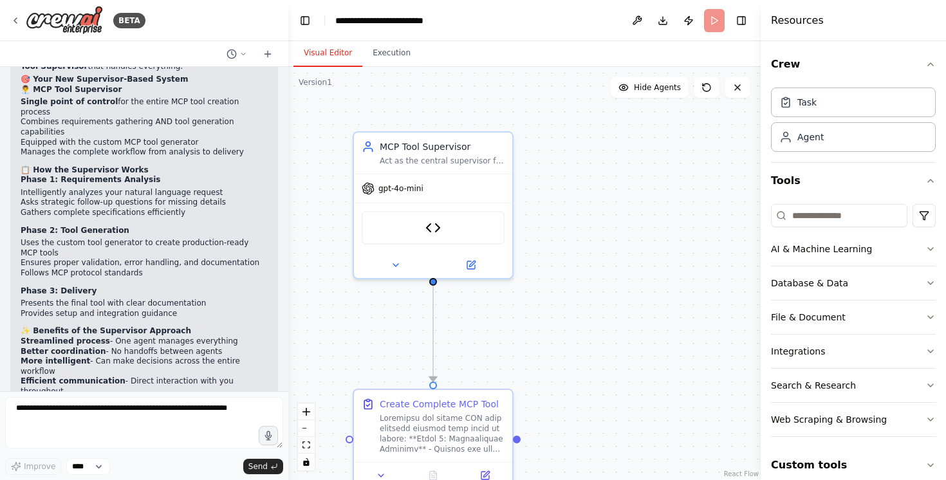
click at [346, 51] on button "Visual Editor" at bounding box center [327, 53] width 69 height 27
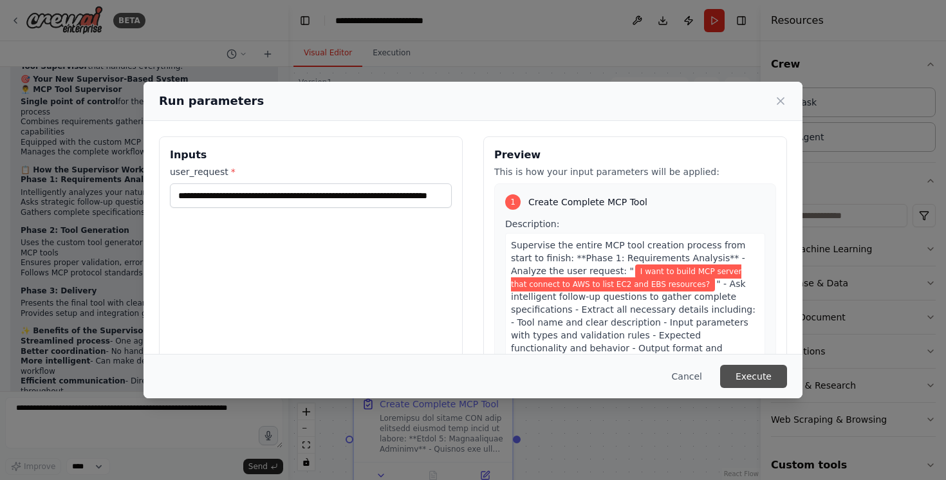
click at [745, 383] on button "Execute" at bounding box center [753, 376] width 67 height 23
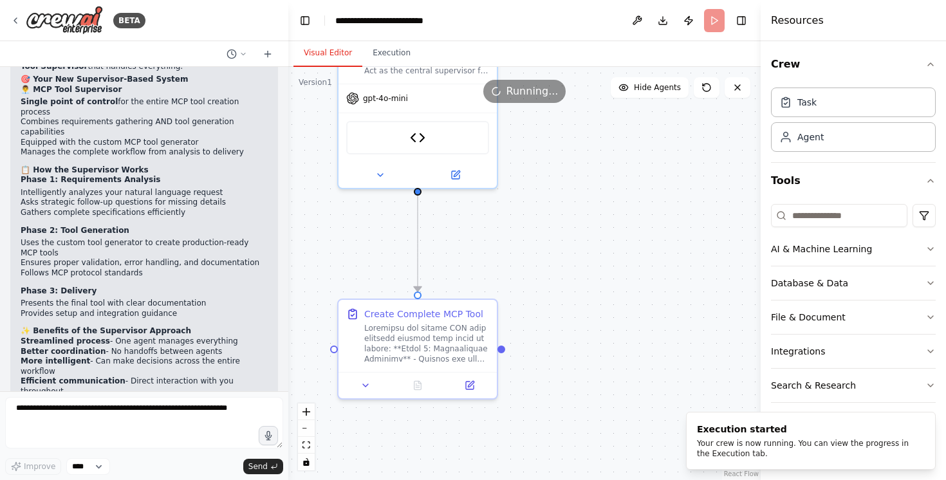
drag, startPoint x: 621, startPoint y: 232, endPoint x: 606, endPoint y: 142, distance: 91.4
click at [606, 142] on div ".deletable-edge-delete-btn { width: 20px; height: 20px; border: 0px solid #ffff…" at bounding box center [524, 273] width 472 height 413
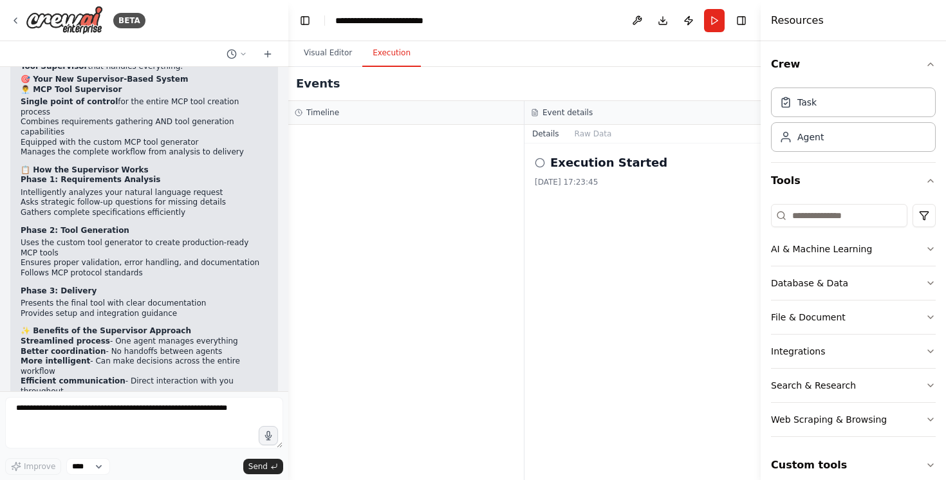
click at [389, 48] on button "Execution" at bounding box center [391, 53] width 59 height 27
click at [537, 163] on icon at bounding box center [540, 163] width 10 height 10
click at [581, 163] on h2 "Execution Started" at bounding box center [608, 163] width 117 height 18
click at [589, 136] on button "Raw Data" at bounding box center [593, 134] width 53 height 18
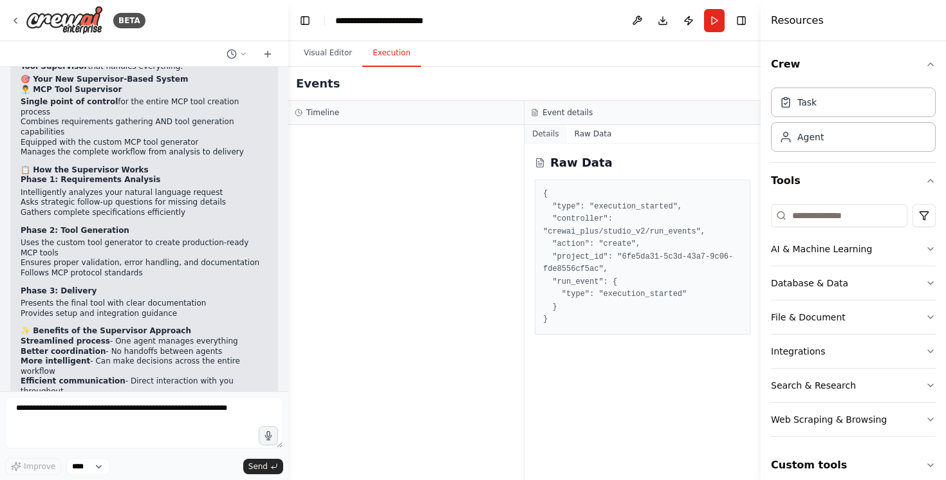
click at [550, 129] on button "Details" at bounding box center [545, 134] width 42 height 18
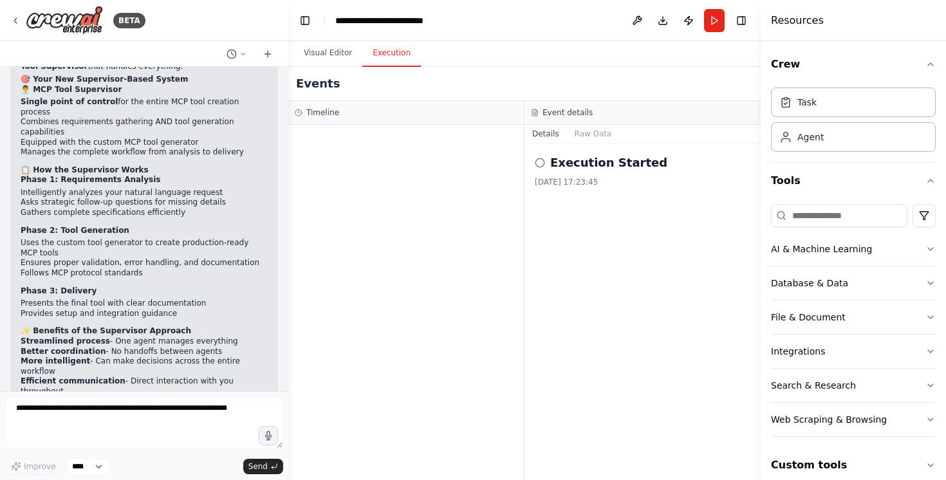
click at [536, 161] on icon at bounding box center [540, 163] width 10 height 10
click at [630, 20] on button at bounding box center [637, 20] width 21 height 23
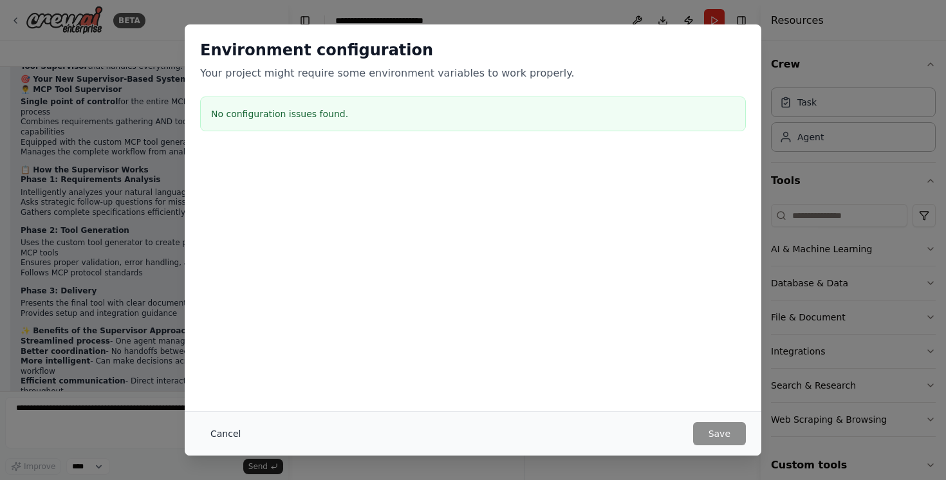
click at [234, 435] on button "Cancel" at bounding box center [225, 433] width 51 height 23
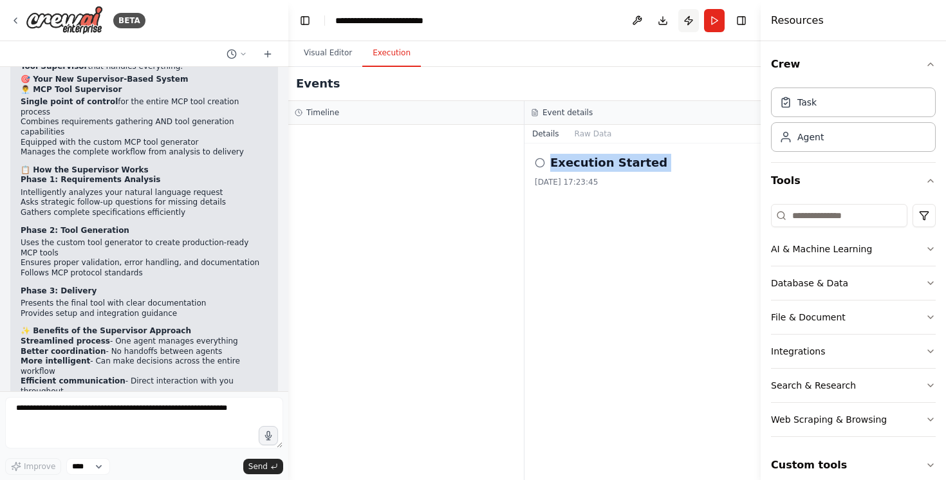
click at [692, 17] on button "Publish" at bounding box center [688, 20] width 21 height 23
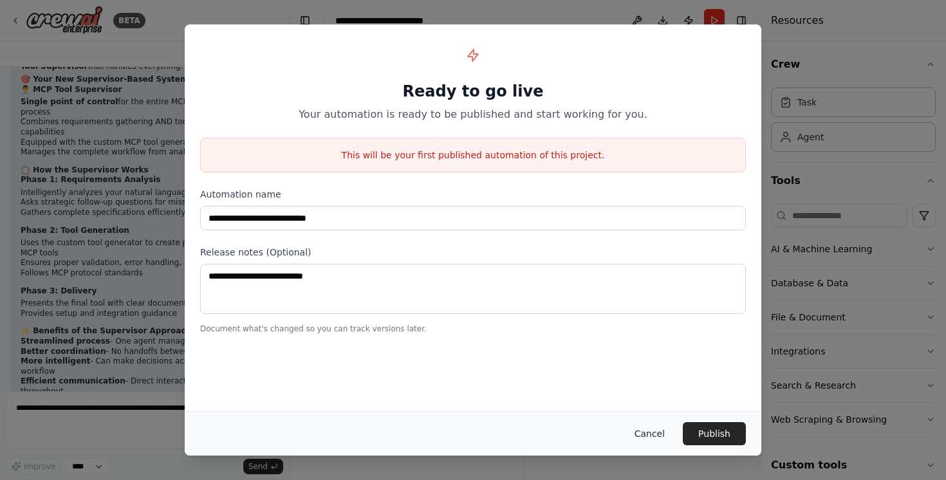
click at [642, 437] on button "Cancel" at bounding box center [649, 433] width 51 height 23
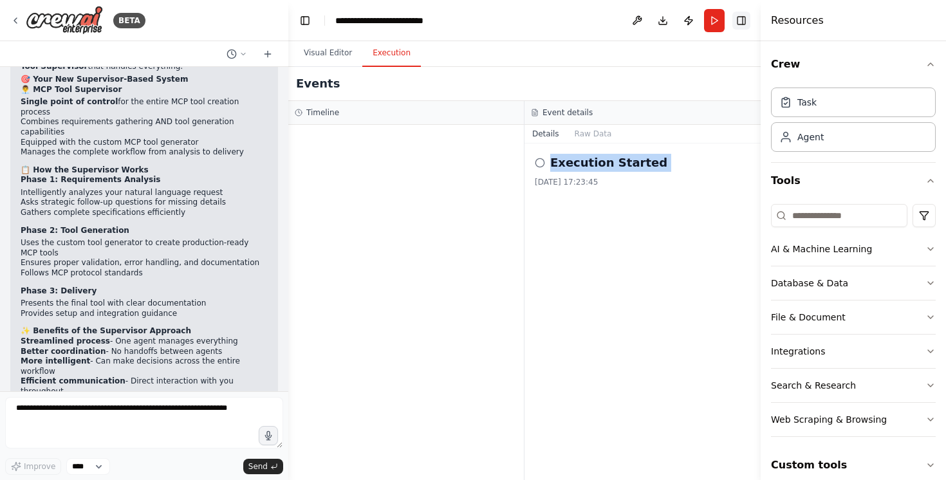
click at [744, 17] on button "Toggle Right Sidebar" at bounding box center [741, 21] width 18 height 18
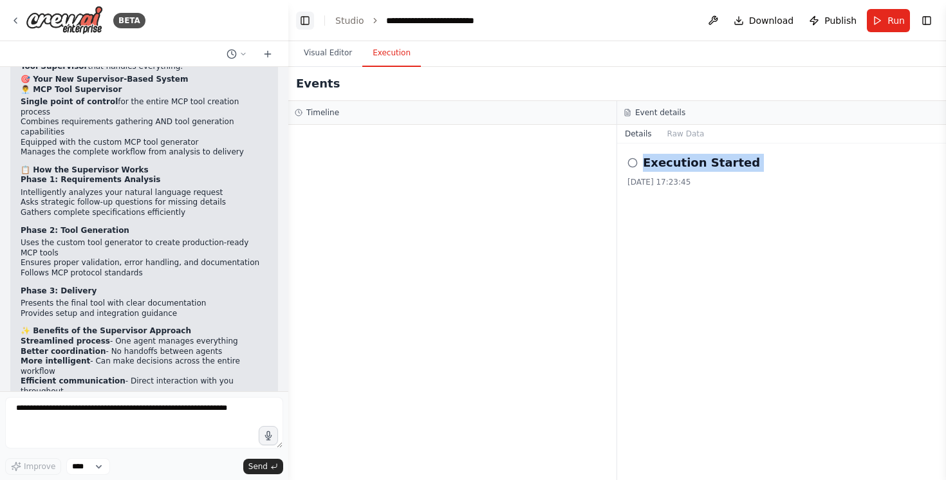
click at [305, 19] on button "Toggle Left Sidebar" at bounding box center [305, 21] width 18 height 18
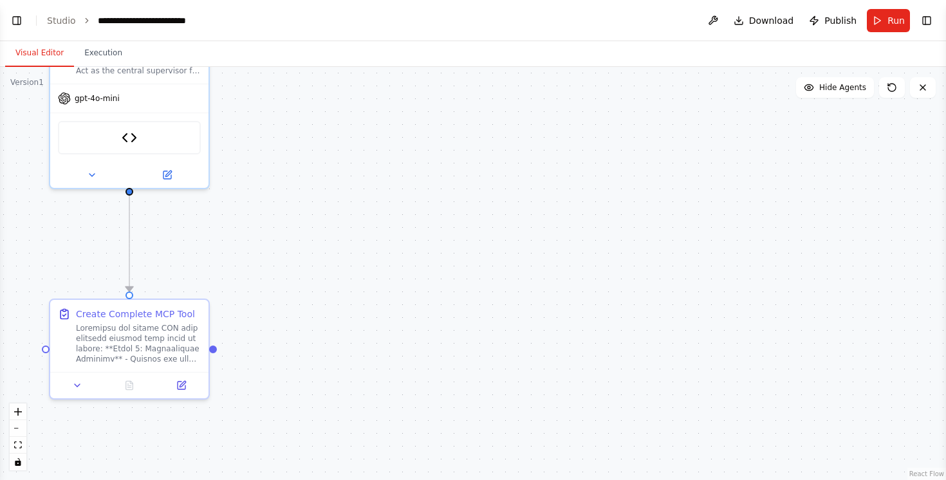
click at [41, 63] on button "Visual Editor" at bounding box center [39, 53] width 69 height 27
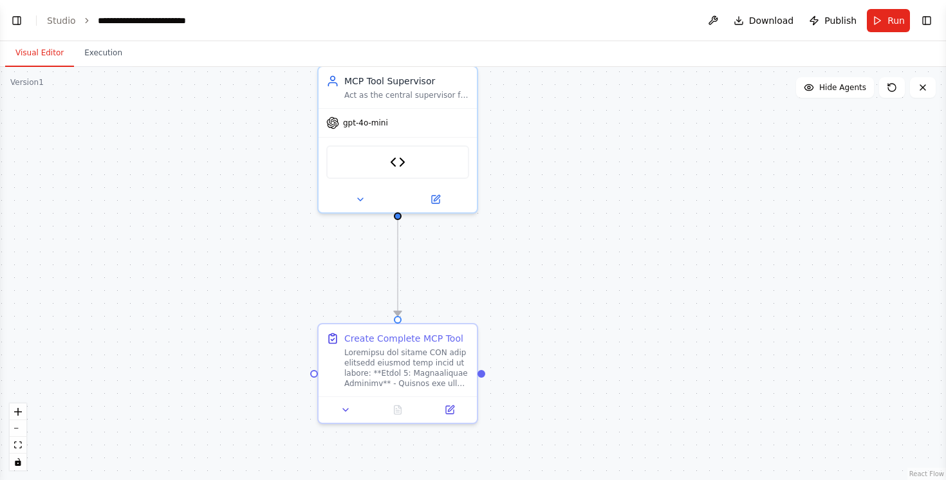
drag, startPoint x: 258, startPoint y: 275, endPoint x: 526, endPoint y: 299, distance: 269.4
click at [526, 299] on div ".deletable-edge-delete-btn { width: 20px; height: 20px; border: 0px solid #ffff…" at bounding box center [473, 273] width 946 height 413
click at [904, 16] on span "Run" at bounding box center [895, 20] width 17 height 13
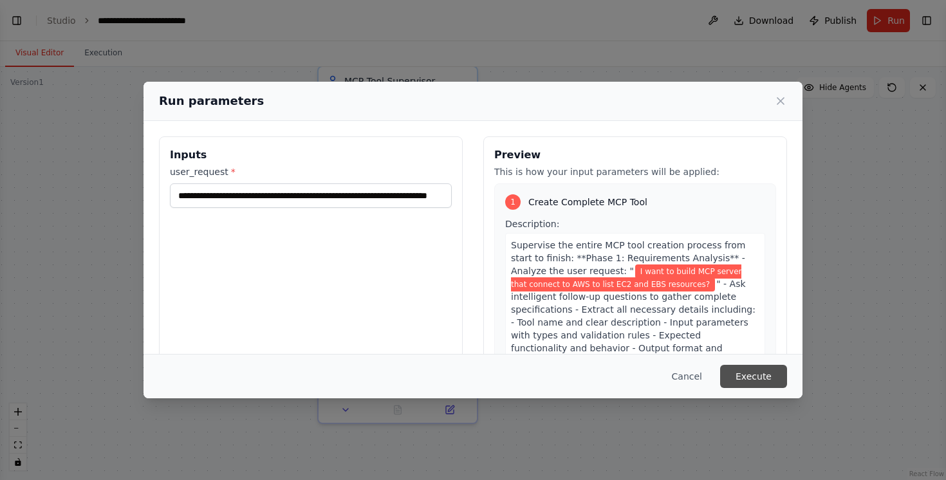
click at [732, 374] on button "Execute" at bounding box center [753, 376] width 67 height 23
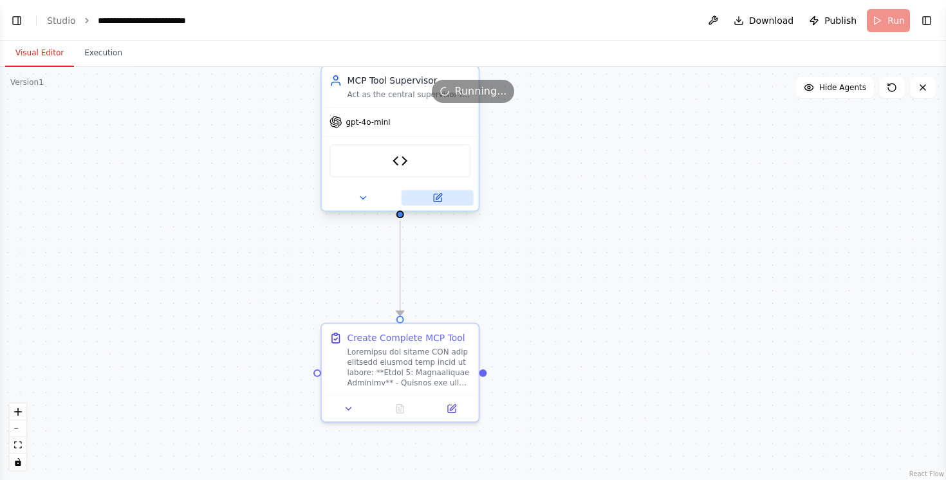
click at [431, 196] on button at bounding box center [437, 197] width 72 height 15
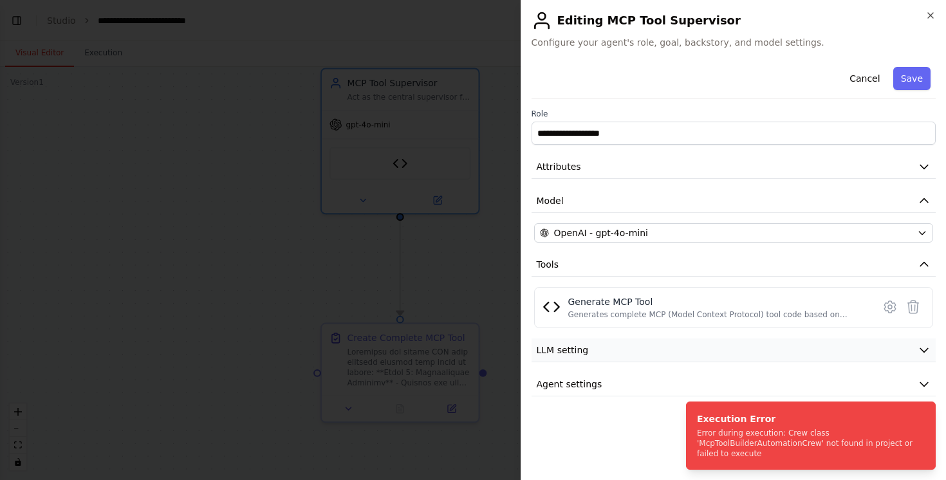
click at [559, 351] on span "LLM setting" at bounding box center [563, 350] width 52 height 13
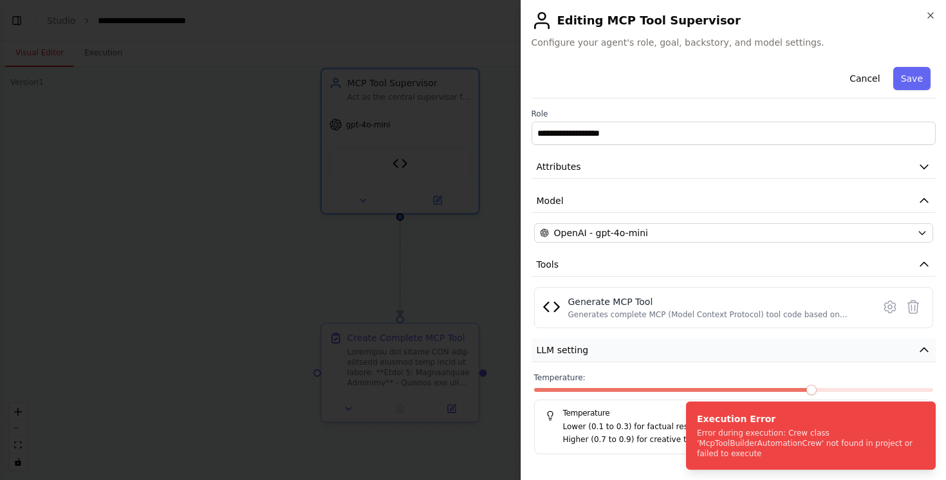
scroll to position [29, 0]
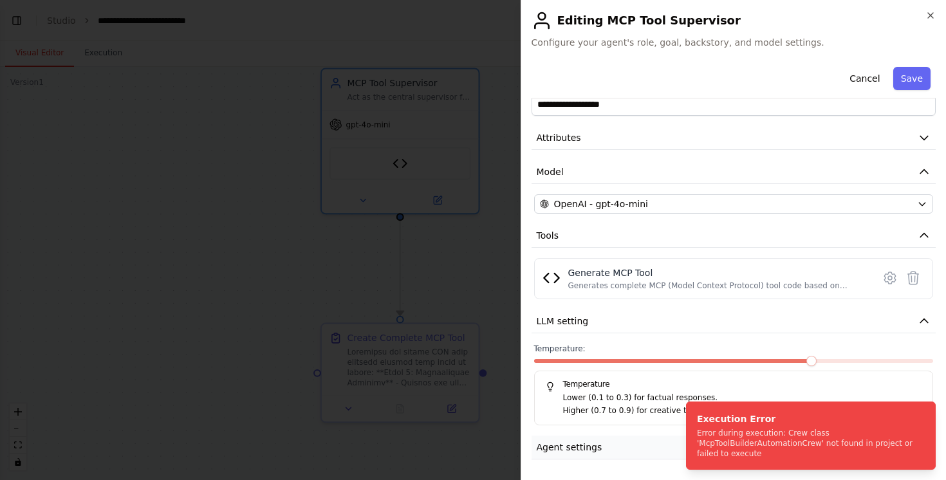
click at [562, 447] on span "Agent settings" at bounding box center [570, 447] width 66 height 13
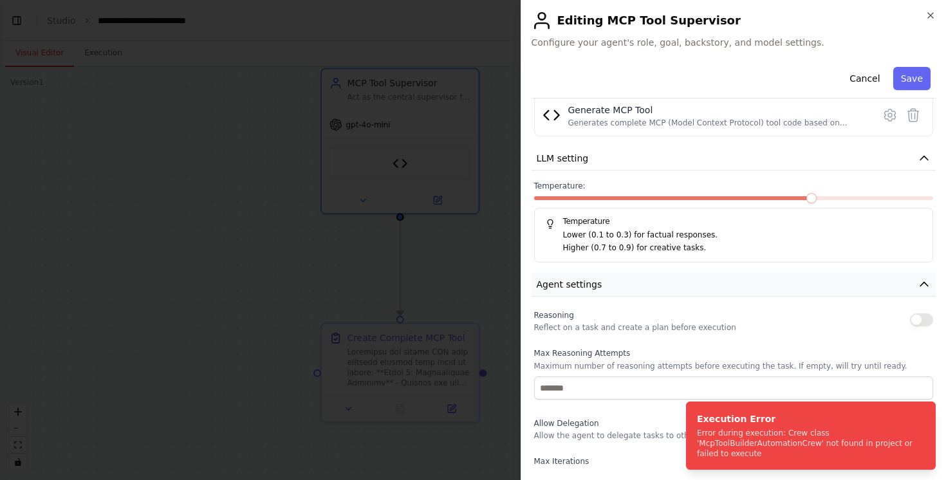
scroll to position [363, 0]
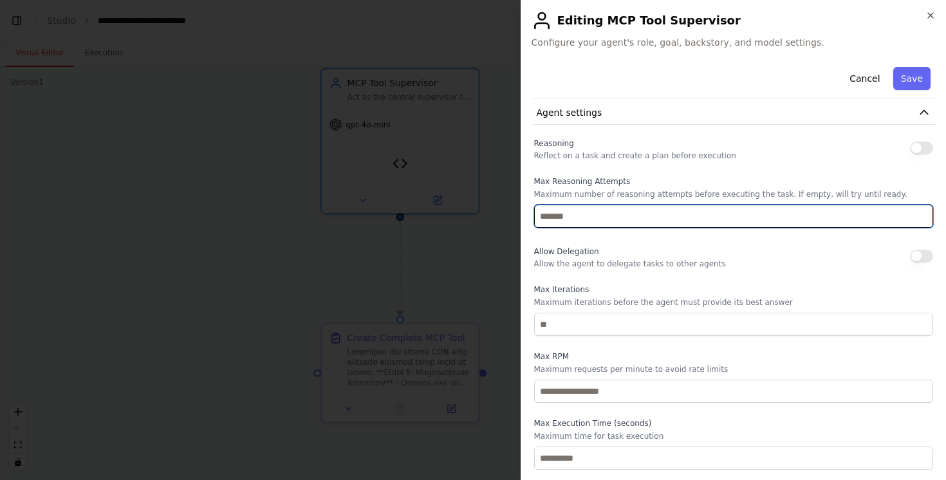
click at [584, 215] on input "number" at bounding box center [734, 216] width 400 height 23
